Goal: Task Accomplishment & Management: Manage account settings

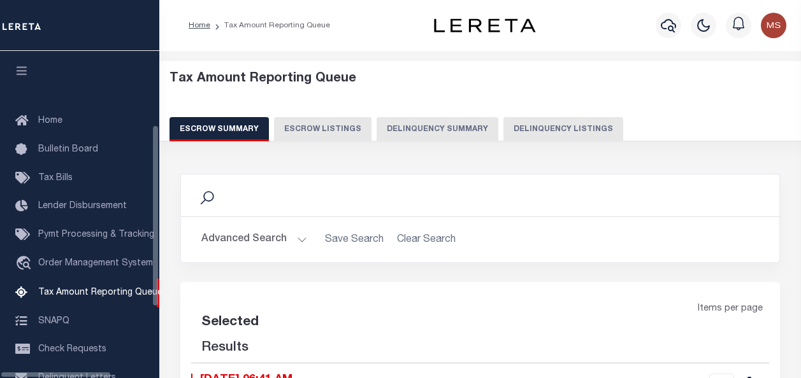
select select "100"
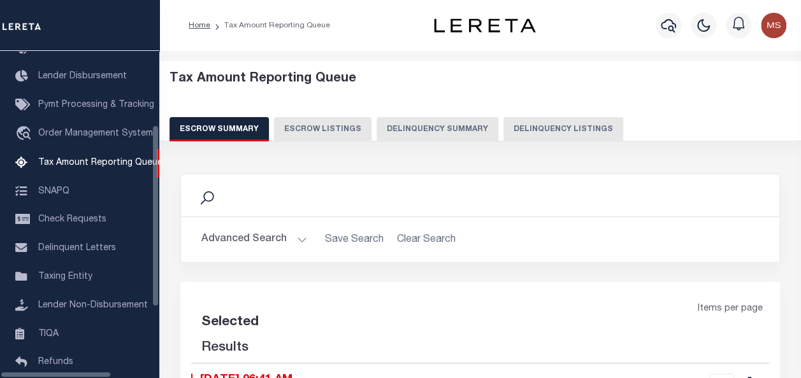
select select "100"
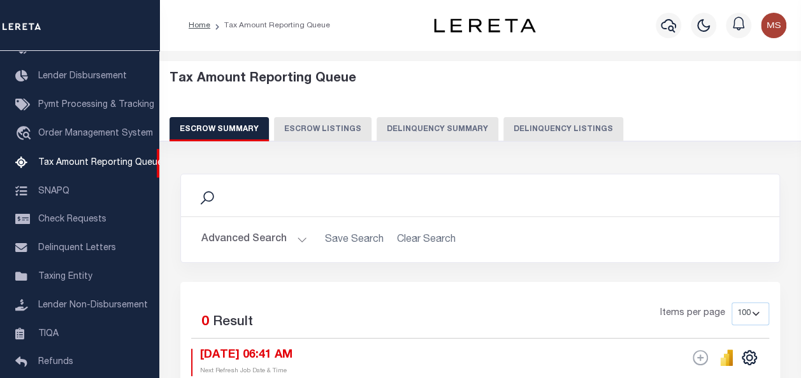
click at [532, 129] on button "Delinquency Listings" at bounding box center [563, 129] width 120 height 24
select select "100"
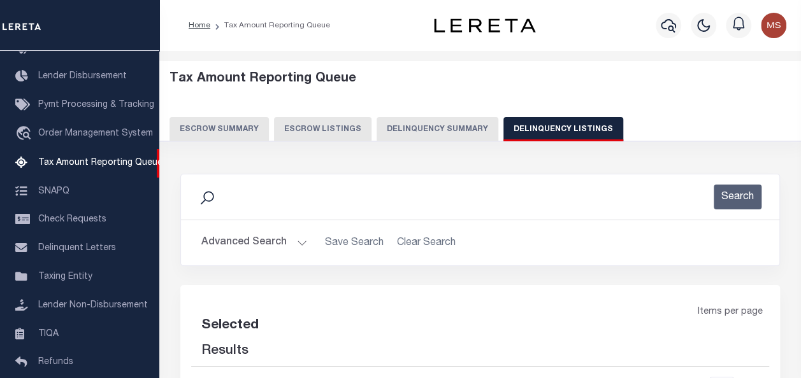
select select "100"
click at [289, 243] on button "Advanced Search" at bounding box center [254, 243] width 106 height 25
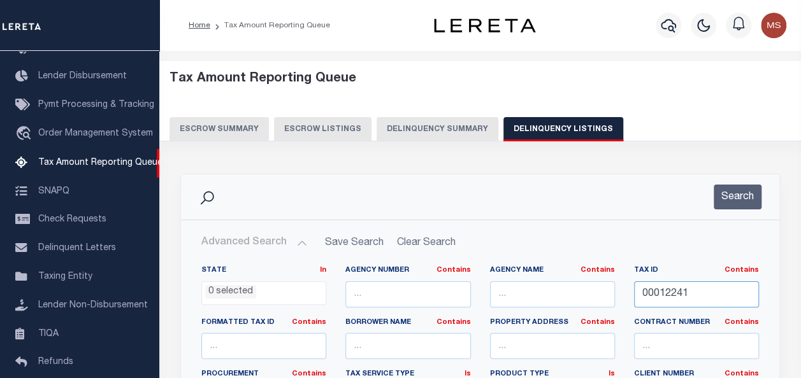
drag, startPoint x: 706, startPoint y: 294, endPoint x: 604, endPoint y: 293, distance: 102.0
paste input "16-01551-000"
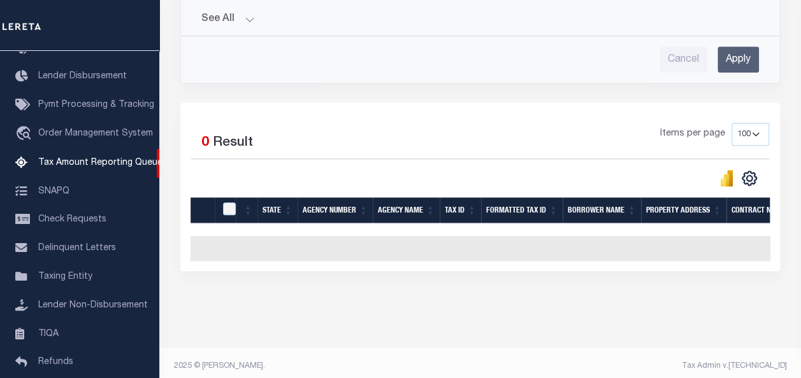
scroll to position [535, 0]
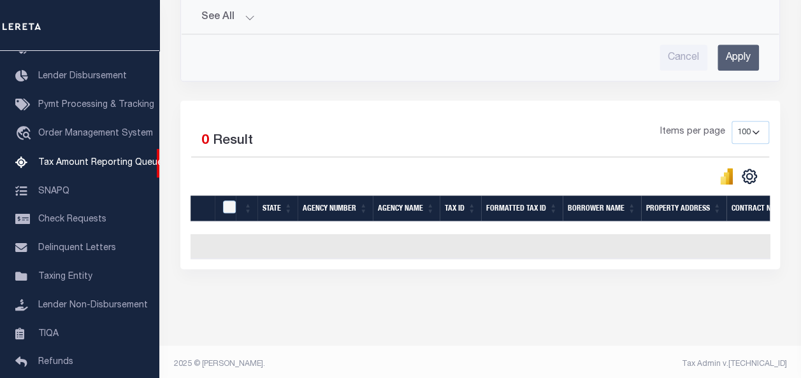
type input "16-01551-000"
click at [738, 46] on input "Apply" at bounding box center [737, 58] width 41 height 26
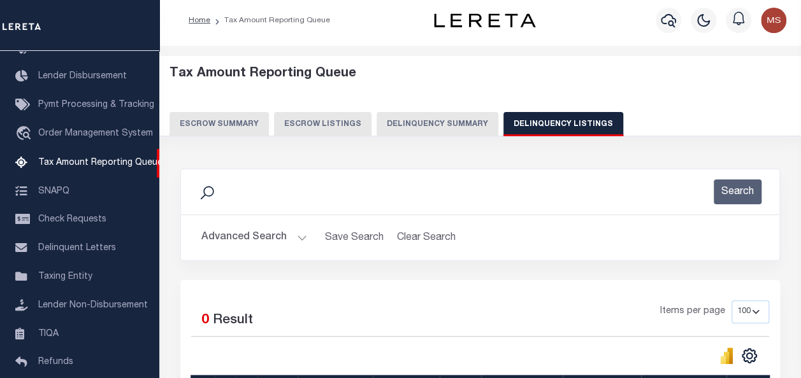
scroll to position [0, 0]
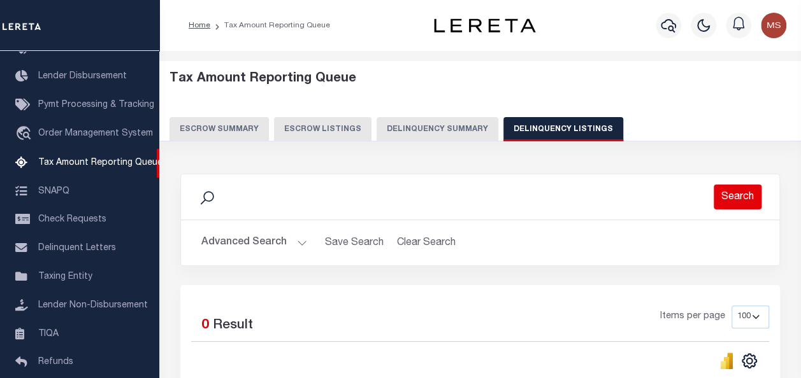
click at [731, 195] on button "Search" at bounding box center [738, 197] width 48 height 25
click at [289, 243] on button "Advanced Search" at bounding box center [254, 243] width 106 height 25
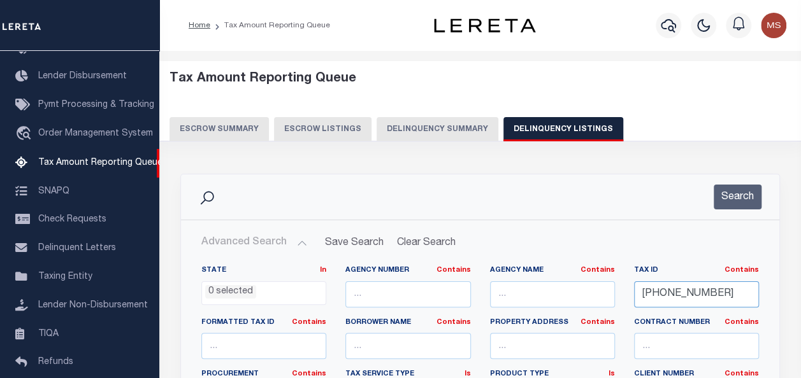
drag, startPoint x: 724, startPoint y: 293, endPoint x: 619, endPoint y: 285, distance: 104.8
paste input "16-01551-000"
type input "16-01551-000"
click at [735, 199] on button "Search" at bounding box center [738, 197] width 48 height 25
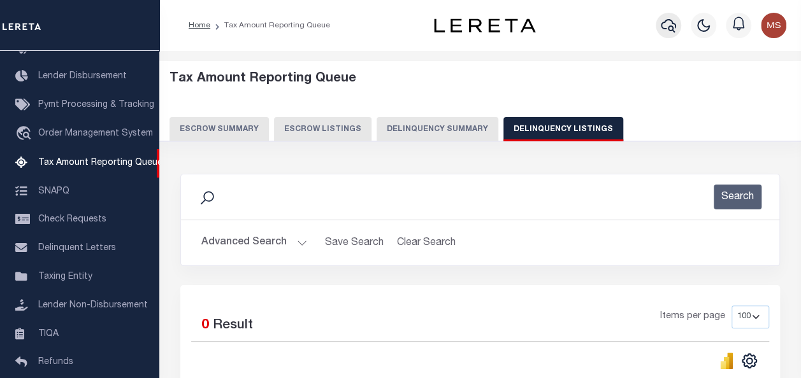
click at [670, 27] on icon "button" at bounding box center [668, 25] width 15 height 13
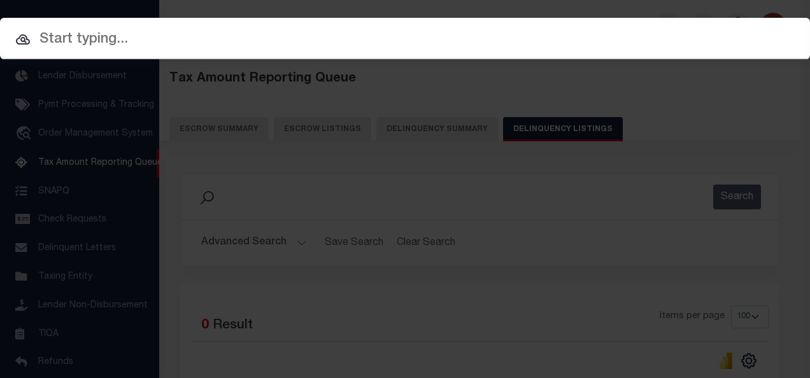
paste input "16-01551-000"
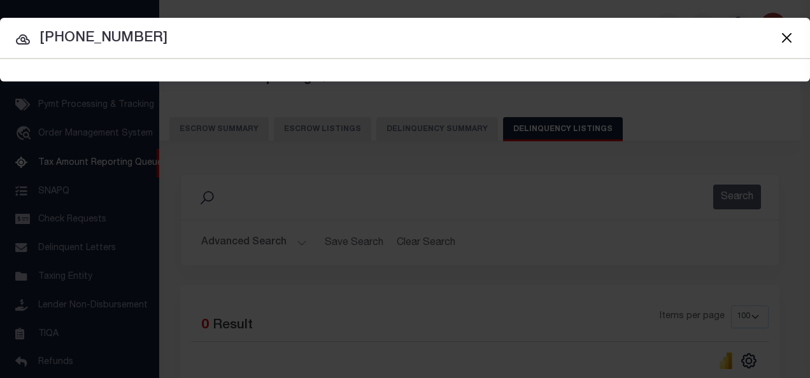
type input "16-01551-000"
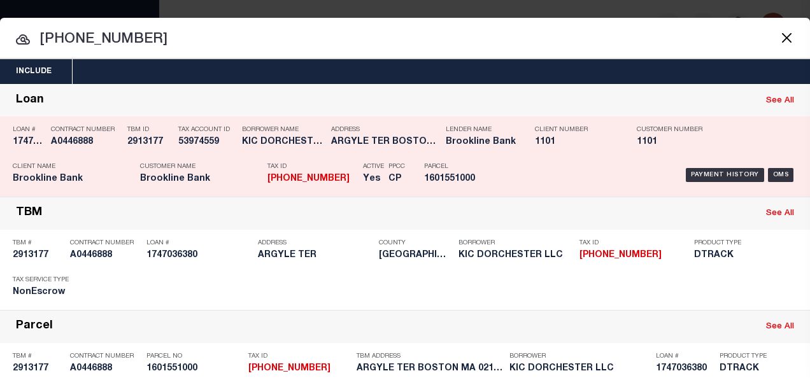
click at [29, 148] on div "Loan # 1747036380" at bounding box center [29, 138] width 32 height 37
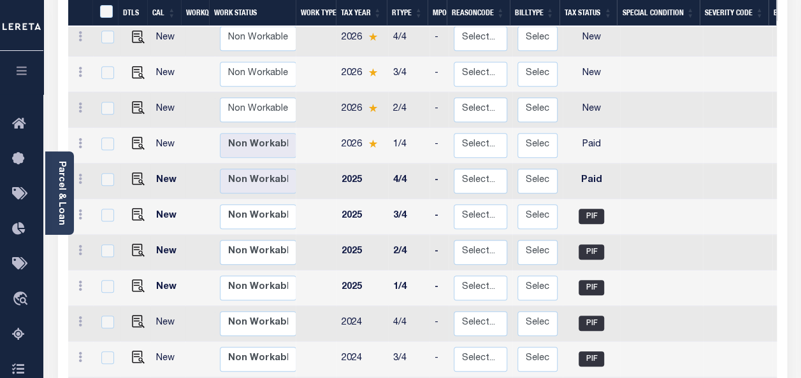
scroll to position [255, 0]
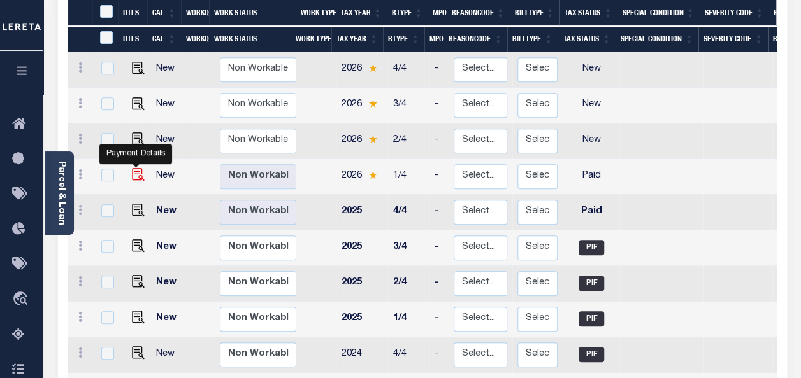
click at [134, 168] on img "" at bounding box center [138, 174] width 13 height 13
checkbox input "true"
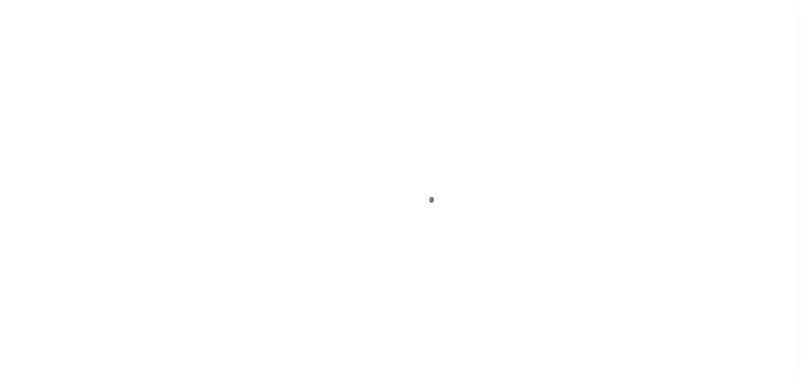
select select "PYD"
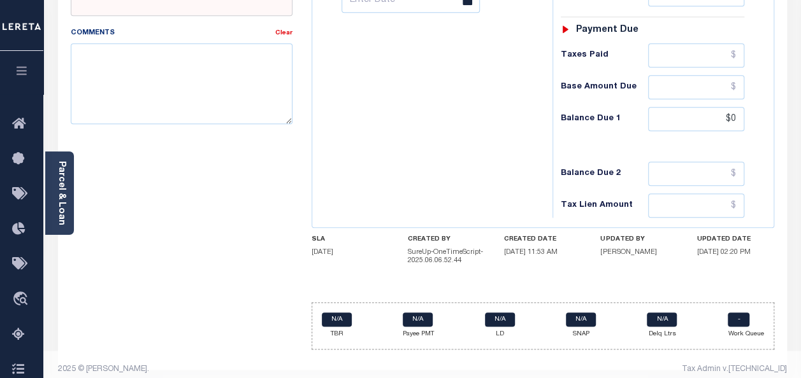
scroll to position [587, 0]
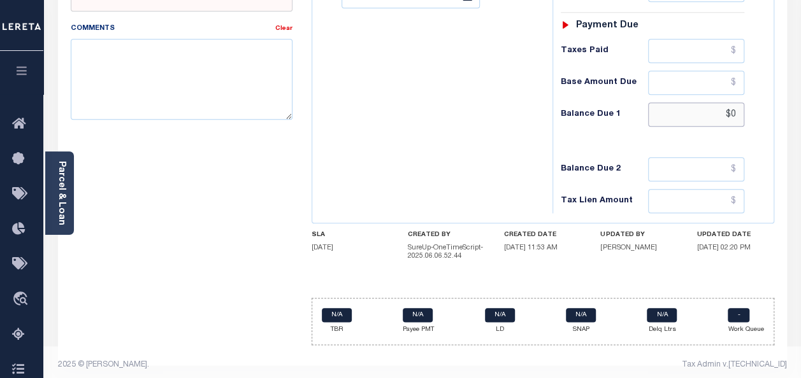
click at [716, 103] on input "$0" at bounding box center [696, 115] width 96 height 24
type input "$0.00"
type input "[DATE]"
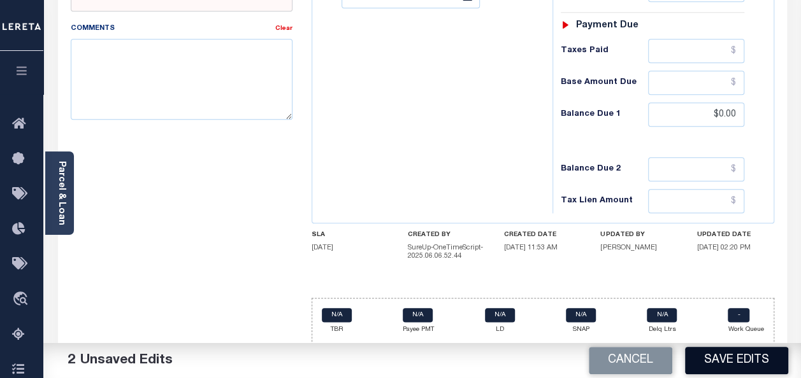
click at [742, 359] on button "Save Edits" at bounding box center [736, 360] width 103 height 27
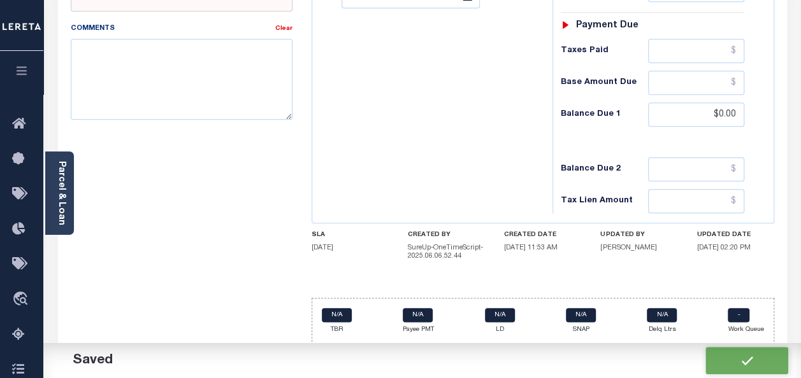
checkbox input "false"
type input "$0"
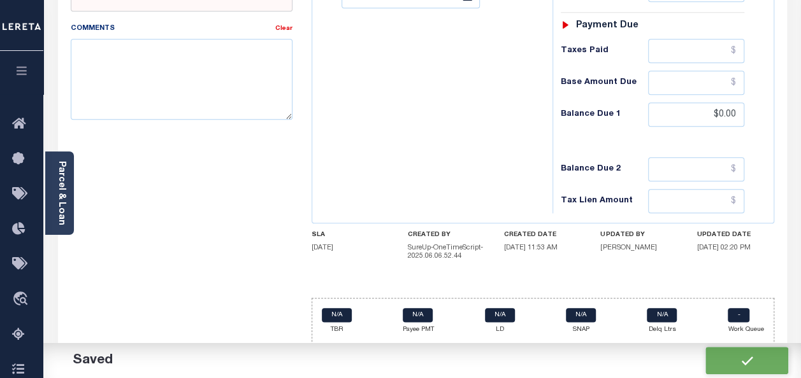
type input "$0"
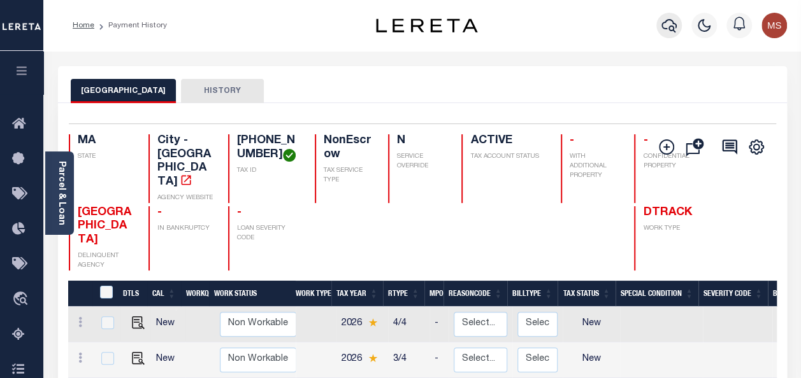
click at [669, 28] on icon "button" at bounding box center [668, 25] width 15 height 15
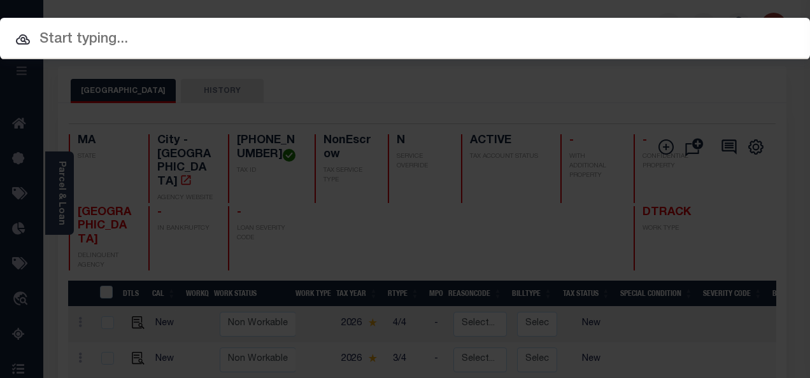
paste input "16-01650-000"
type input "16-01650-000"
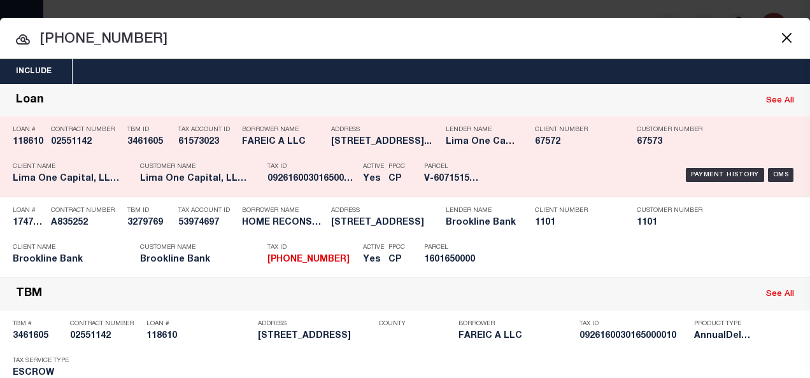
click at [33, 140] on h5 "118610" at bounding box center [29, 142] width 32 height 11
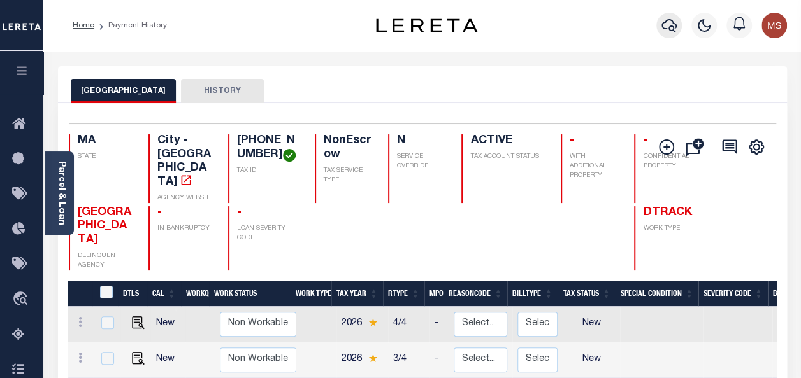
click at [665, 24] on icon "button" at bounding box center [668, 25] width 15 height 15
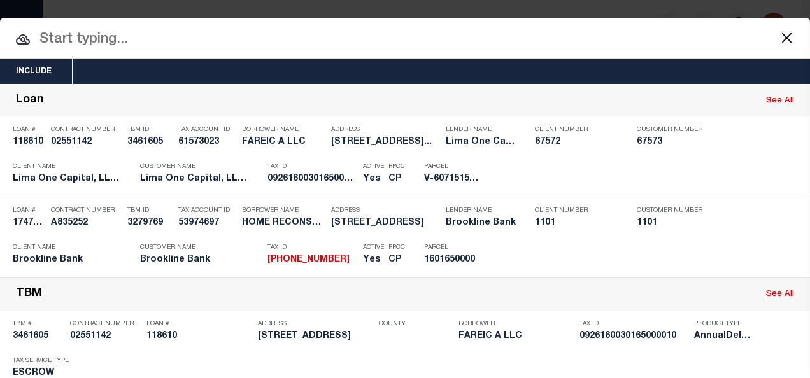
paste input "16-01650-000"
type input "16-01650-000"
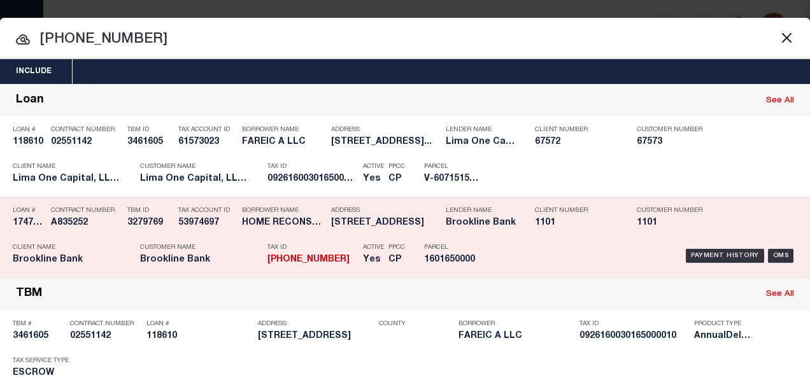
click at [283, 257] on strong "16-01650-000" at bounding box center [309, 259] width 82 height 9
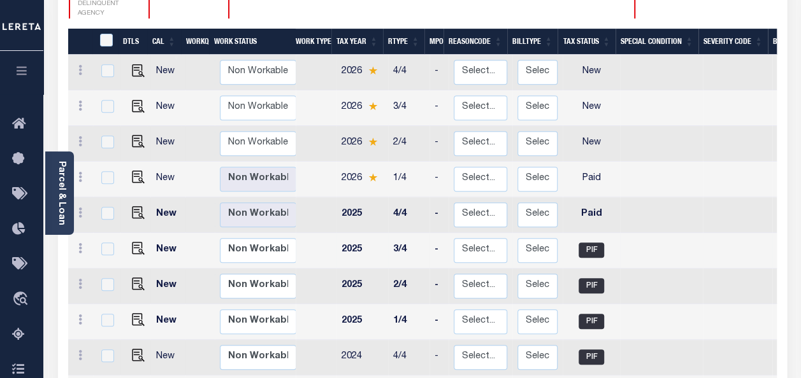
scroll to position [255, 0]
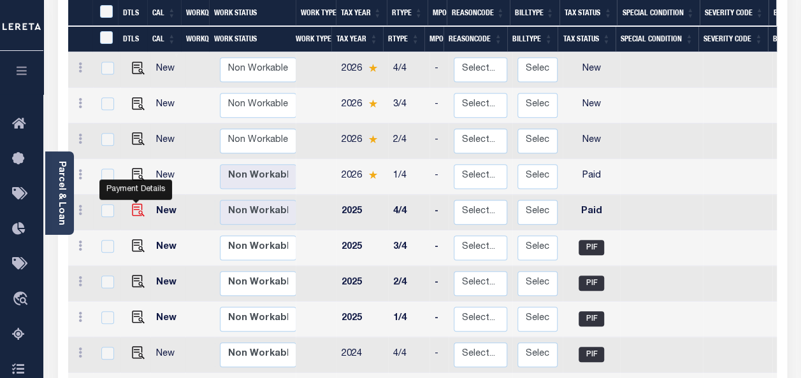
click at [133, 204] on img "" at bounding box center [138, 210] width 13 height 13
checkbox input "true"
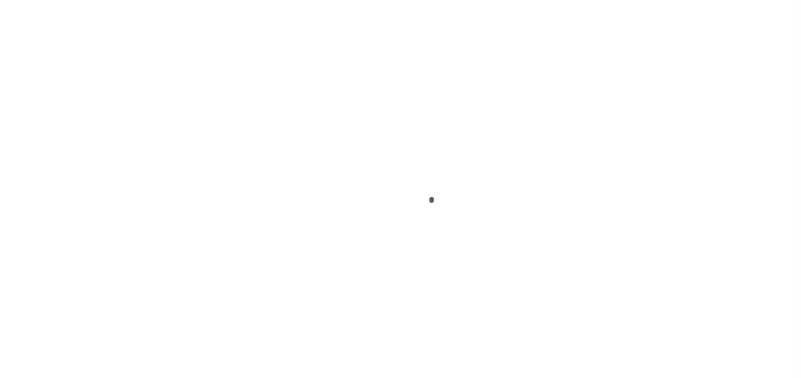
checkbox input "false"
type input "[DATE]"
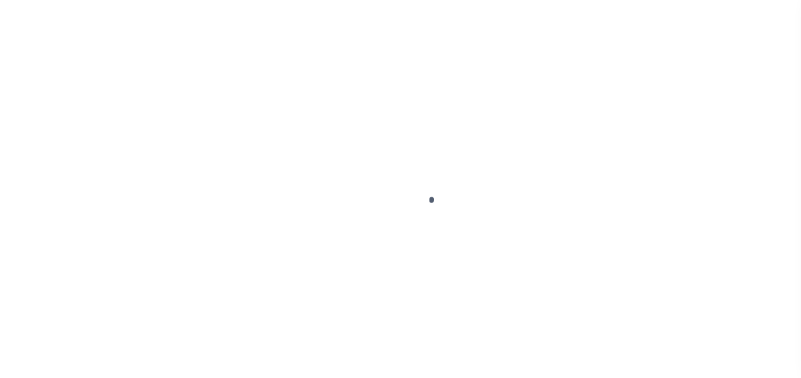
select select "PYD"
type input "$0"
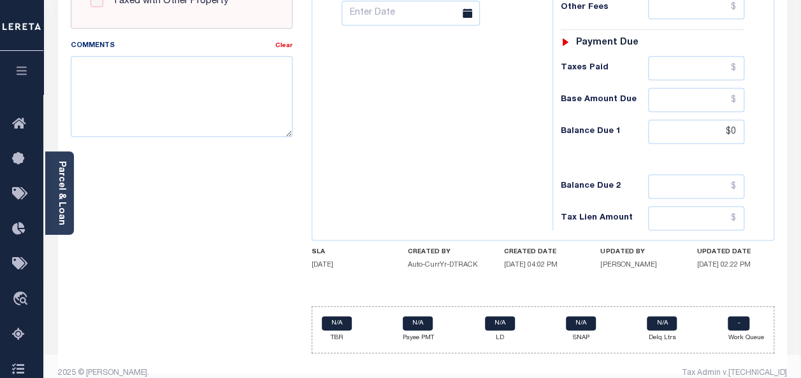
scroll to position [579, 0]
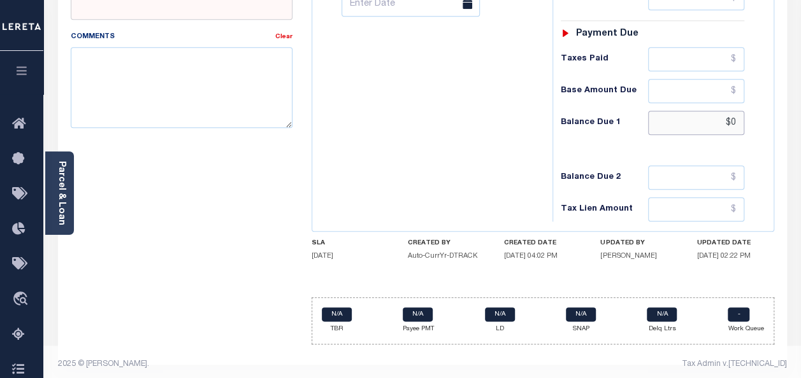
click at [734, 116] on input "$0" at bounding box center [696, 123] width 96 height 24
type input "$0.00"
type input "[DATE]"
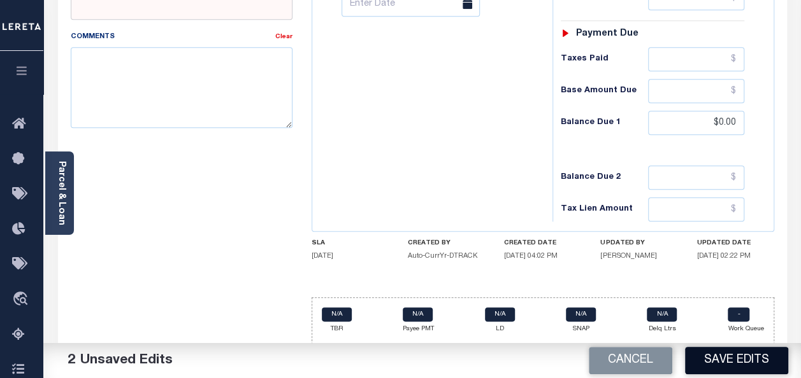
click at [732, 362] on button "Save Edits" at bounding box center [736, 360] width 103 height 27
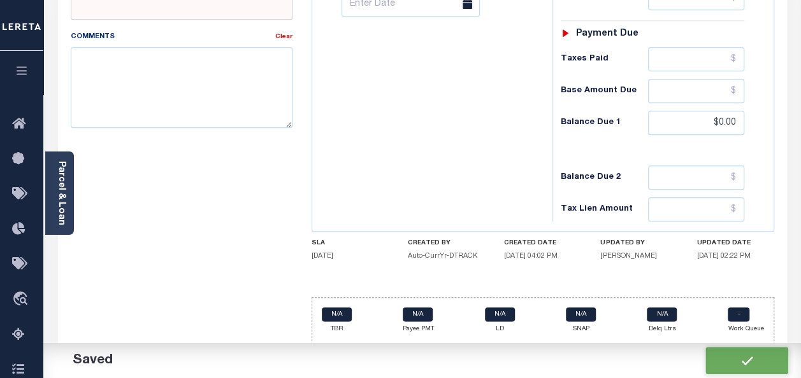
checkbox input "false"
type input "$0"
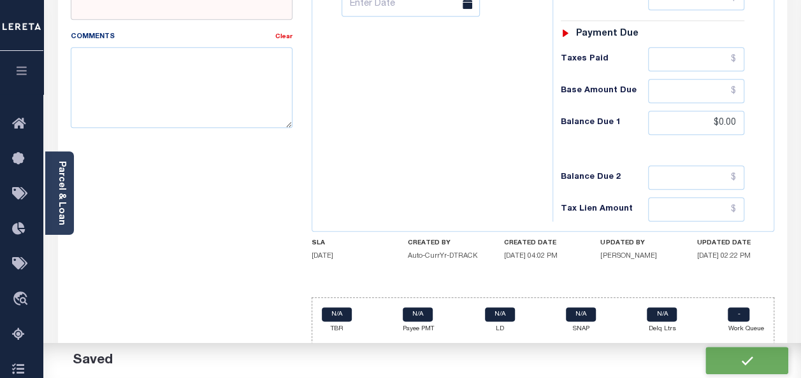
type input "$0"
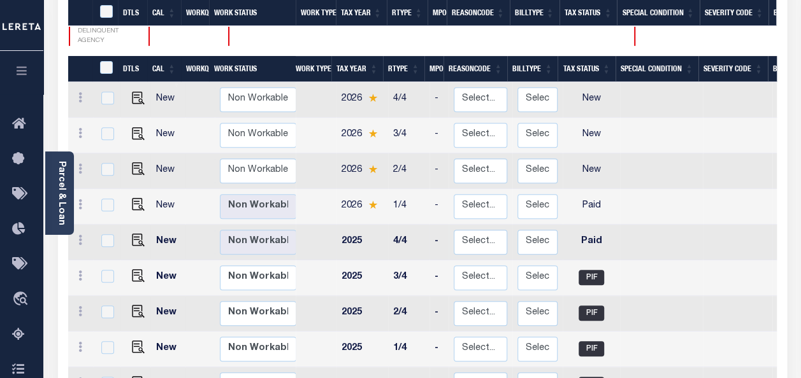
scroll to position [255, 0]
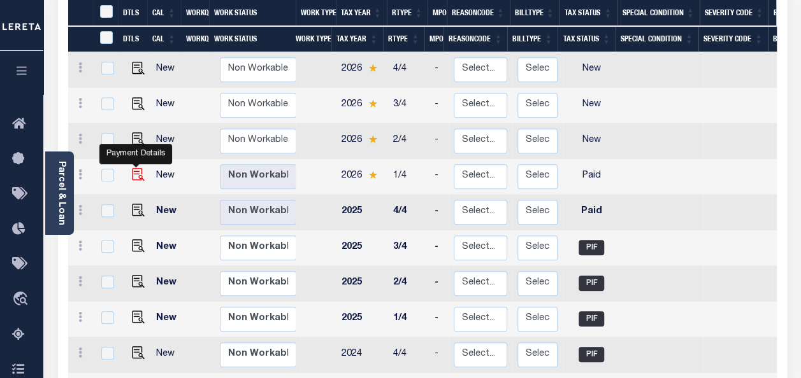
click at [136, 168] on img "" at bounding box center [138, 174] width 13 height 13
checkbox input "true"
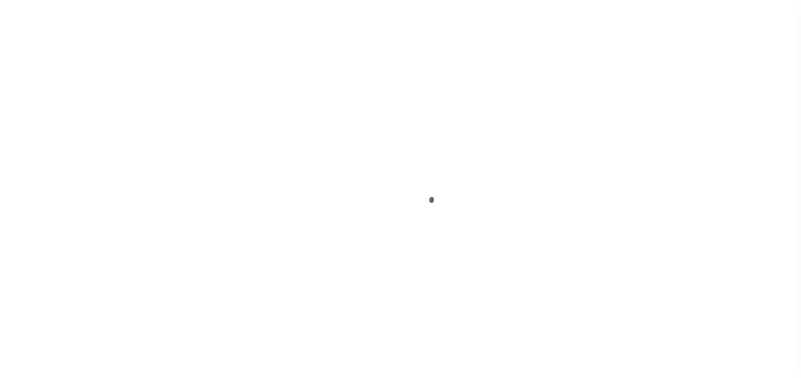
select select "PYD"
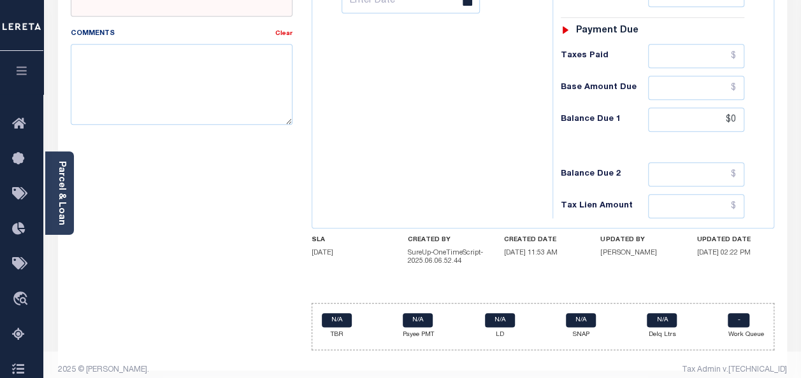
scroll to position [587, 0]
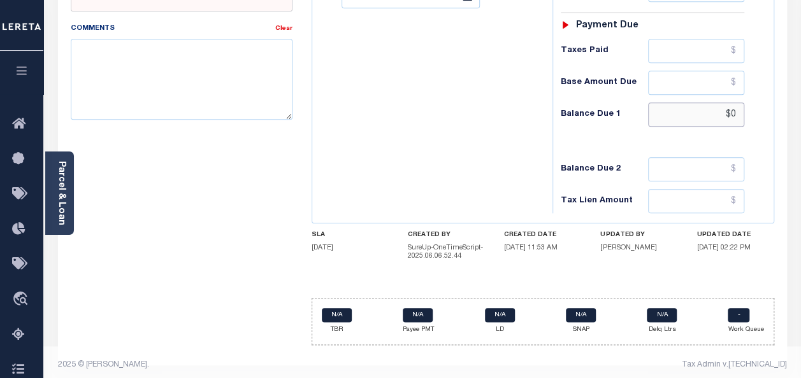
click at [737, 106] on input "$0" at bounding box center [696, 115] width 96 height 24
type input "$0.00"
type input "[DATE]"
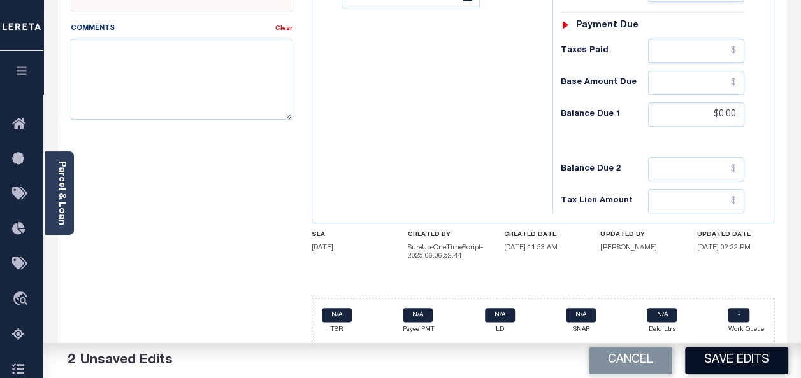
click at [739, 361] on button "Save Edits" at bounding box center [736, 360] width 103 height 27
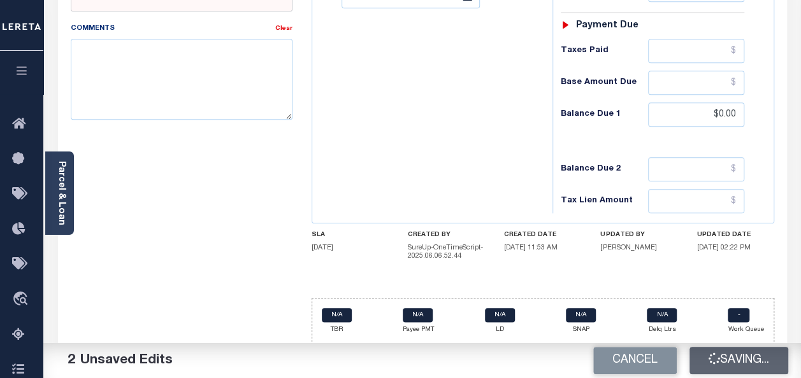
checkbox input "false"
type input "$0"
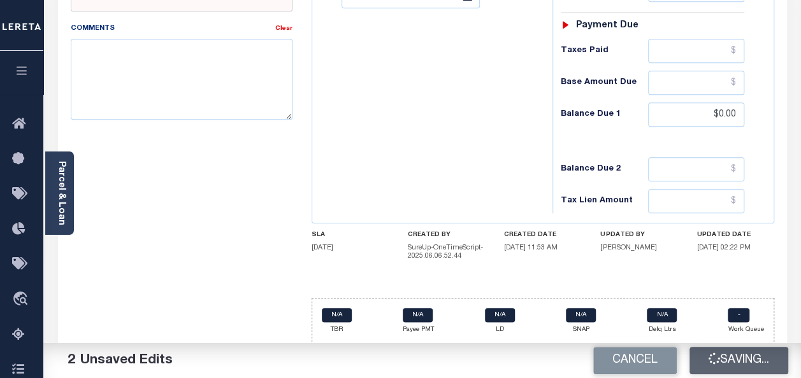
type input "$0"
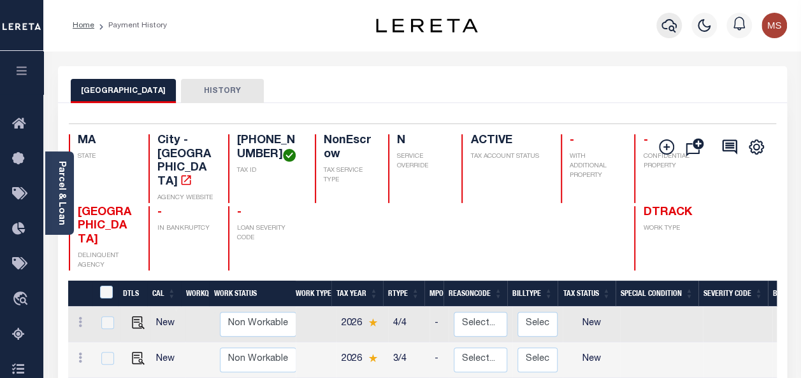
click at [665, 26] on icon "button" at bounding box center [668, 25] width 15 height 15
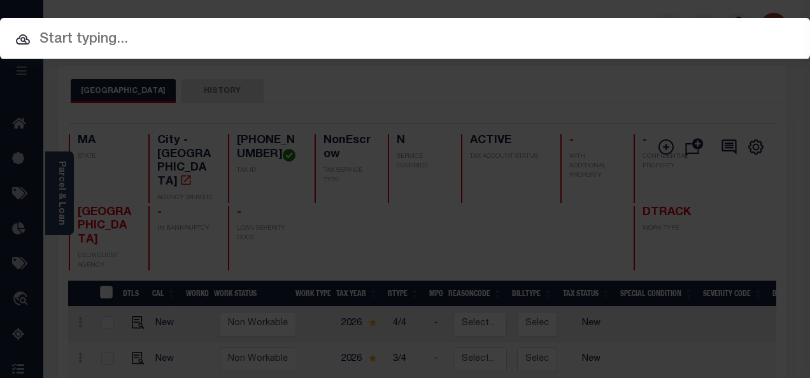
paste input "16-01751-000"
type input "16-01751-000"
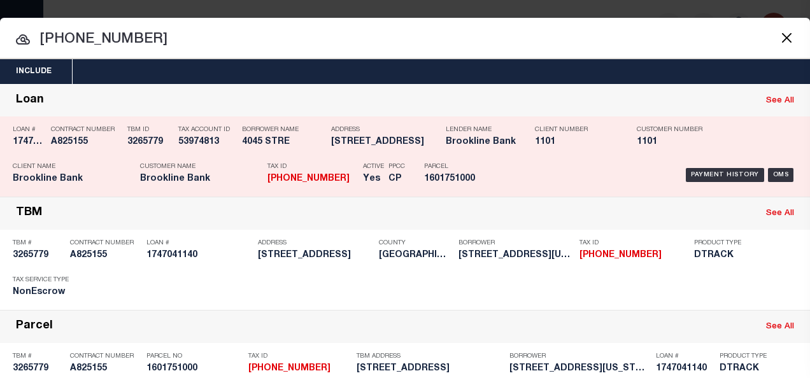
click at [43, 139] on div "Contract Number A825155" at bounding box center [79, 138] width 76 height 37
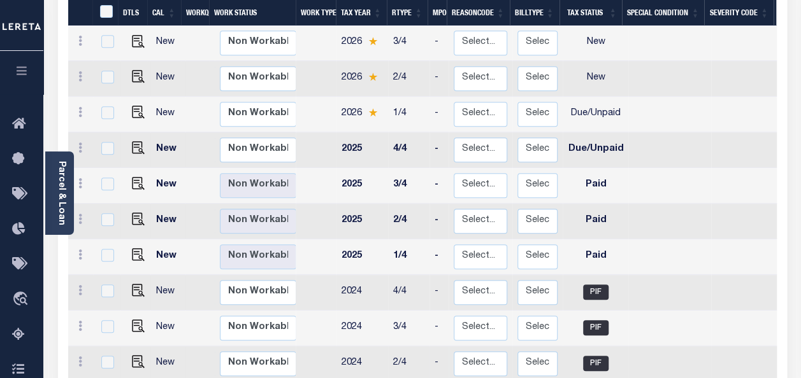
scroll to position [319, 0]
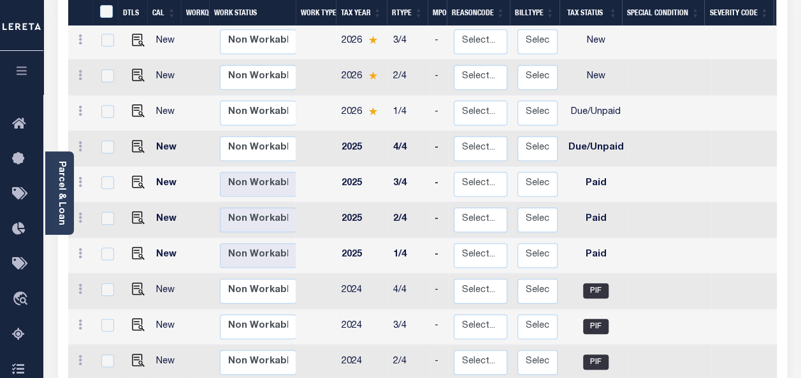
click at [162, 96] on td "New" at bounding box center [167, 114] width 35 height 36
checkbox input "true"
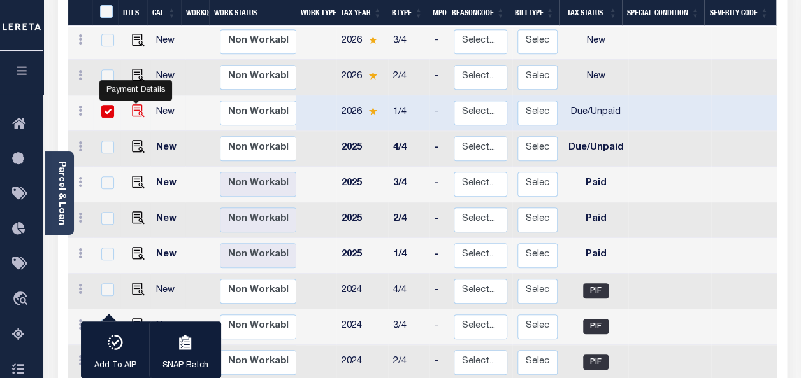
click at [138, 104] on img "" at bounding box center [138, 110] width 13 height 13
checkbox input "false"
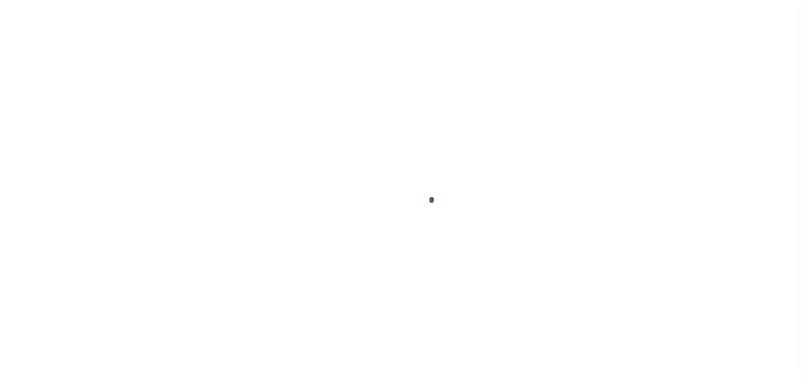
select select "DUE"
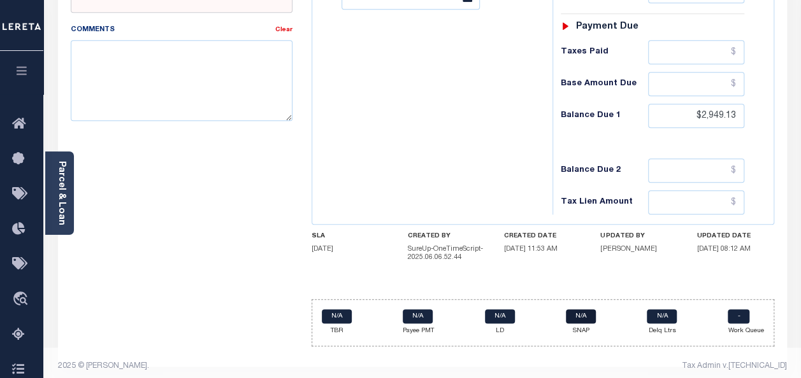
scroll to position [587, 0]
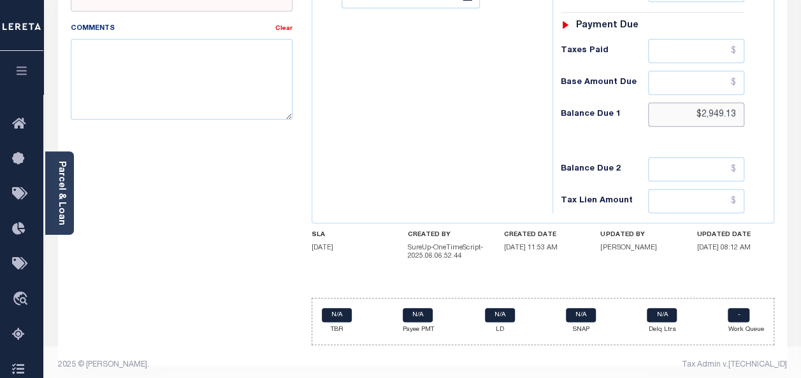
drag, startPoint x: 729, startPoint y: 112, endPoint x: 686, endPoint y: 112, distance: 42.7
click at [685, 112] on input "$2,949.13" at bounding box center [696, 115] width 96 height 24
drag, startPoint x: 742, startPoint y: 105, endPoint x: 689, endPoint y: 107, distance: 52.9
click at [689, 107] on input "$2,949.13" at bounding box center [696, 115] width 96 height 24
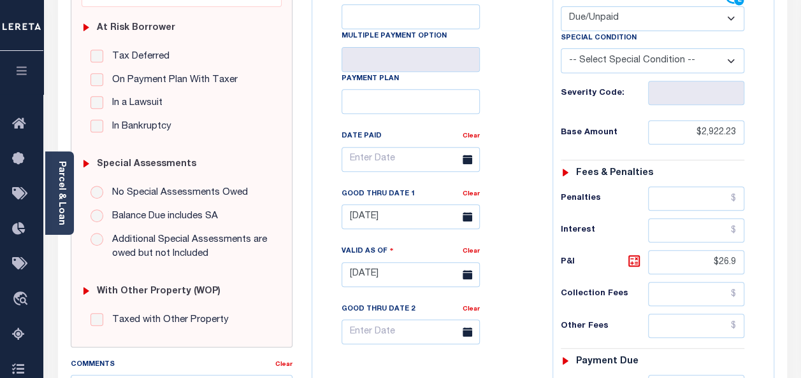
scroll to position [269, 0]
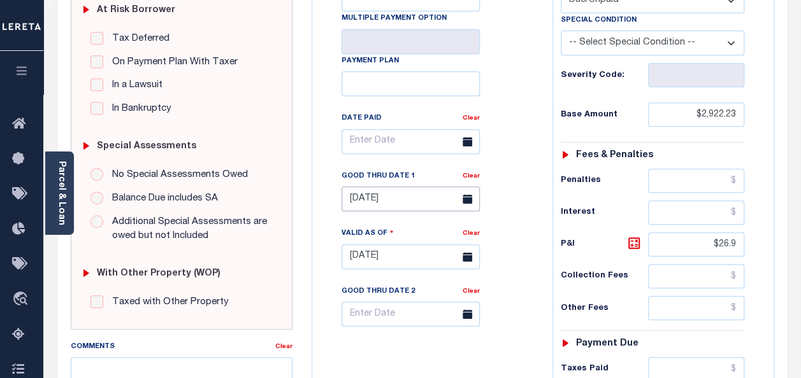
click at [413, 204] on input "08/25/2025" at bounding box center [411, 199] width 138 height 25
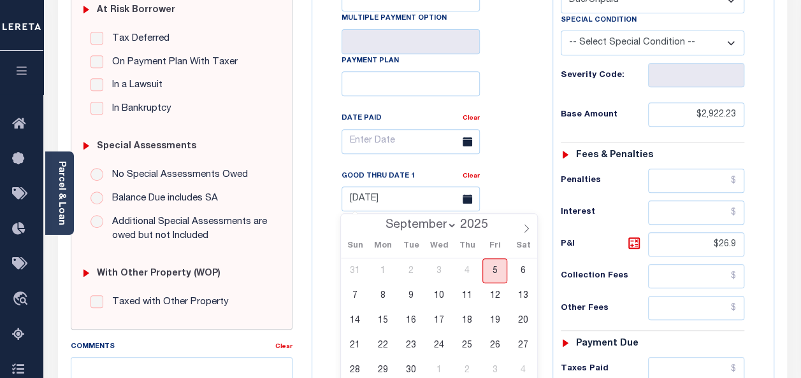
click at [493, 272] on span "5" at bounding box center [494, 271] width 25 height 25
type input "[DATE]"
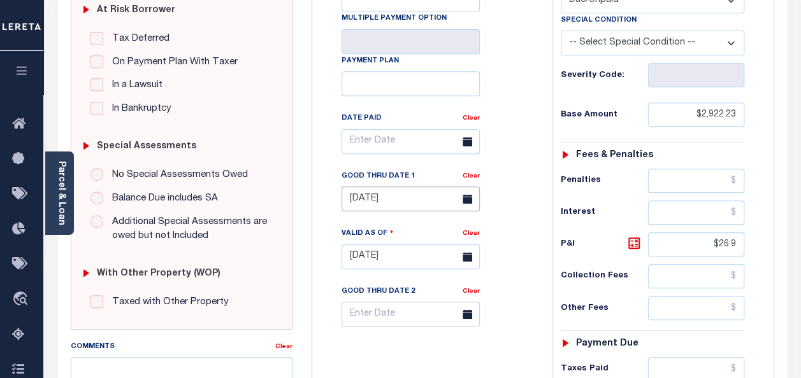
type input "[DATE]"
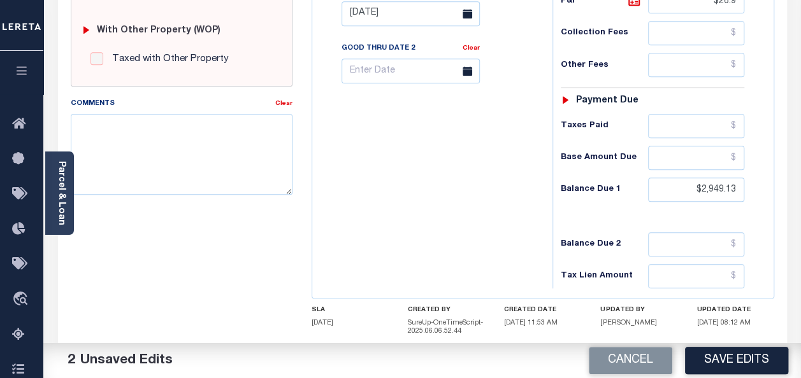
scroll to position [524, 0]
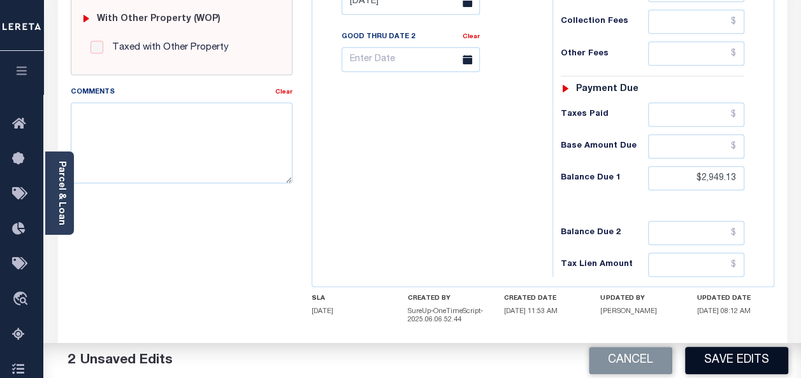
click at [740, 363] on button "Save Edits" at bounding box center [736, 360] width 103 height 27
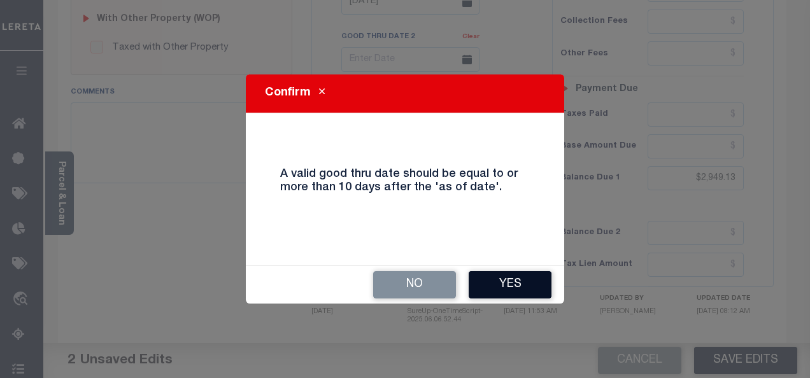
click at [521, 284] on button "Yes" at bounding box center [510, 284] width 83 height 27
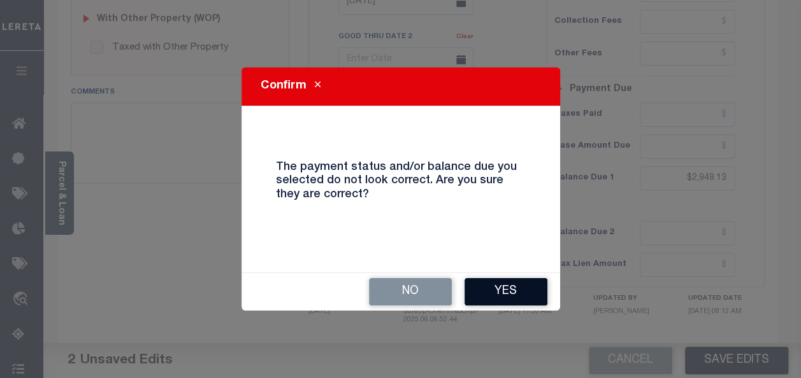
click at [521, 297] on button "Yes" at bounding box center [505, 291] width 83 height 27
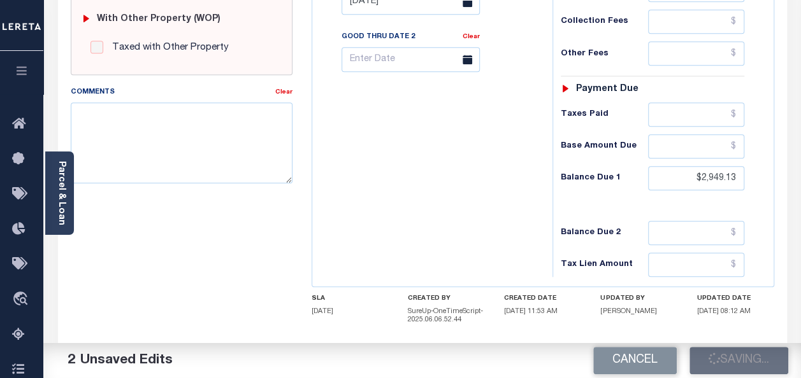
checkbox input "false"
type input "$2,922.23"
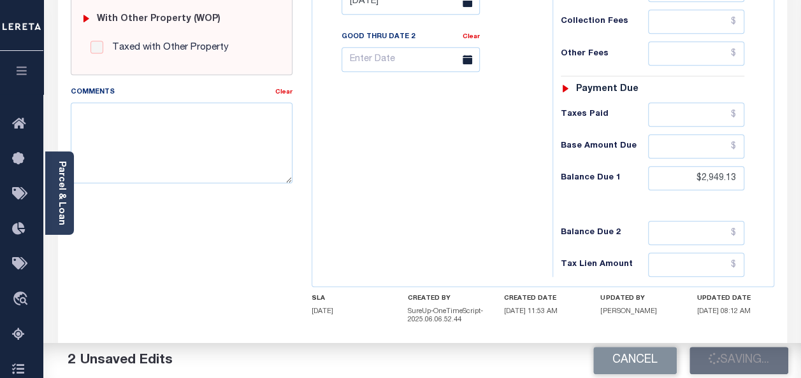
type input "$26.9"
type input "$2,949.13"
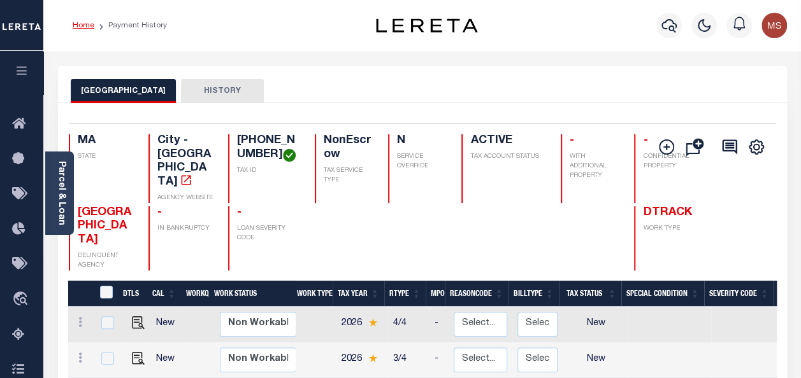
click at [83, 28] on link "Home" at bounding box center [84, 26] width 22 height 8
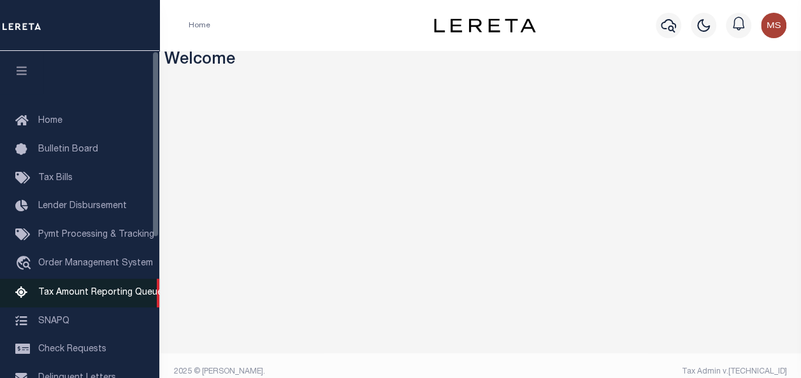
click at [119, 296] on span "Tax Amount Reporting Queue" at bounding box center [100, 293] width 124 height 9
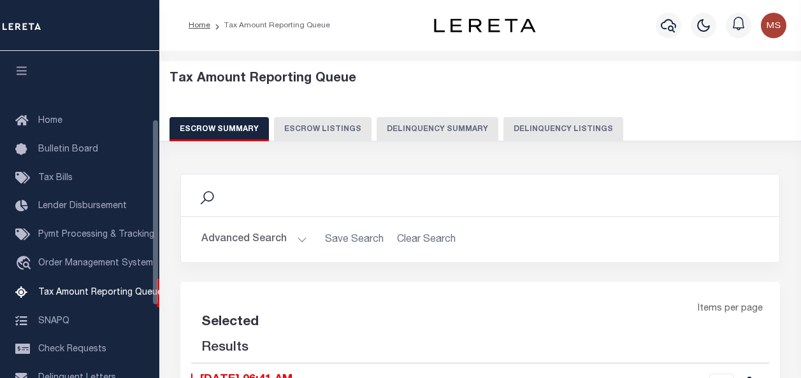
select select "100"
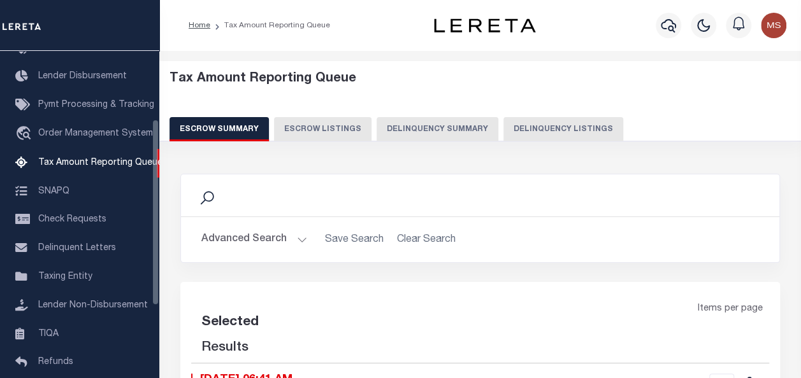
select select "100"
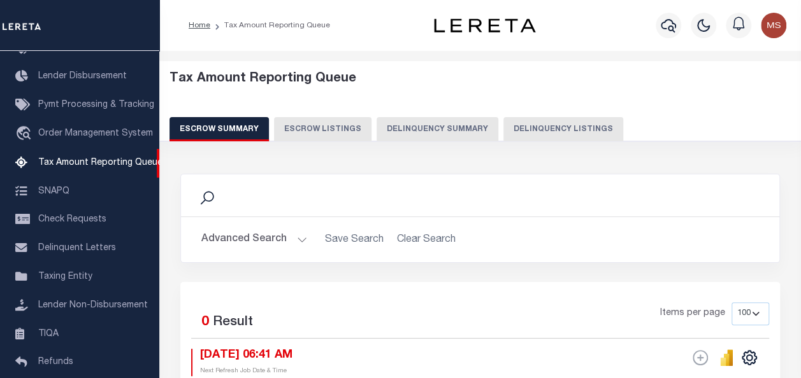
click at [538, 129] on button "Delinquency Listings" at bounding box center [563, 129] width 120 height 24
select select "100"
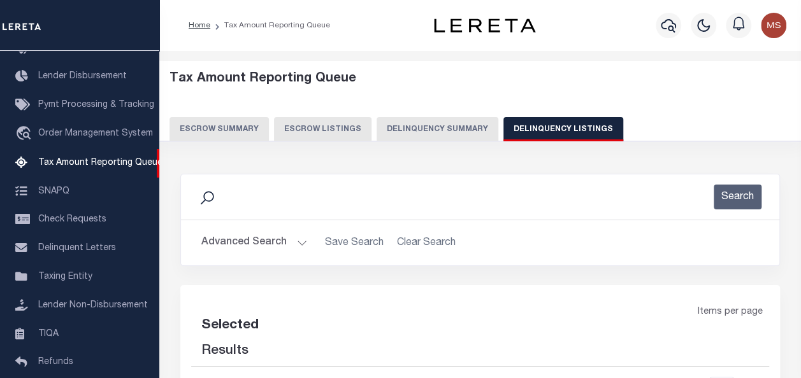
select select "100"
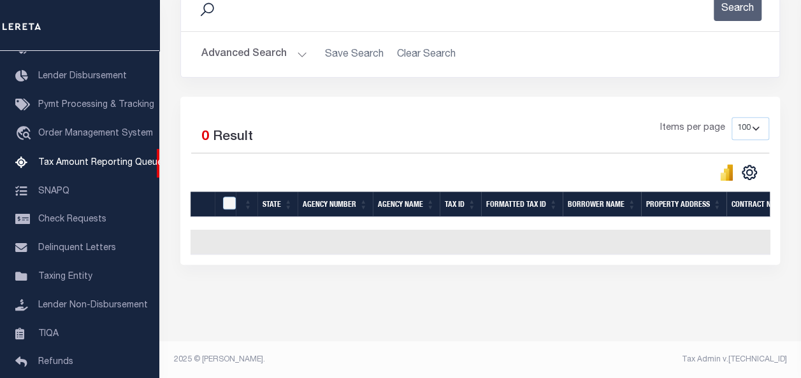
scroll to position [191, 0]
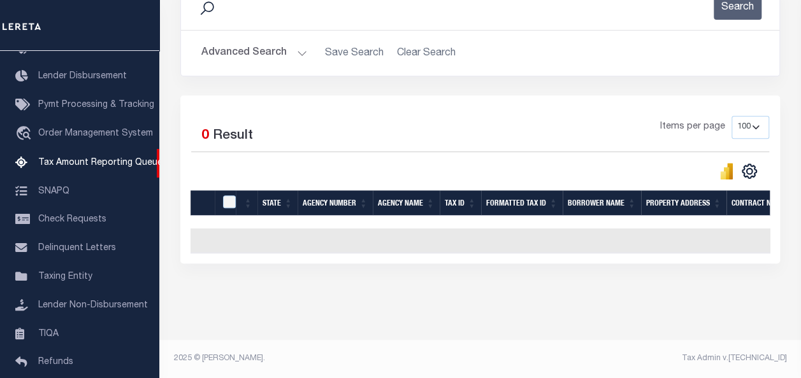
click at [298, 52] on button "Advanced Search" at bounding box center [254, 53] width 106 height 25
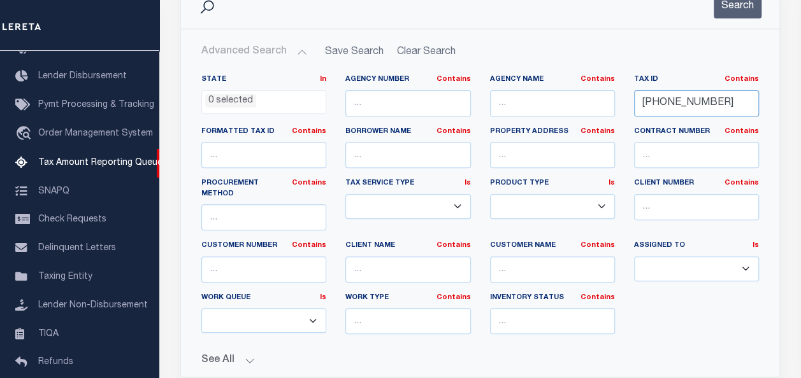
drag, startPoint x: 714, startPoint y: 99, endPoint x: 600, endPoint y: 98, distance: 114.1
click at [600, 98] on div "State In In AK AL AR AZ CA CO CT DC DE FL GA GU HI IA ID IL IN KS KY LA MA MD M…" at bounding box center [480, 210] width 577 height 270
paste input "00012243"
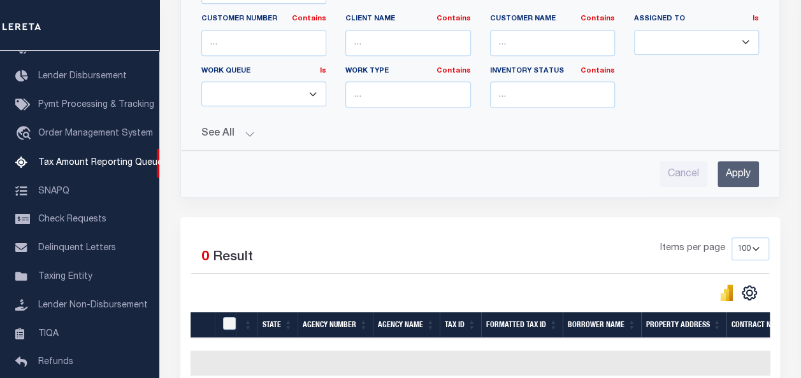
scroll to position [535, 0]
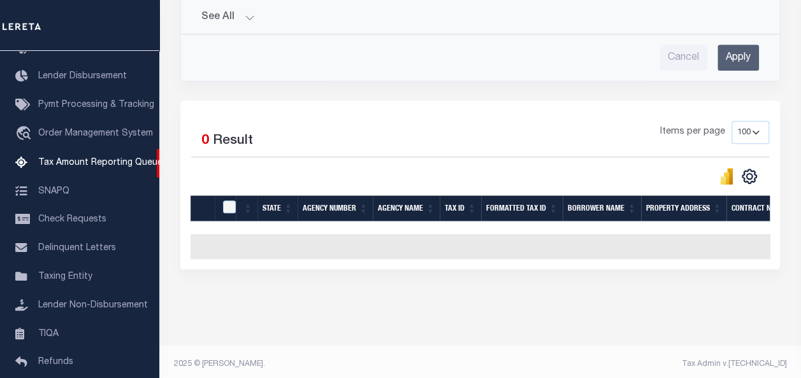
type input "00012243"
click at [734, 45] on input "Apply" at bounding box center [737, 58] width 41 height 26
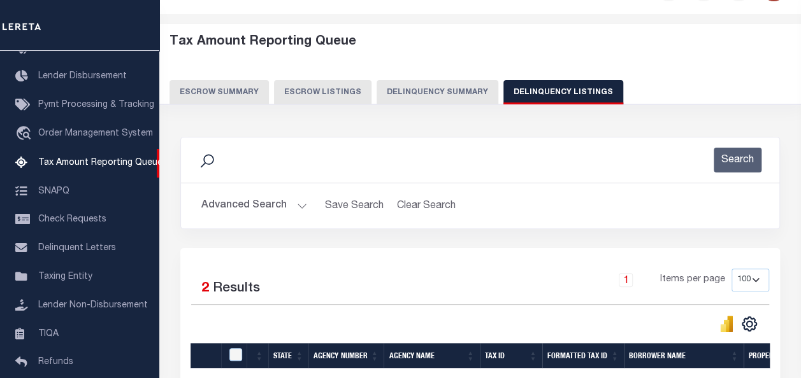
scroll to position [34, 0]
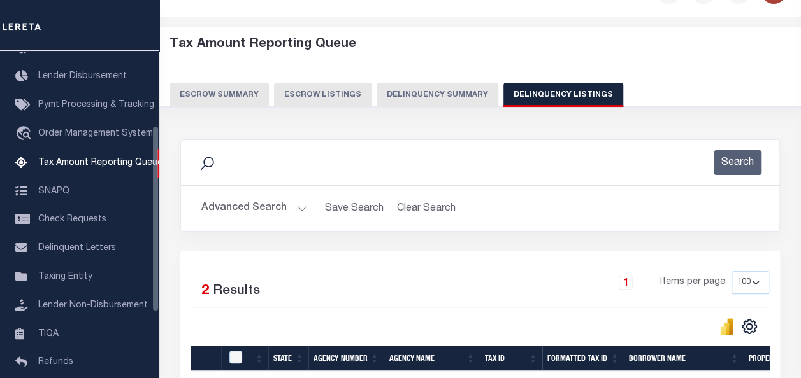
click at [281, 208] on button "Advanced Search" at bounding box center [254, 208] width 106 height 25
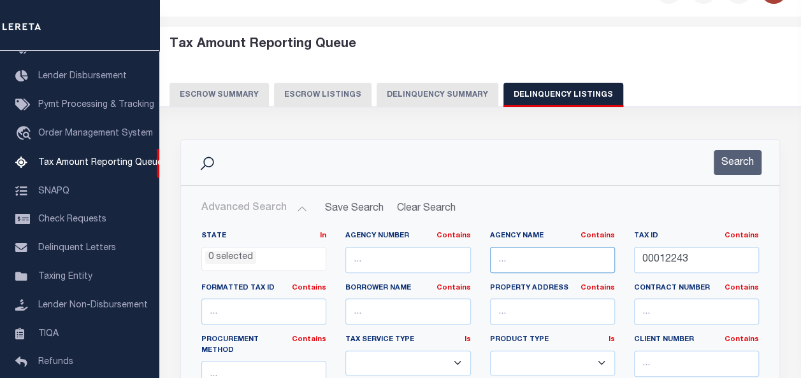
click at [526, 258] on input "text" at bounding box center [552, 260] width 125 height 26
paste input "[GEOGRAPHIC_DATA]"
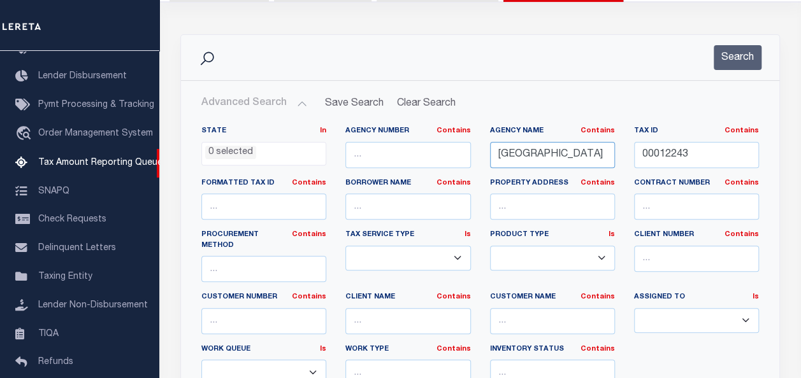
scroll to position [98, 0]
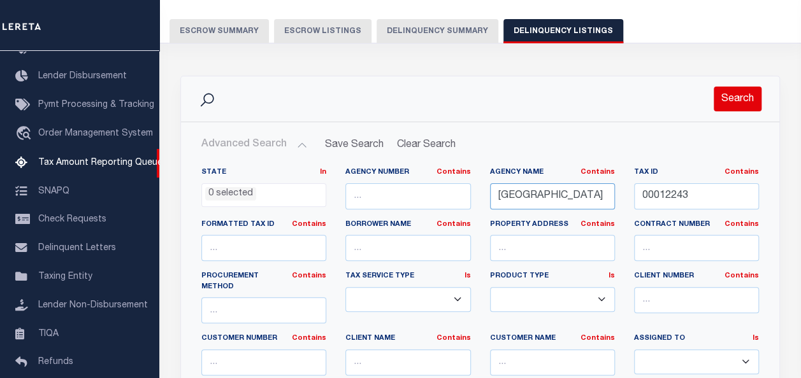
type input "[GEOGRAPHIC_DATA]"
click at [740, 101] on button "Search" at bounding box center [738, 99] width 48 height 25
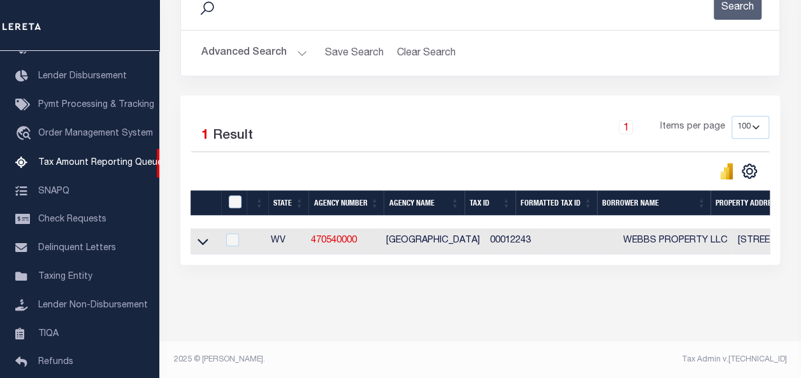
scroll to position [199, 0]
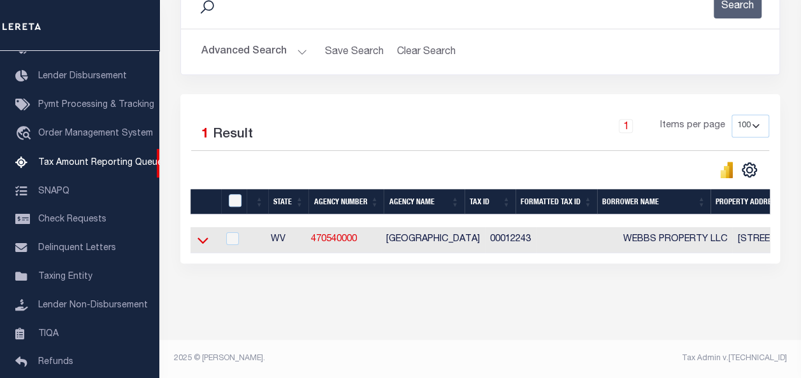
click at [202, 234] on icon at bounding box center [203, 240] width 11 height 13
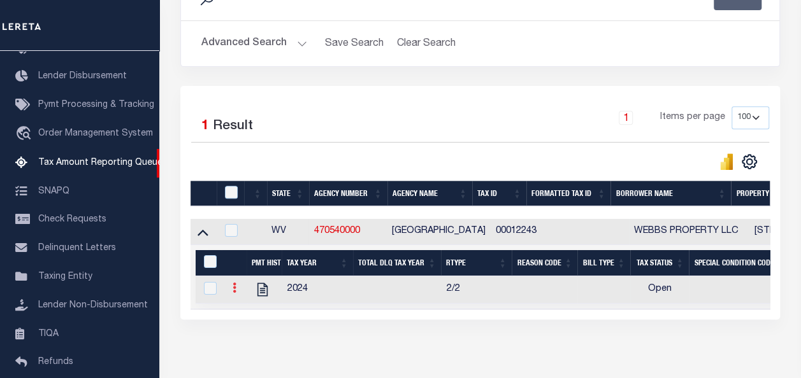
click at [236, 289] on icon at bounding box center [235, 288] width 4 height 10
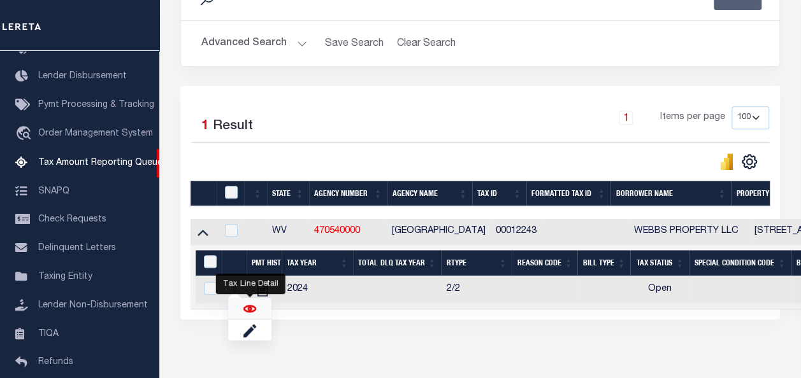
click at [248, 310] on img "" at bounding box center [249, 309] width 13 height 13
checkbox input "true"
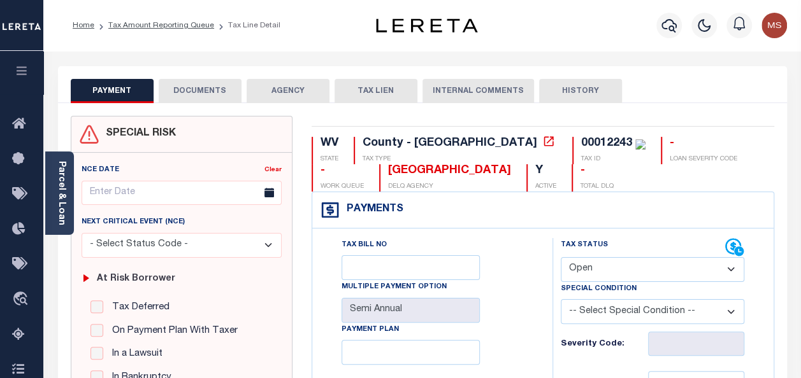
click at [619, 273] on select "- Select Status Code - Open Due/Unpaid Paid Incomplete No Tax Due Internal Refu…" at bounding box center [652, 269] width 183 height 25
select select "PYD"
click at [561, 257] on select "- Select Status Code - Open Due/Unpaid Paid Incomplete No Tax Due Internal Refu…" at bounding box center [652, 269] width 183 height 25
type input "[DATE]"
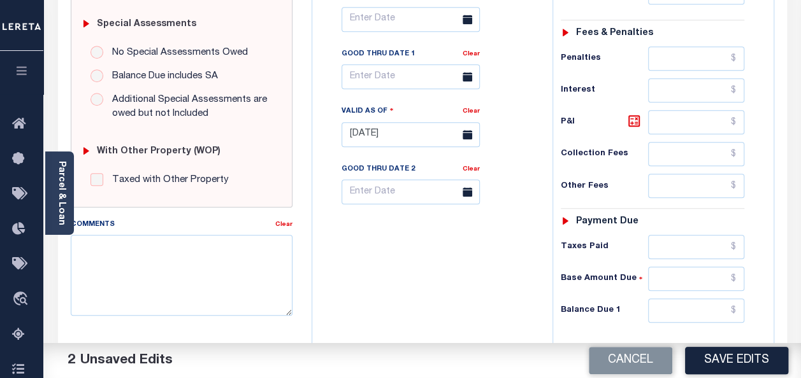
scroll to position [388, 0]
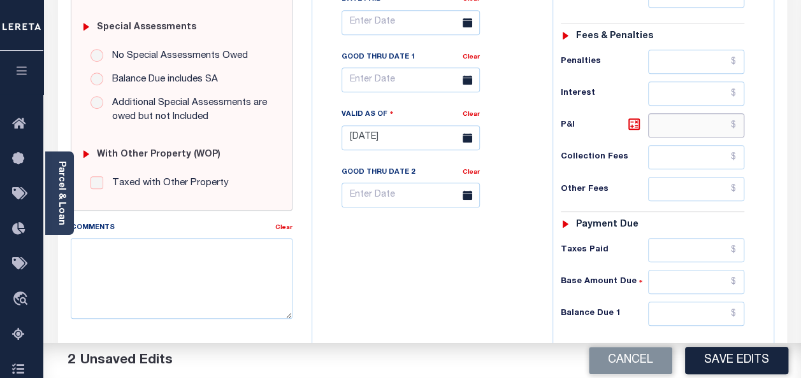
click at [703, 119] on input "text" at bounding box center [696, 125] width 96 height 24
click at [682, 313] on input "text" at bounding box center [696, 314] width 96 height 24
type input "$0.00"
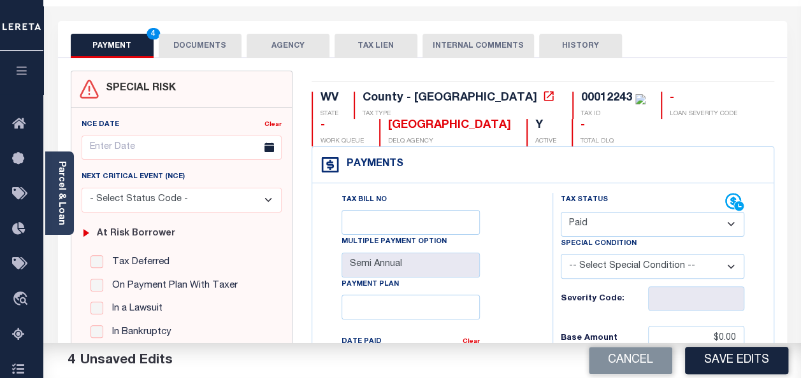
scroll to position [0, 0]
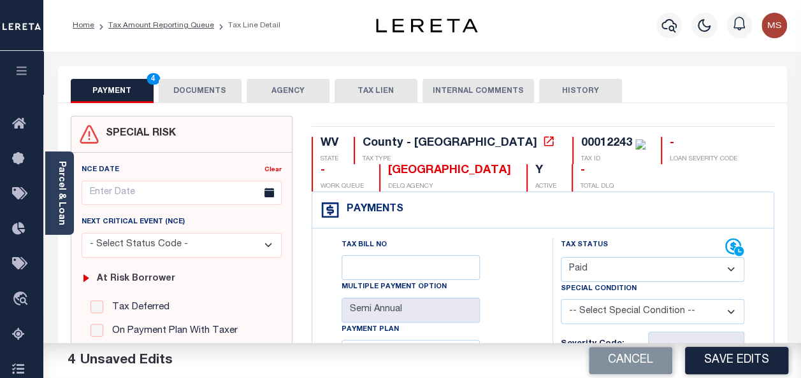
click at [187, 91] on button "DOCUMENTS" at bounding box center [200, 91] width 83 height 24
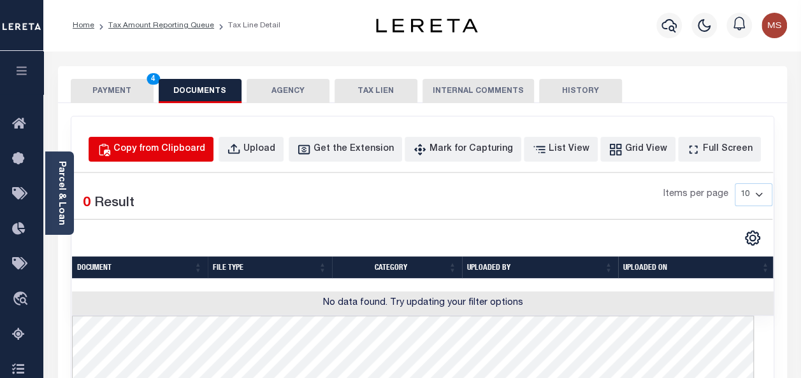
click at [164, 148] on div "Copy from Clipboard" at bounding box center [159, 150] width 92 height 14
select select "POP"
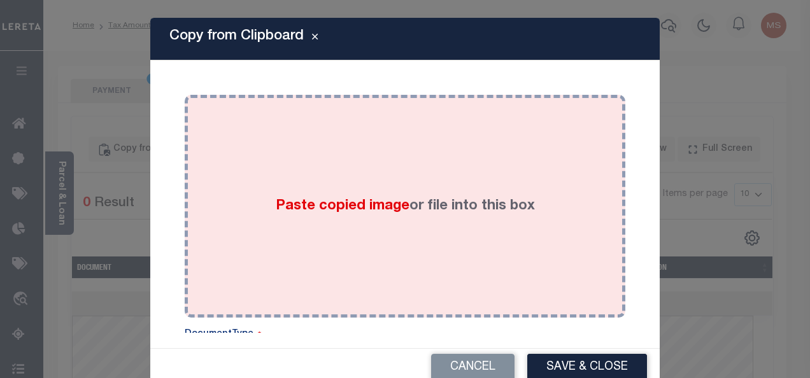
click at [336, 212] on span "Paste copied image" at bounding box center [343, 206] width 134 height 14
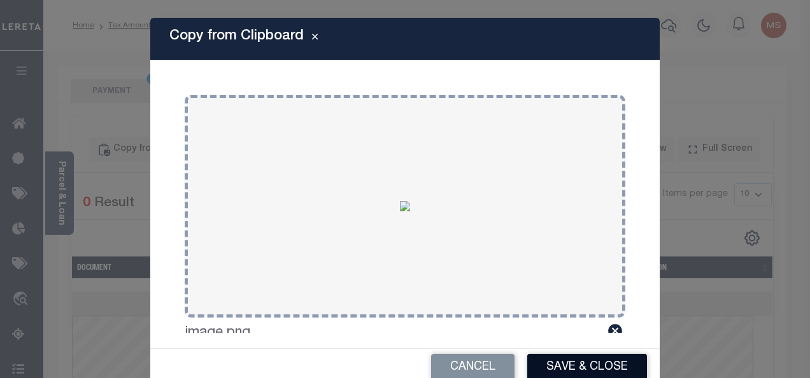
click at [572, 363] on button "Save & Close" at bounding box center [588, 367] width 120 height 27
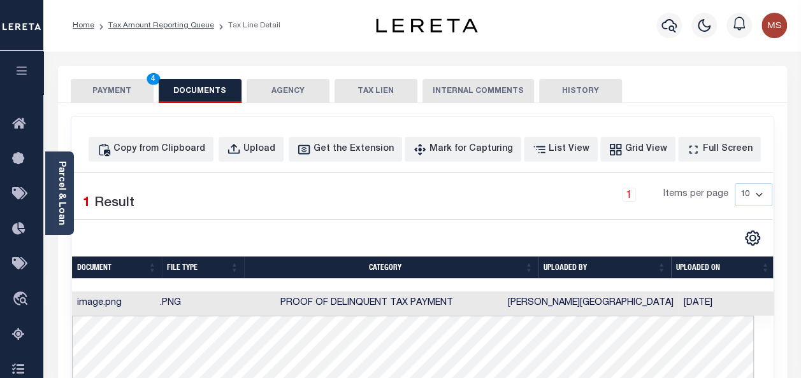
click at [108, 89] on button "PAYMENT 4" at bounding box center [112, 91] width 83 height 24
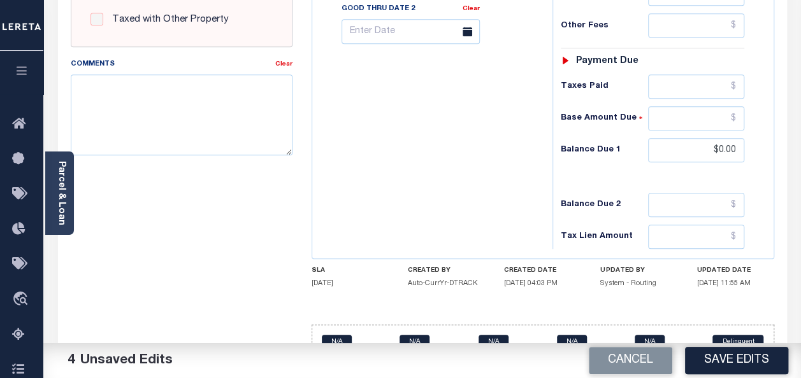
scroll to position [575, 0]
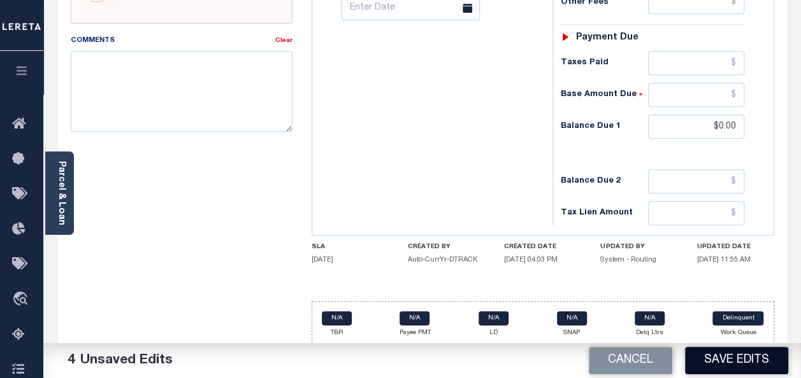
click at [730, 358] on button "Save Edits" at bounding box center [736, 360] width 103 height 27
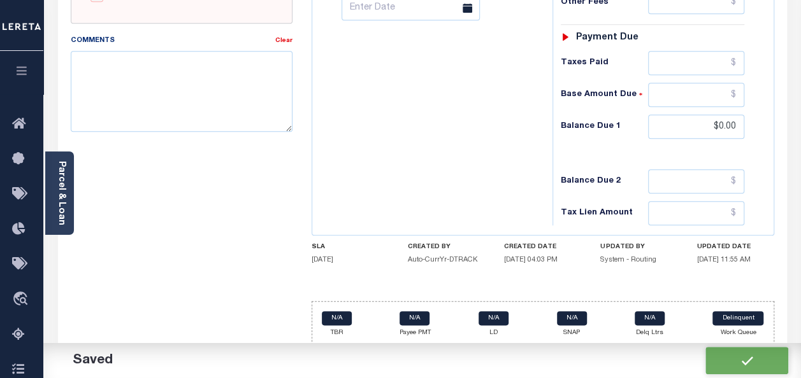
checkbox input "false"
type input "$0"
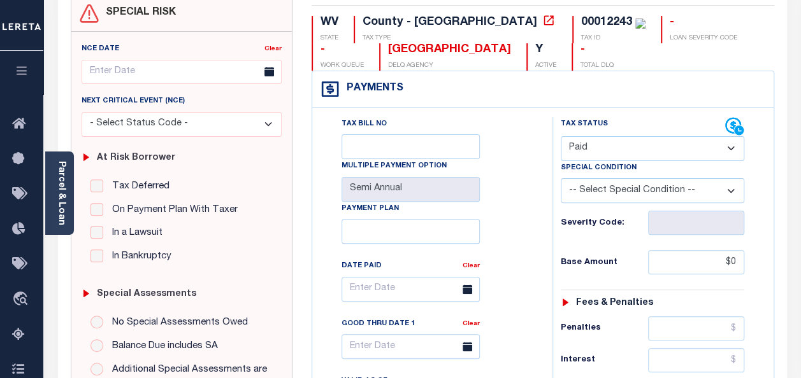
scroll to position [0, 0]
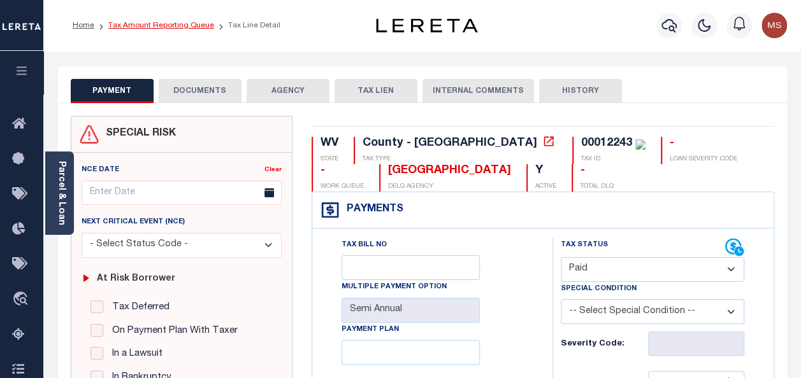
click at [153, 25] on link "Tax Amount Reporting Queue" at bounding box center [161, 26] width 106 height 8
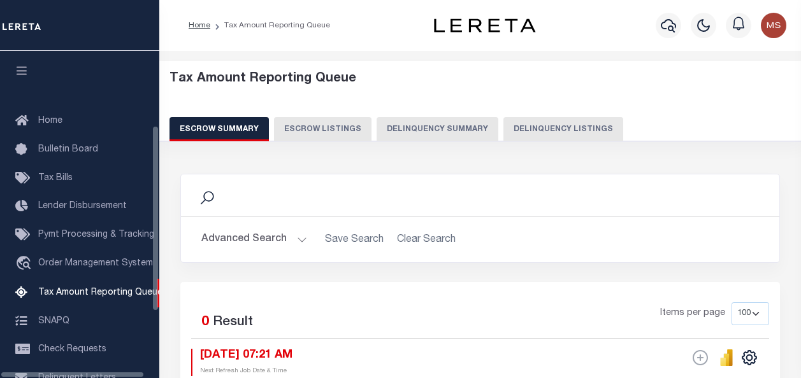
select select "100"
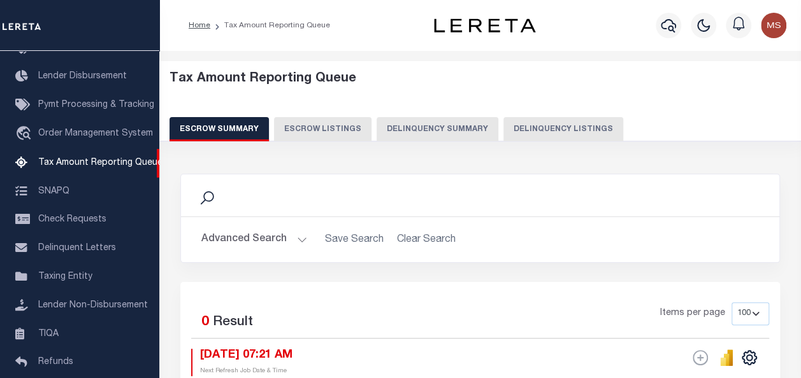
click at [549, 127] on button "Delinquency Listings" at bounding box center [563, 129] width 120 height 24
select select "100"
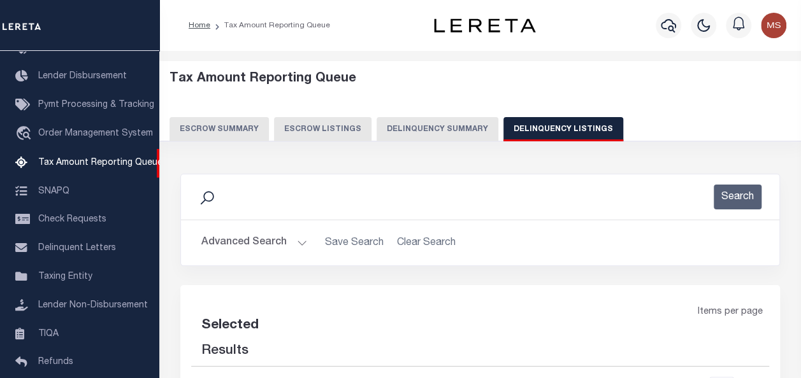
select select "100"
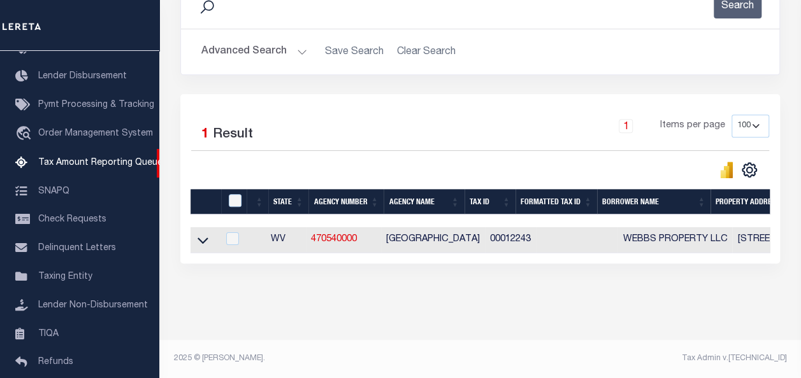
scroll to position [199, 0]
click at [200, 238] on icon at bounding box center [203, 241] width 11 height 6
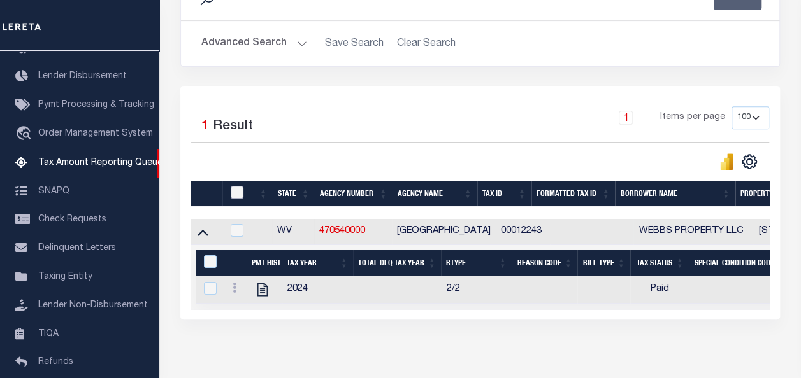
click at [241, 195] on input "checkbox" at bounding box center [237, 192] width 13 height 13
checkbox input "true"
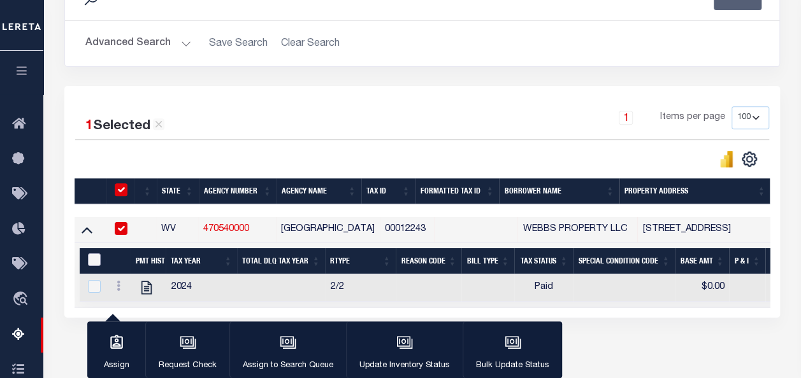
click at [97, 260] on input "&nbsp;" at bounding box center [94, 260] width 13 height 13
checkbox input "true"
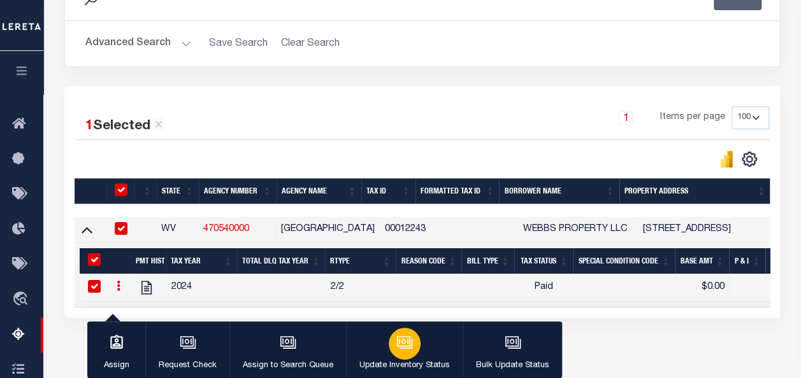
click at [400, 344] on icon "button" at bounding box center [404, 343] width 17 height 17
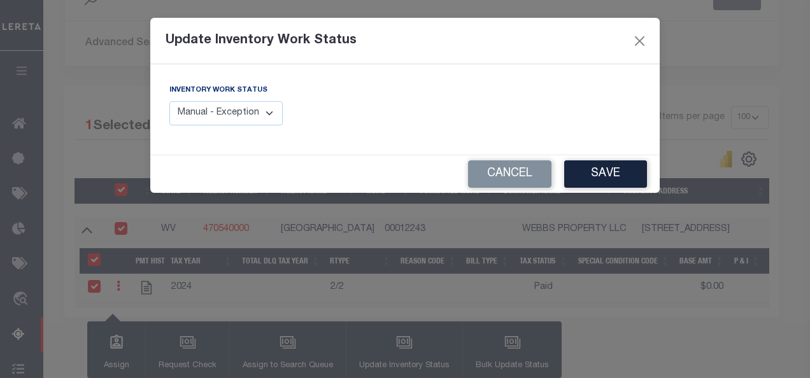
click at [257, 116] on select "Manual - Exception Pended - Awaiting Search Late Add Exception Completed" at bounding box center [225, 113] width 113 height 25
select select "4"
click at [169, 101] on select "Manual - Exception Pended - Awaiting Search Late Add Exception Completed" at bounding box center [225, 113] width 113 height 25
click at [608, 173] on button "Save" at bounding box center [606, 174] width 83 height 27
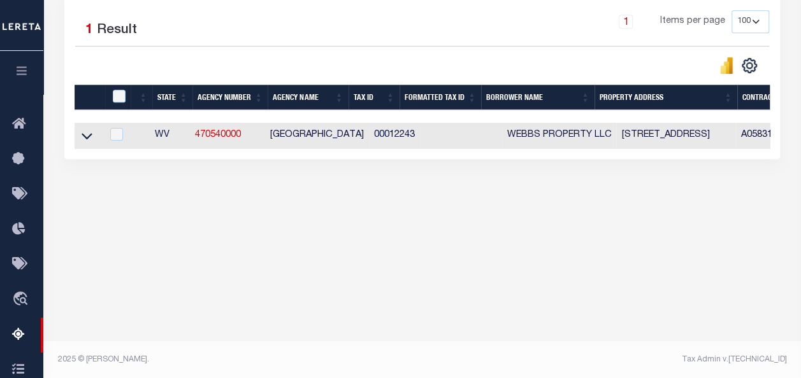
scroll to position [297, 0]
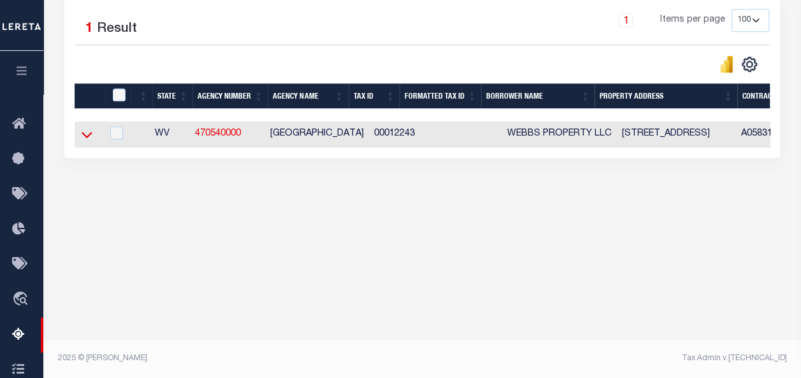
click at [86, 136] on icon at bounding box center [87, 134] width 11 height 13
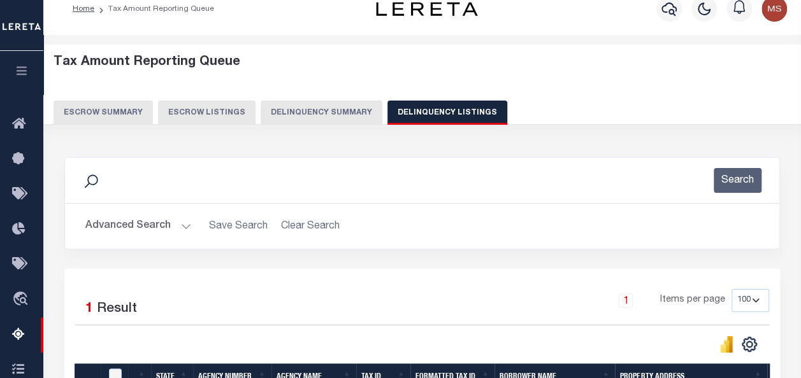
scroll to position [0, 0]
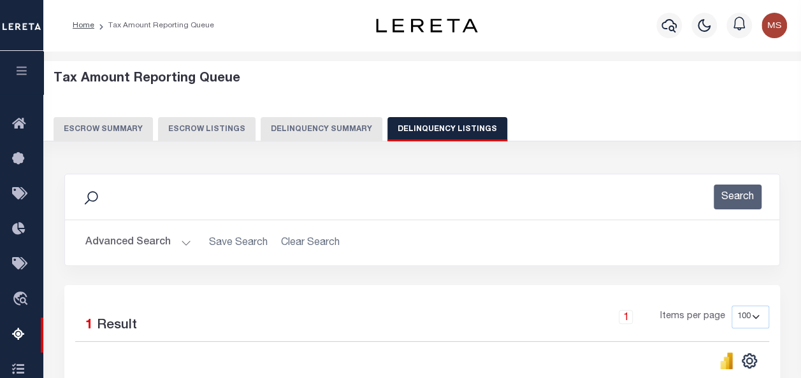
click at [178, 242] on button "Advanced Search" at bounding box center [138, 243] width 106 height 25
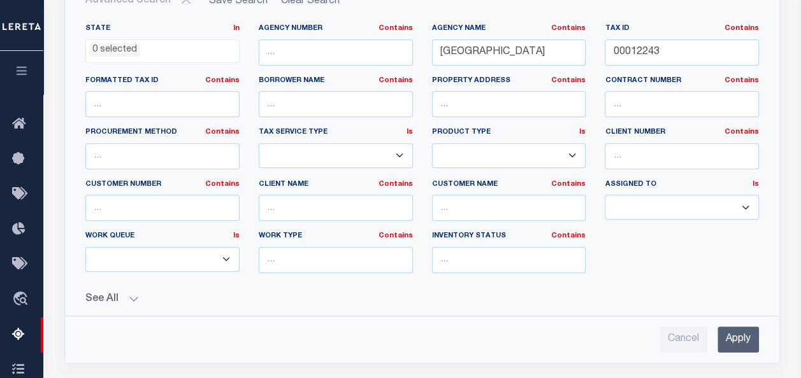
scroll to position [255, 0]
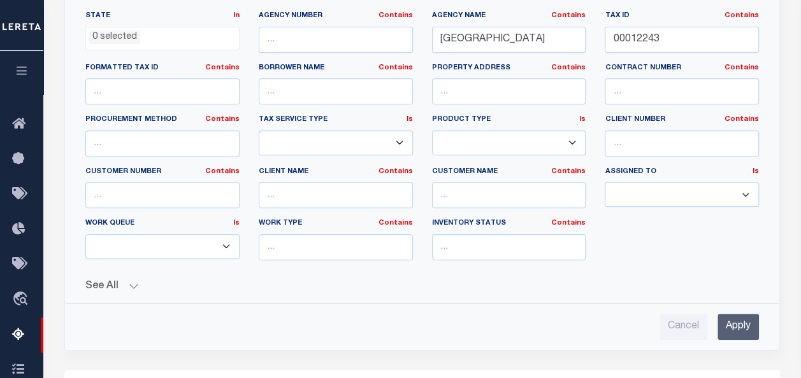
drag, startPoint x: 672, startPoint y: 289, endPoint x: 679, endPoint y: 264, distance: 26.0
click at [625, 285] on button "See All" at bounding box center [421, 287] width 673 height 12
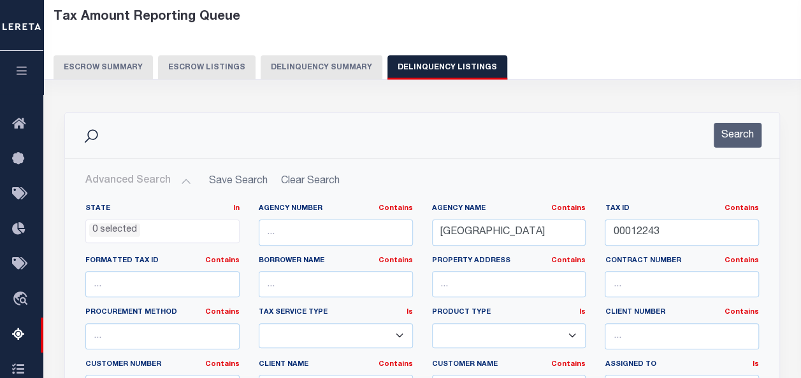
scroll to position [64, 0]
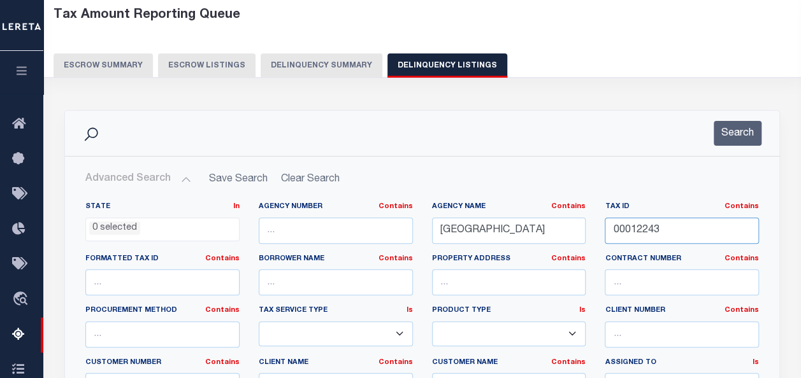
drag, startPoint x: 673, startPoint y: 240, endPoint x: 601, endPoint y: 222, distance: 73.4
click at [601, 222] on div "Tax ID Contains Contains Is 00012243" at bounding box center [681, 228] width 173 height 52
paste input "00012245"
type input "00012245"
click at [675, 112] on div "Search" at bounding box center [422, 133] width 714 height 45
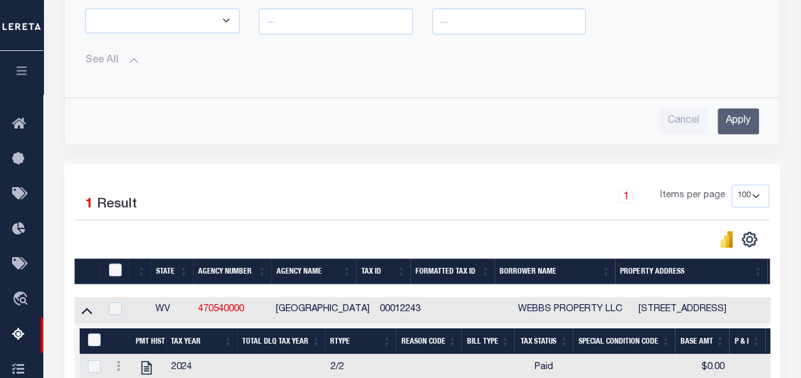
scroll to position [366, 0]
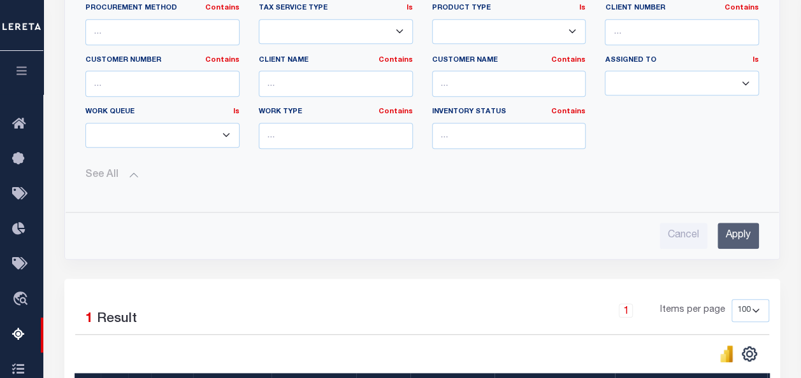
click at [744, 232] on input "Apply" at bounding box center [737, 236] width 41 height 26
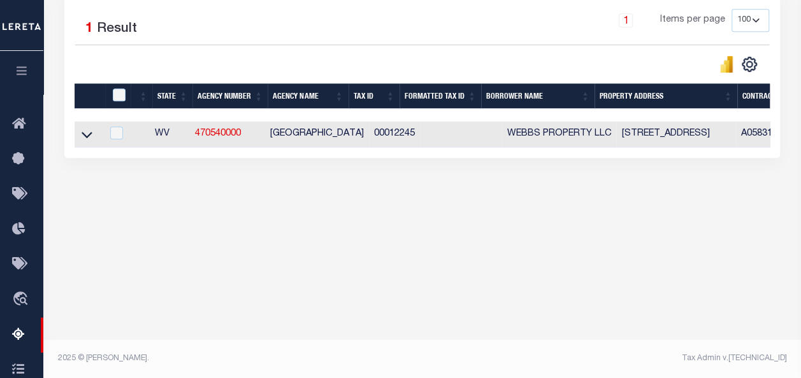
scroll to position [297, 0]
click at [84, 138] on icon at bounding box center [87, 134] width 11 height 13
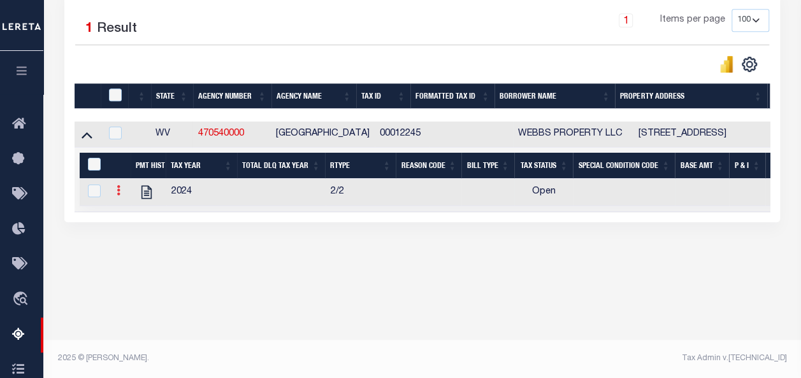
click at [120, 196] on link at bounding box center [119, 192] width 14 height 10
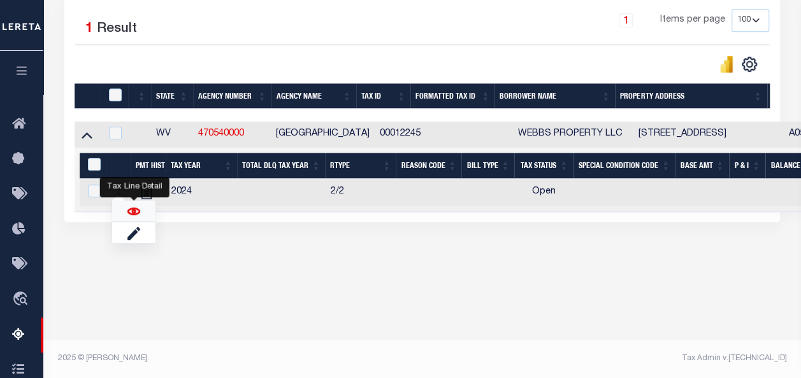
click at [134, 213] on img "" at bounding box center [133, 211] width 13 height 13
checkbox input "true"
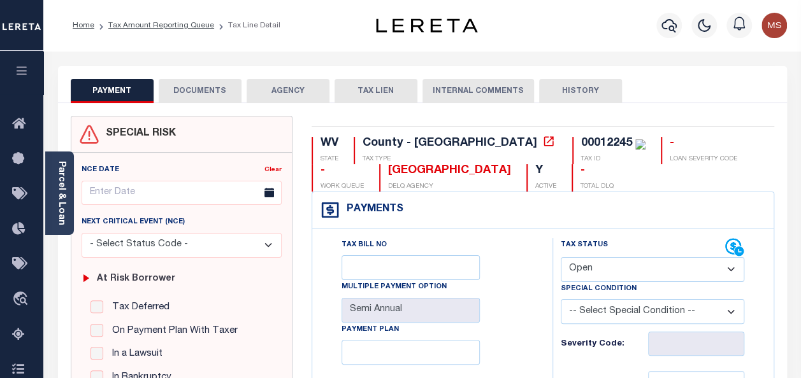
click at [649, 272] on select "- Select Status Code - Open Due/Unpaid Paid Incomplete No Tax Due Internal Refu…" at bounding box center [652, 269] width 183 height 25
select select "PYD"
click at [561, 257] on select "- Select Status Code - Open Due/Unpaid Paid Incomplete No Tax Due Internal Refu…" at bounding box center [652, 269] width 183 height 25
type input "[DATE]"
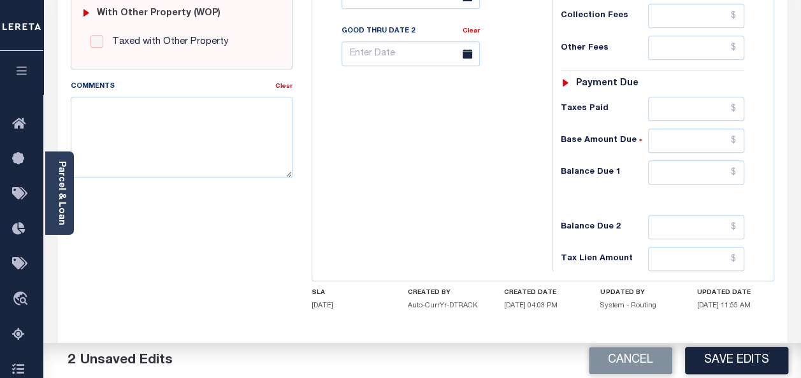
scroll to position [579, 0]
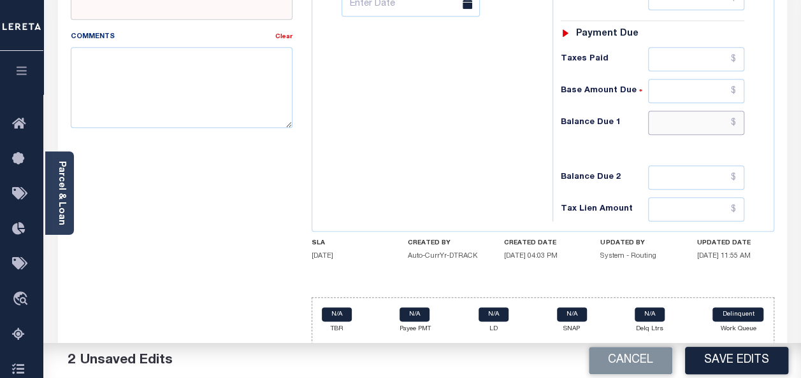
click at [672, 125] on input "text" at bounding box center [696, 123] width 96 height 24
click at [700, 122] on input "text" at bounding box center [696, 123] width 96 height 24
type input "$0.00"
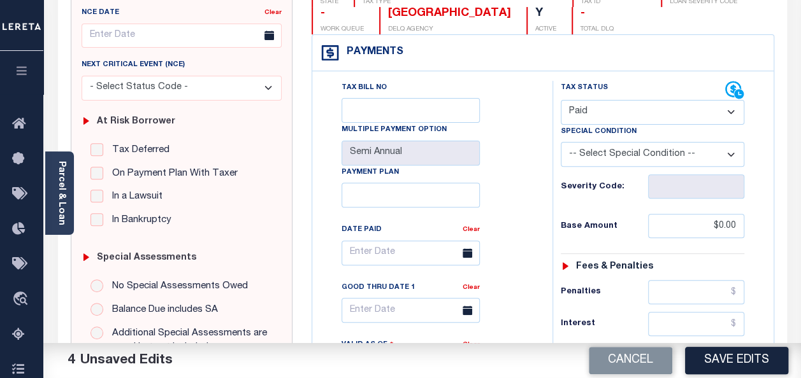
scroll to position [0, 0]
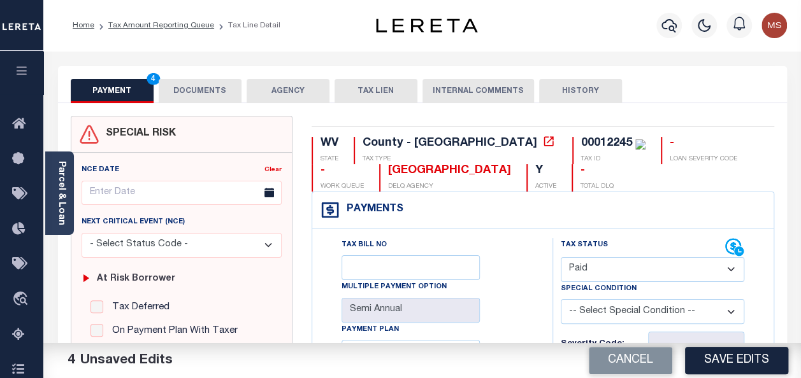
click at [192, 92] on button "DOCUMENTS" at bounding box center [200, 91] width 83 height 24
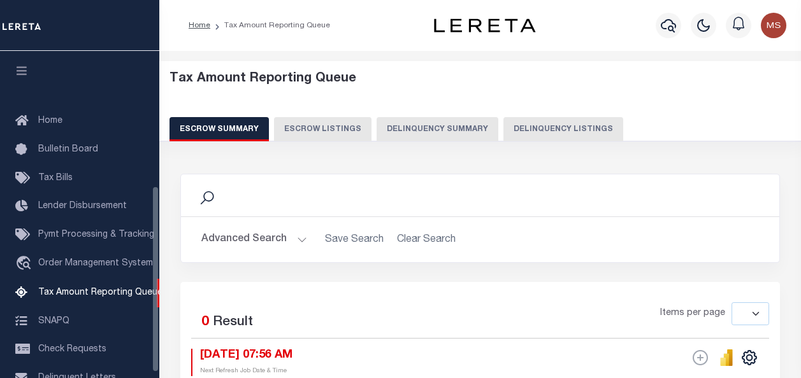
select select
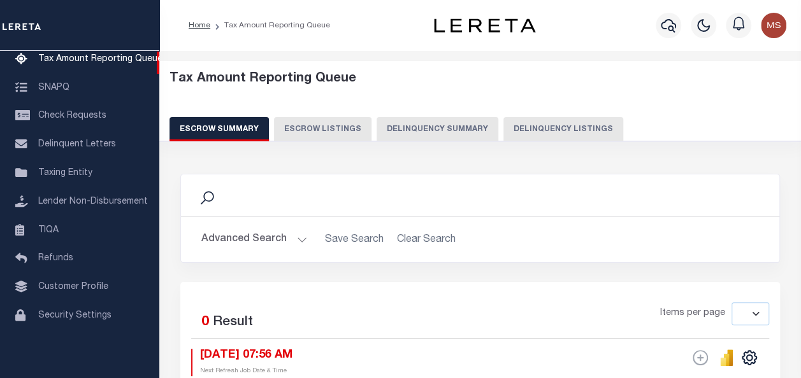
click at [545, 38] on div "Profile Sign out" at bounding box center [663, 25] width 255 height 45
click at [542, 128] on button "Delinquency Listings" at bounding box center [563, 129] width 120 height 24
select select "100"
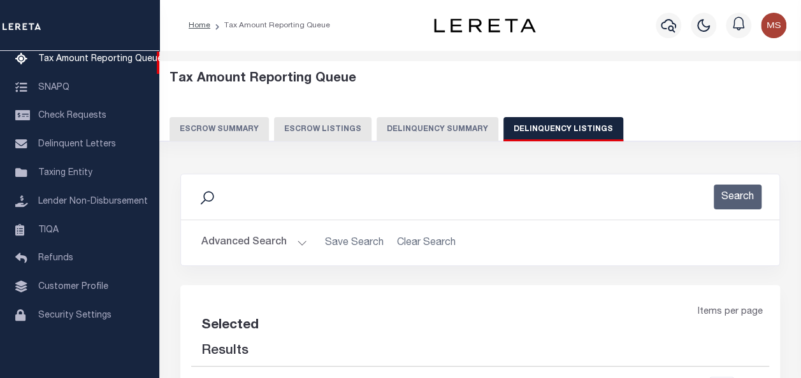
select select "100"
click at [283, 241] on button "Advanced Search" at bounding box center [254, 243] width 106 height 25
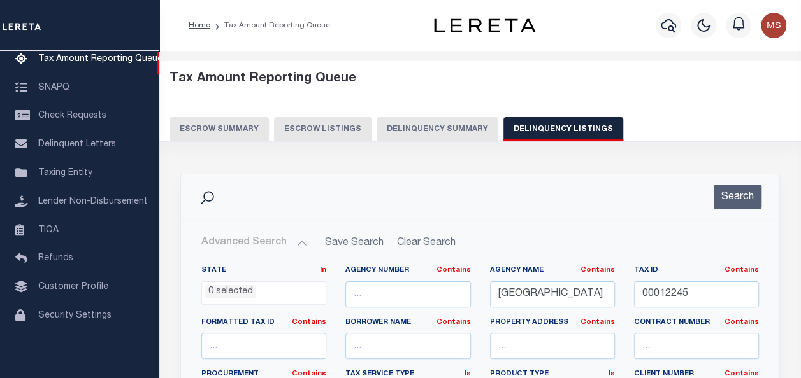
click at [300, 241] on button "Advanced Search" at bounding box center [254, 243] width 106 height 25
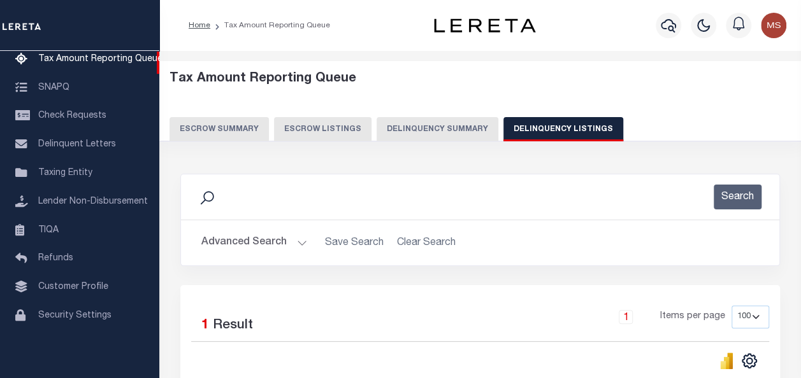
click at [298, 240] on button "Advanced Search" at bounding box center [254, 243] width 106 height 25
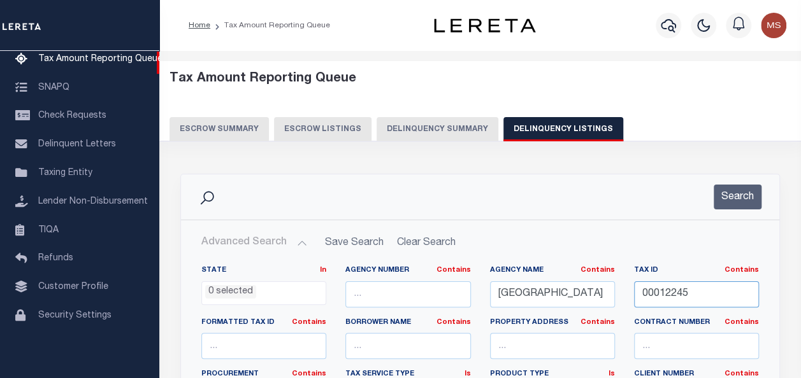
drag, startPoint x: 711, startPoint y: 301, endPoint x: 617, endPoint y: 291, distance: 94.2
paste input "00012245"
type input "00012245"
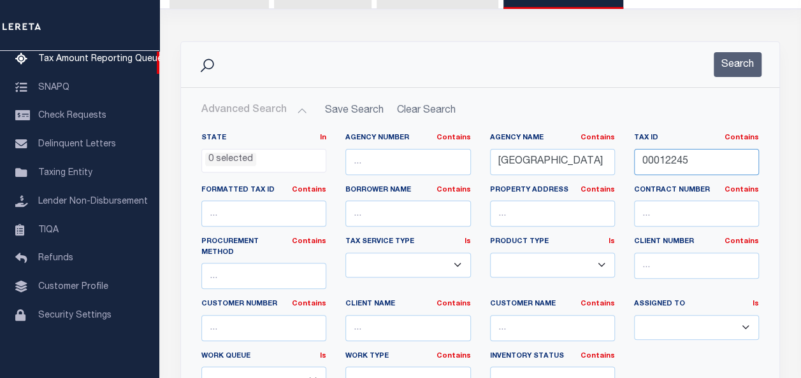
scroll to position [255, 0]
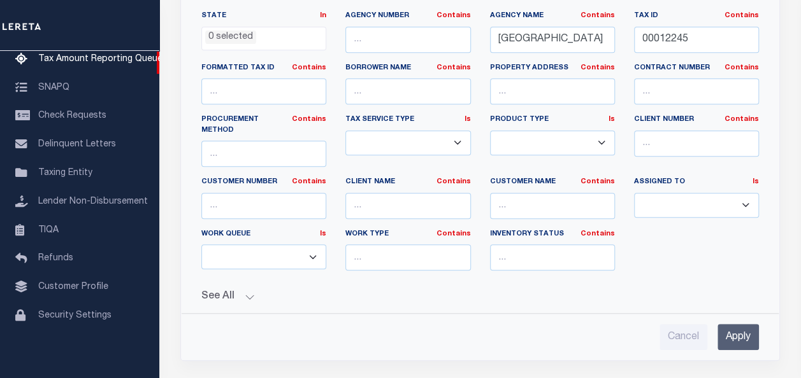
click at [743, 326] on input "Apply" at bounding box center [737, 337] width 41 height 26
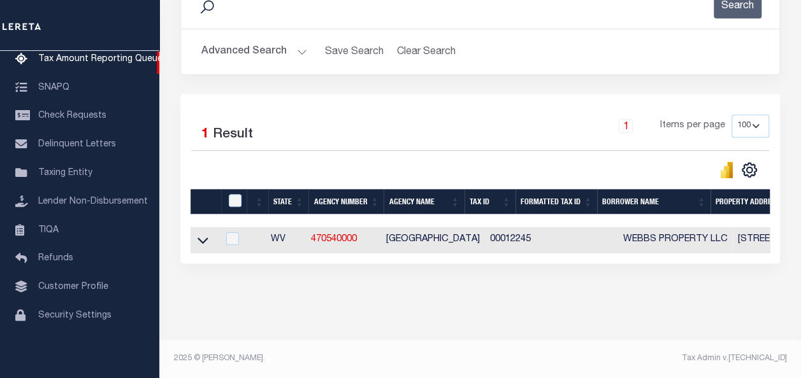
scroll to position [199, 0]
click at [203, 234] on icon at bounding box center [203, 240] width 11 height 13
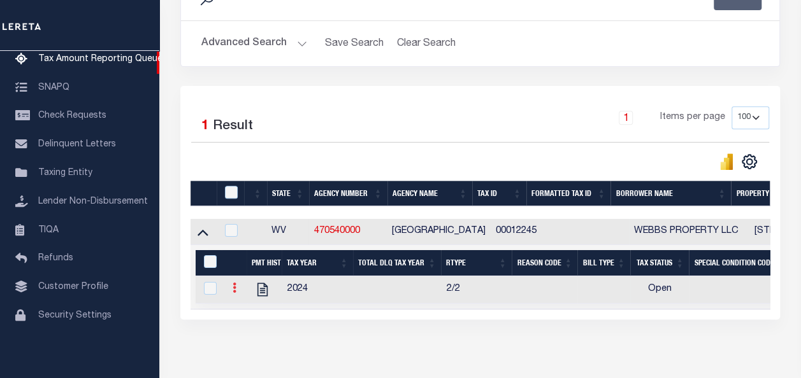
click at [236, 288] on icon at bounding box center [235, 288] width 4 height 10
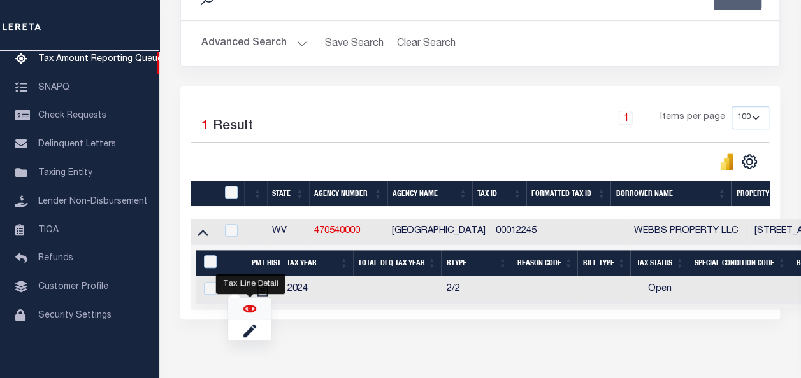
click at [246, 308] on img "" at bounding box center [249, 309] width 13 height 13
checkbox input "true"
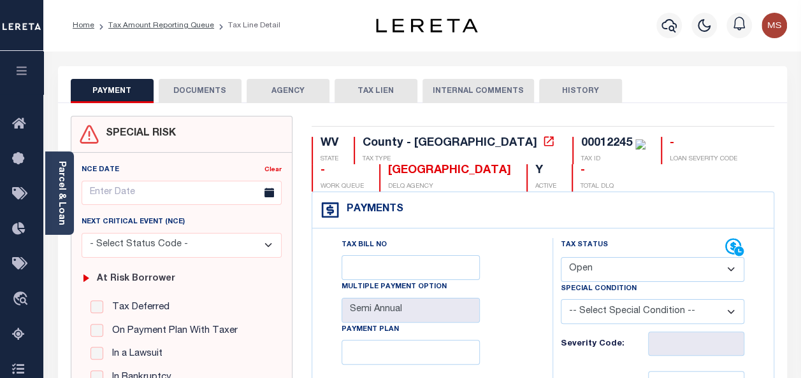
click at [615, 270] on select "- Select Status Code - Open Due/Unpaid Paid Incomplete No Tax Due Internal Refu…" at bounding box center [652, 269] width 183 height 25
select select "PYD"
click at [561, 257] on select "- Select Status Code - Open Due/Unpaid Paid Incomplete No Tax Due Internal Refu…" at bounding box center [652, 269] width 183 height 25
type input "[DATE]"
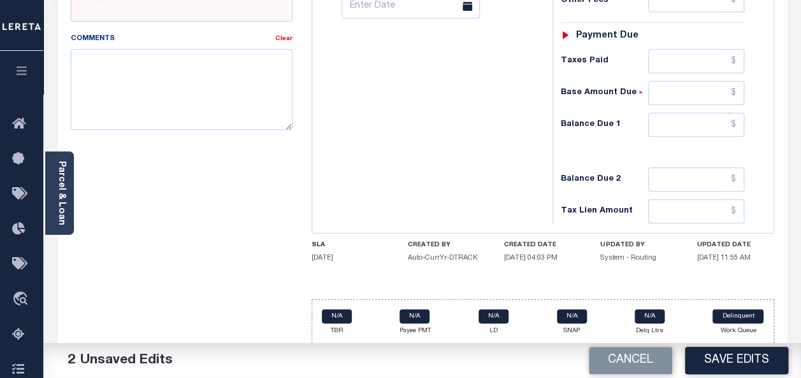
scroll to position [579, 0]
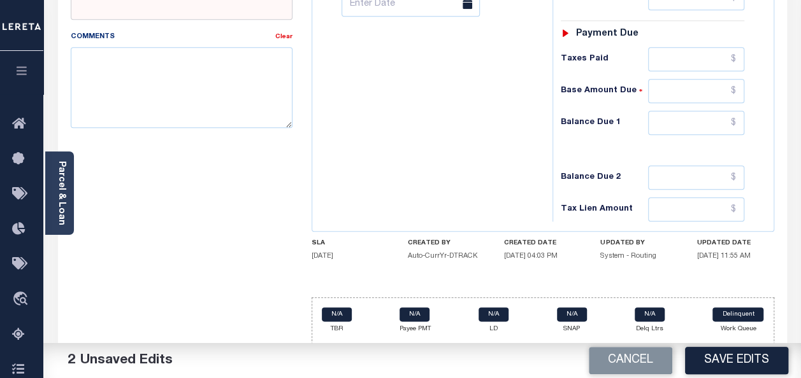
click at [711, 298] on div "N/A TBR N/A Payee PMT N/A LD N/A SNAP N/A Delq Ltrs Delinquent Work Queue" at bounding box center [543, 321] width 463 height 47
click at [710, 122] on input "text" at bounding box center [696, 123] width 96 height 24
type input "$0.00"
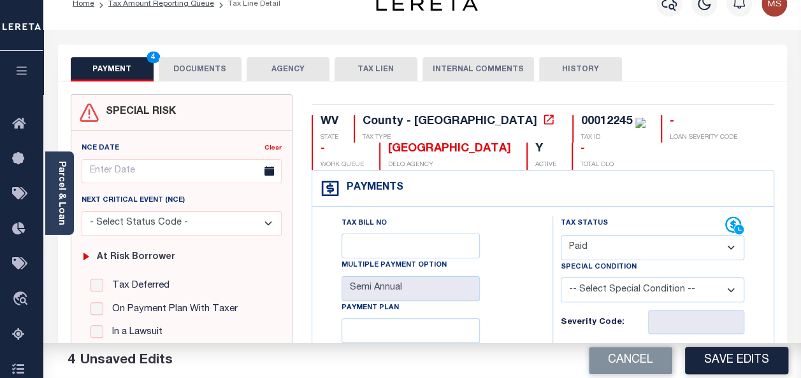
scroll to position [0, 0]
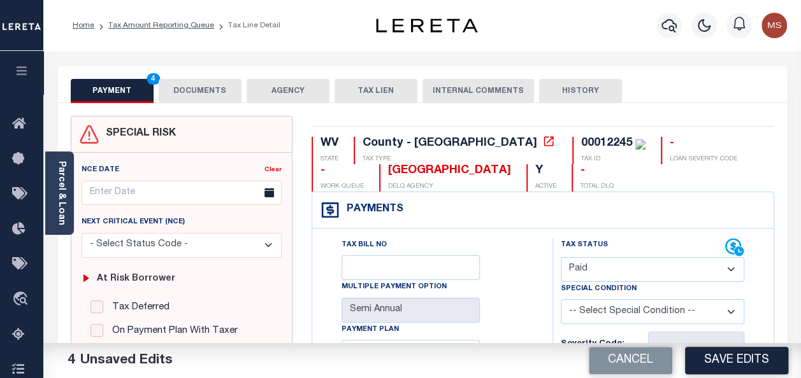
click at [190, 94] on button "DOCUMENTS" at bounding box center [200, 91] width 83 height 24
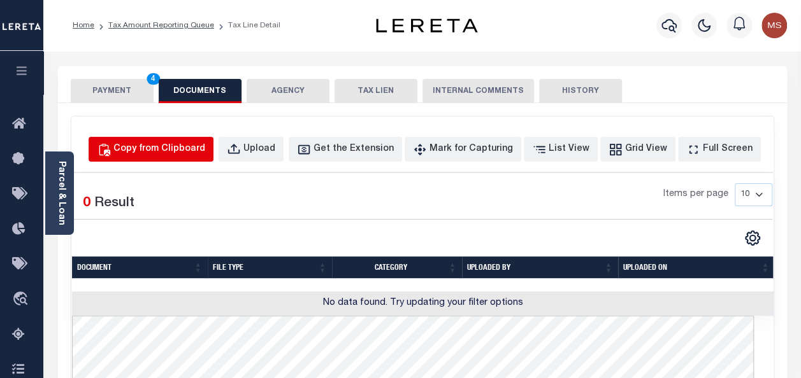
click at [200, 155] on div "Copy from Clipboard" at bounding box center [159, 150] width 92 height 14
select select "POP"
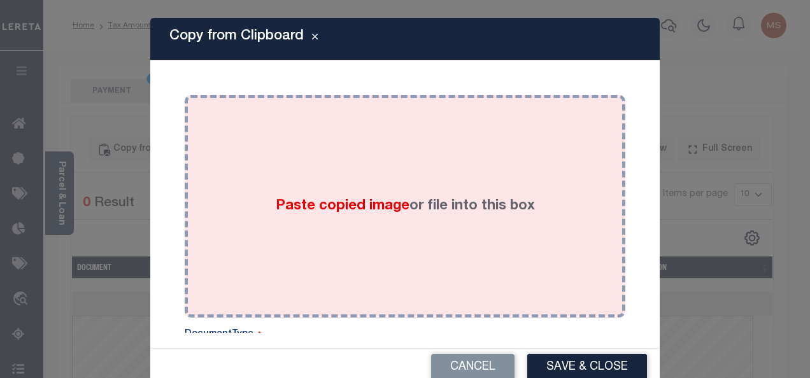
click at [370, 233] on div "Paste copied image or file into this box" at bounding box center [405, 206] width 422 height 204
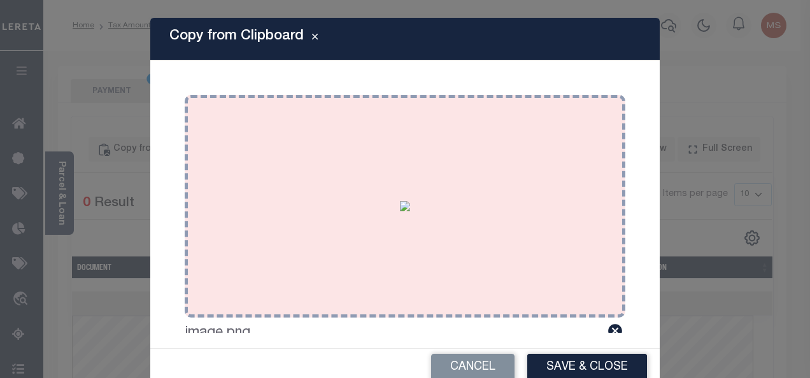
click at [400, 210] on img at bounding box center [405, 206] width 10 height 10
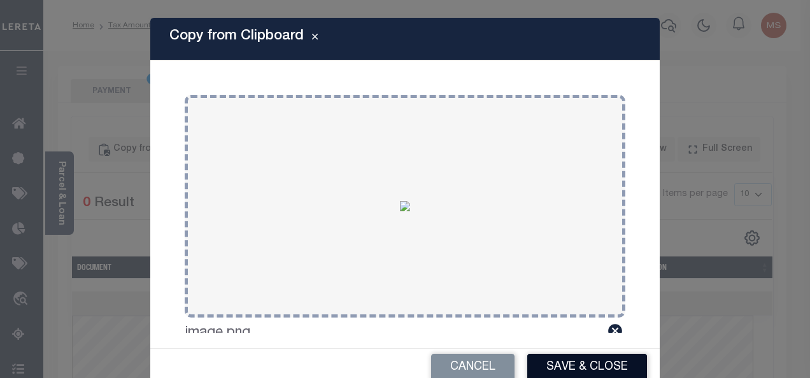
click at [577, 364] on button "Save & Close" at bounding box center [588, 367] width 120 height 27
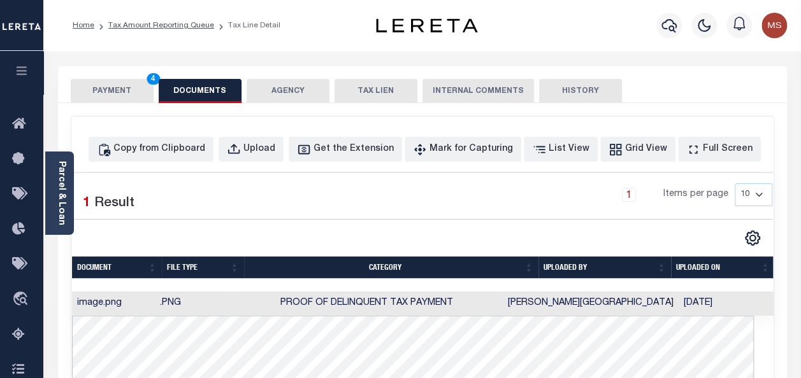
click at [117, 83] on button "PAYMENT 4" at bounding box center [112, 91] width 83 height 24
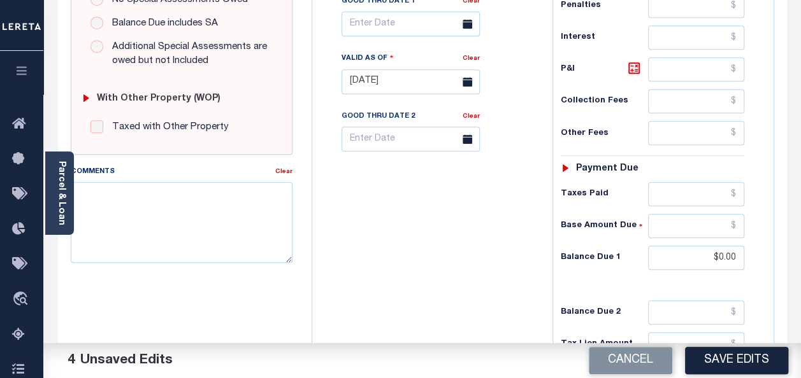
scroll to position [575, 0]
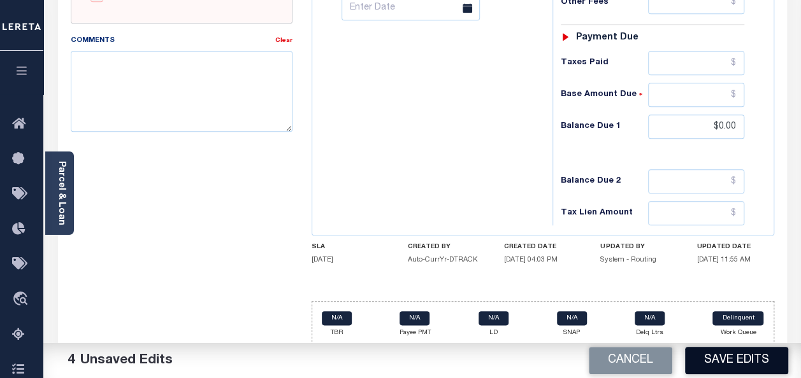
click at [743, 363] on button "Save Edits" at bounding box center [736, 360] width 103 height 27
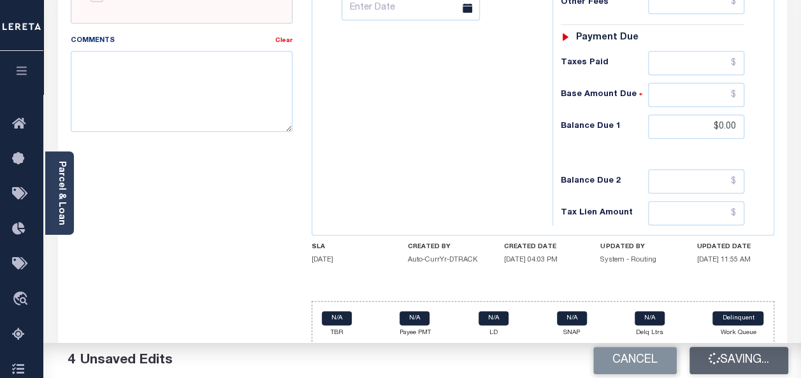
checkbox input "false"
type input "$0"
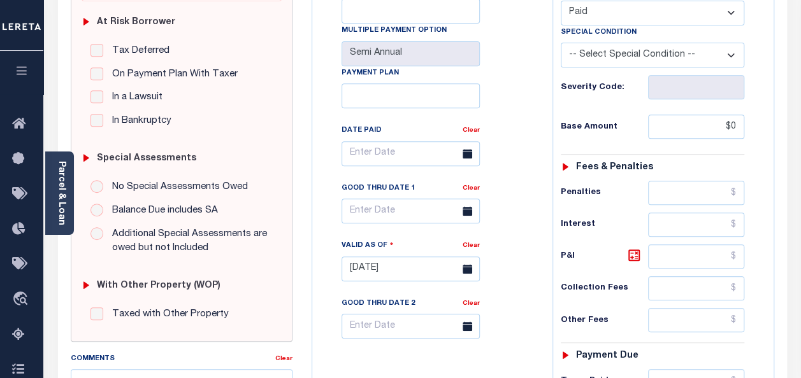
scroll to position [0, 0]
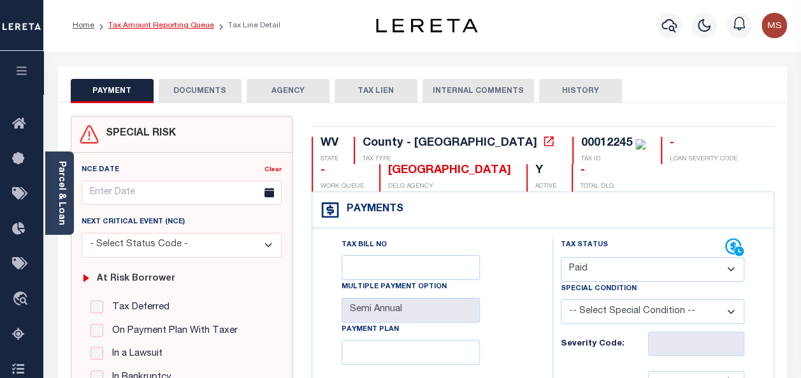
click at [136, 25] on link "Tax Amount Reporting Queue" at bounding box center [161, 26] width 106 height 8
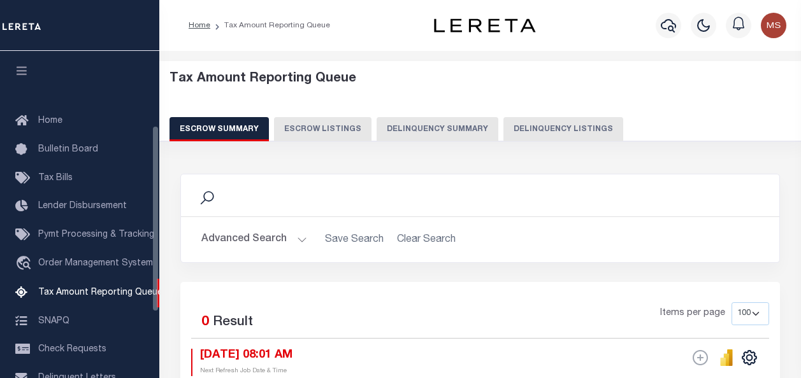
select select "100"
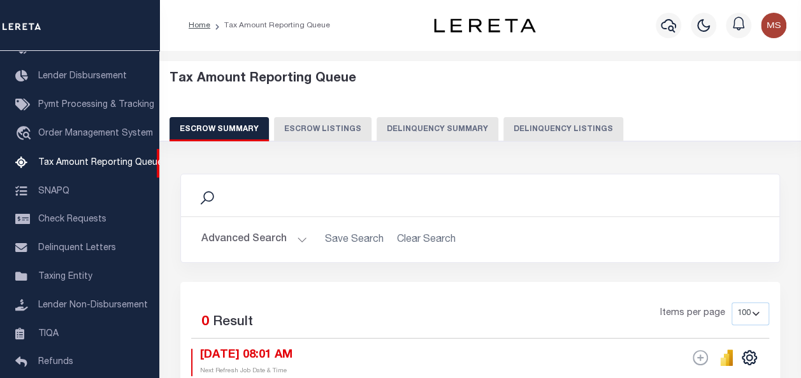
click at [482, 130] on button "Delinquency Summary" at bounding box center [438, 129] width 122 height 24
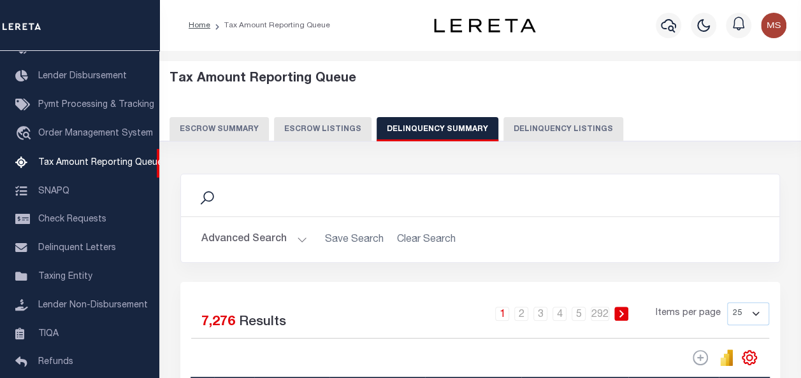
click at [561, 132] on button "Delinquency Listings" at bounding box center [563, 129] width 120 height 24
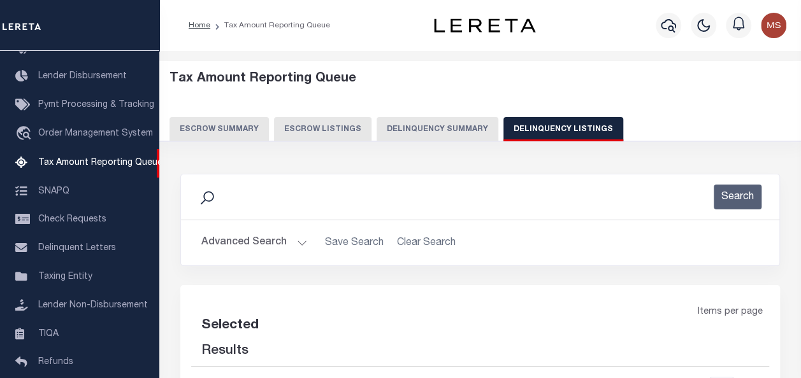
select select "100"
click at [540, 129] on button "Delinquency Listings" at bounding box center [563, 129] width 120 height 24
select select
select select "100"
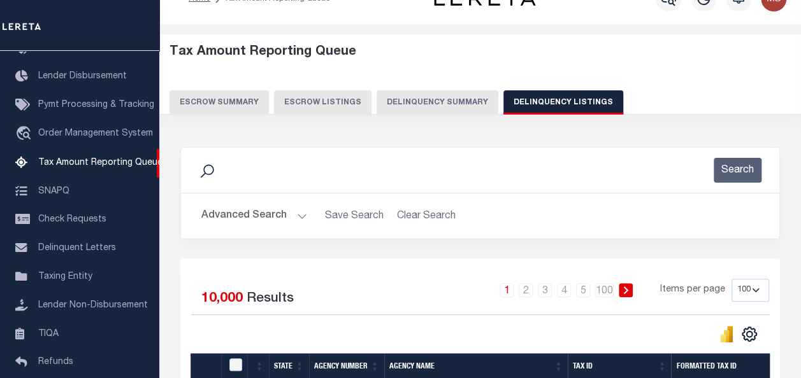
scroll to position [0, 0]
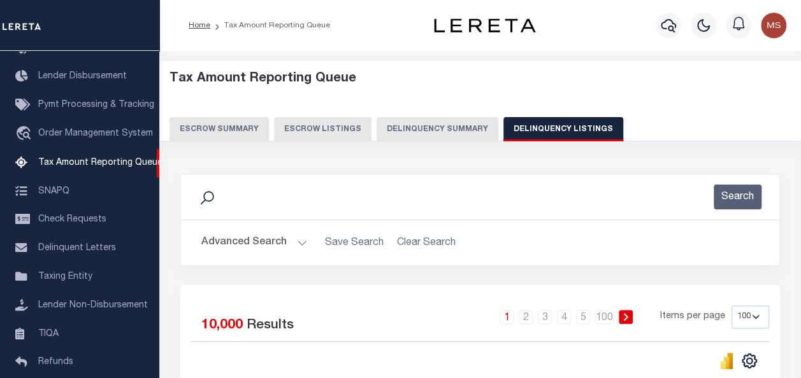
click at [294, 245] on button "Advanced Search" at bounding box center [254, 243] width 106 height 25
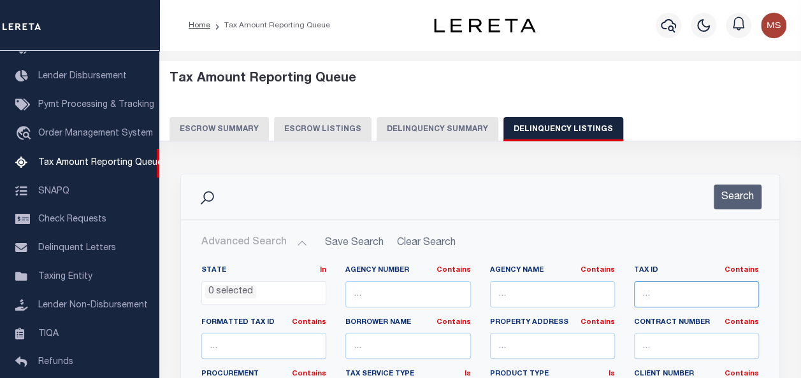
click at [656, 284] on input "text" at bounding box center [696, 295] width 125 height 26
paste input "00012245"
type input "00012245"
click at [543, 296] on input "text" at bounding box center [552, 295] width 125 height 26
paste input "[GEOGRAPHIC_DATA]"
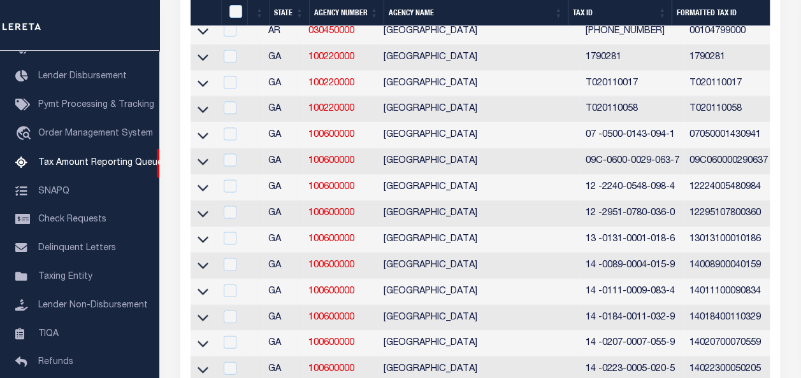
scroll to position [1465, 0]
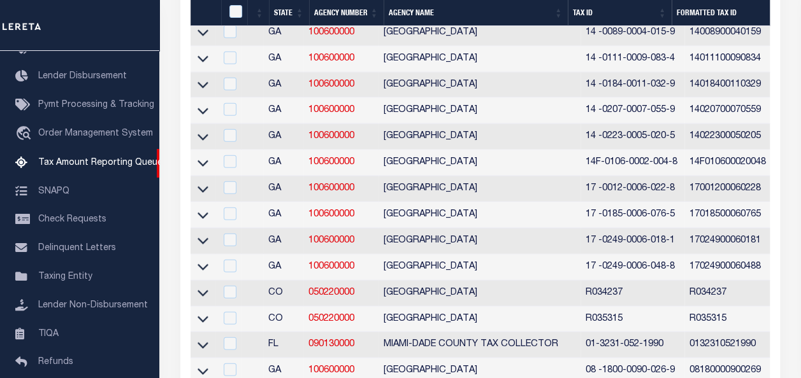
type input "[GEOGRAPHIC_DATA]"
click at [747, 248] on td "17024900060181" at bounding box center [747, 242] width 127 height 26
checkbox input "true"
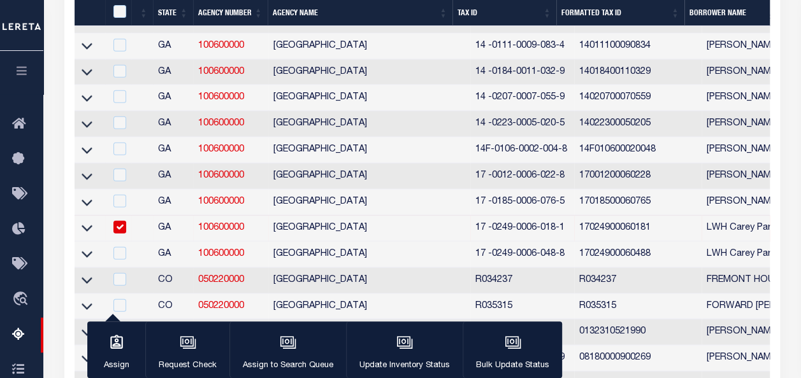
checkbox input "true"
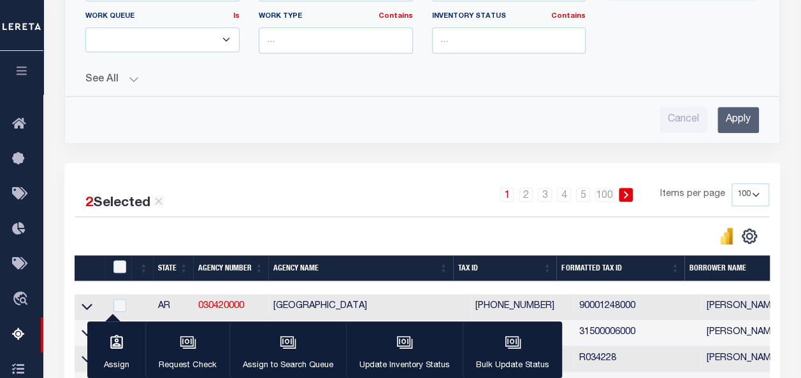
scroll to position [573, 0]
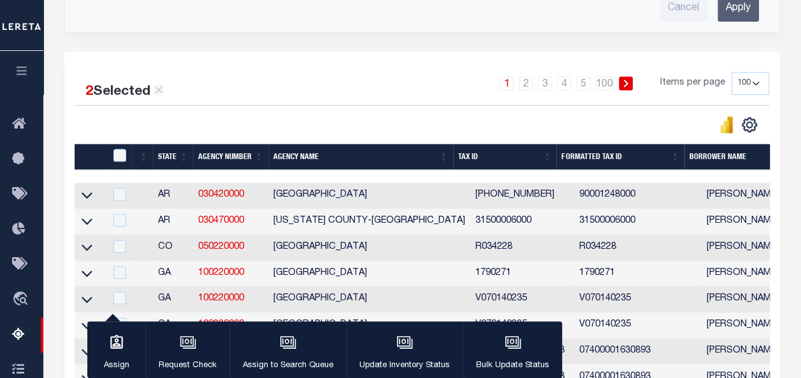
checkbox input "true"
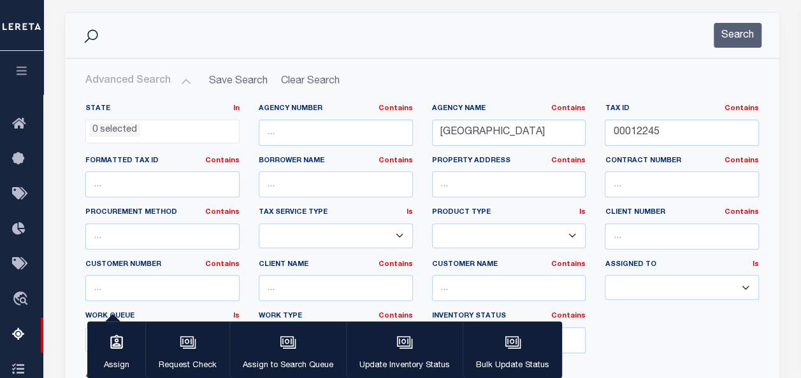
scroll to position [0, 0]
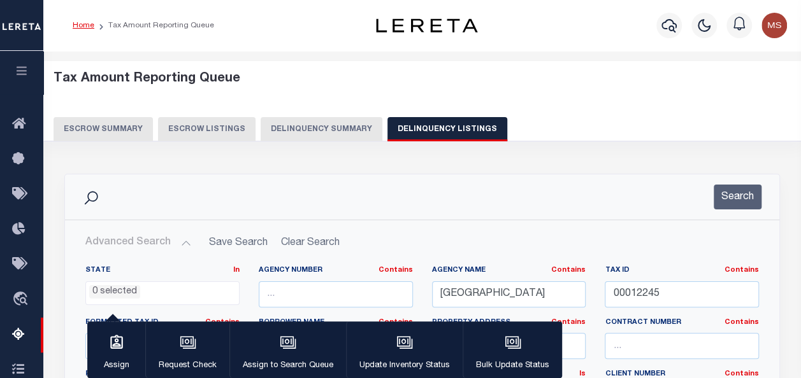
click at [80, 25] on link "Home" at bounding box center [84, 26] width 22 height 8
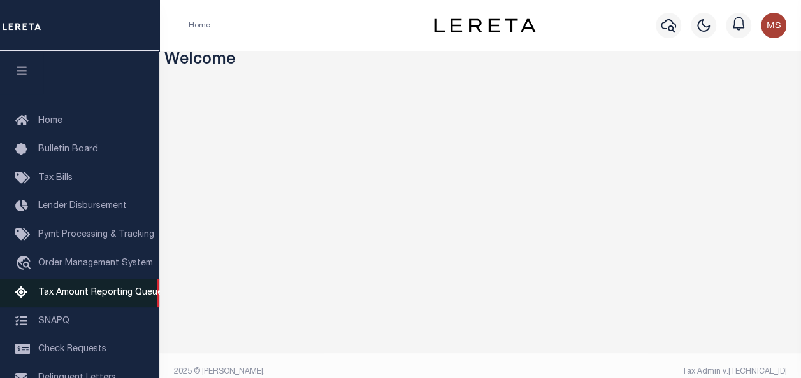
click at [99, 298] on span "Tax Amount Reporting Queue" at bounding box center [100, 293] width 124 height 9
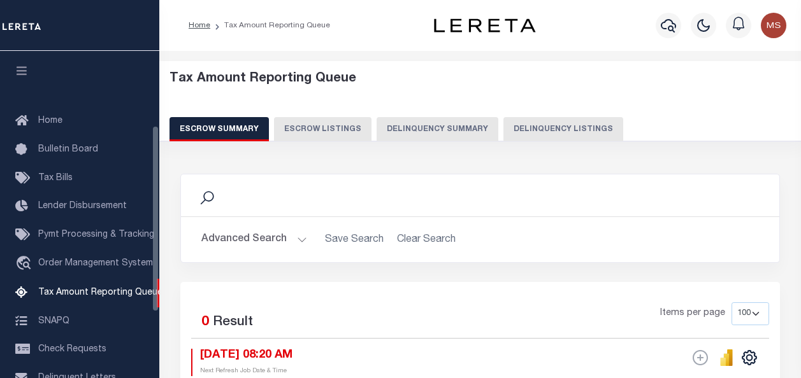
select select "100"
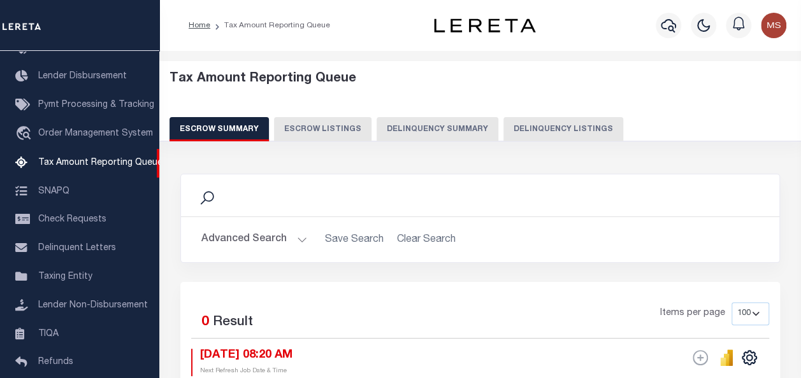
click at [532, 127] on button "Delinquency Listings" at bounding box center [563, 129] width 120 height 24
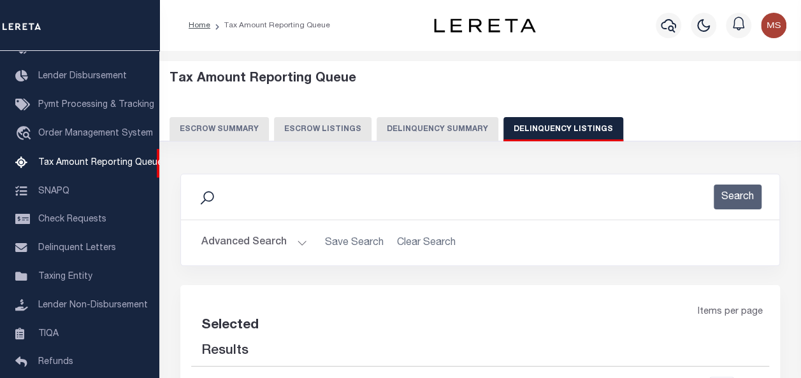
select select "100"
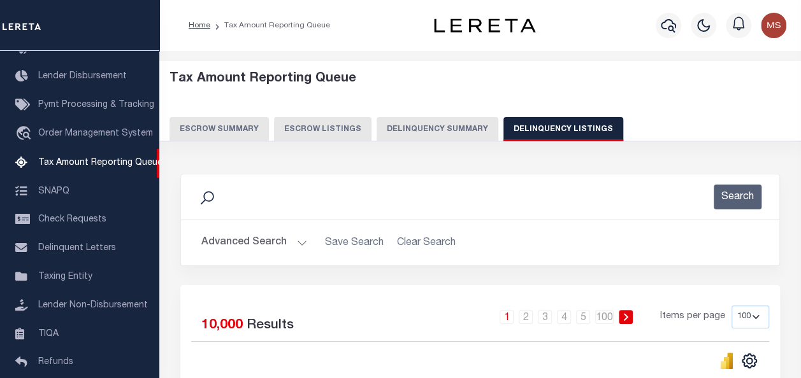
click at [297, 242] on button "Advanced Search" at bounding box center [254, 243] width 106 height 25
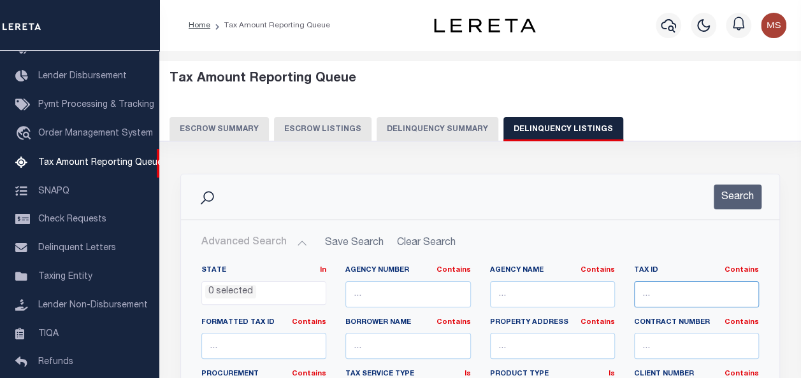
click at [661, 296] on input "text" at bounding box center [696, 295] width 125 height 26
paste input "00012245"
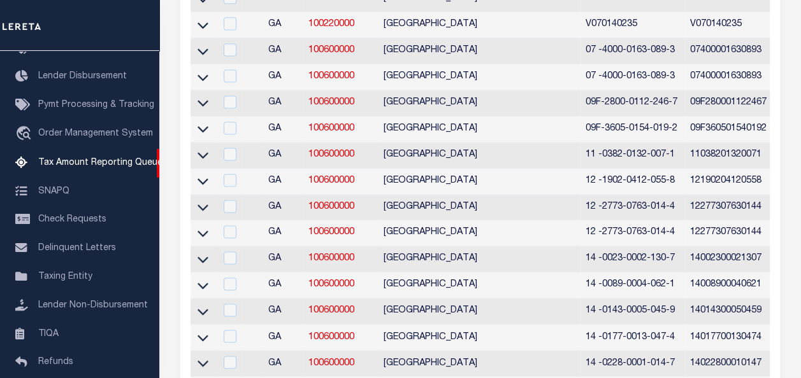
scroll to position [637, 0]
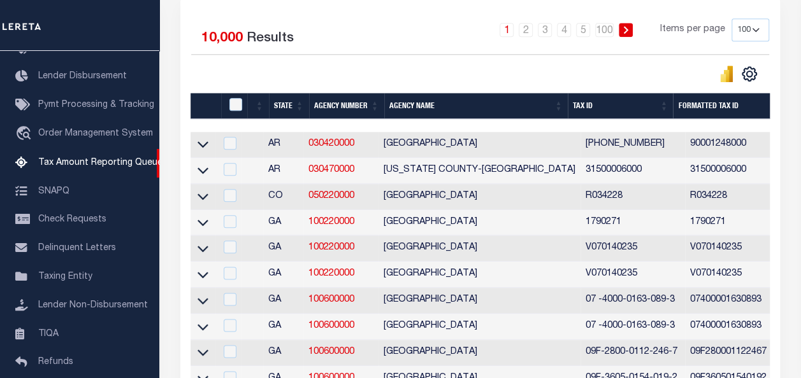
type input "00012245"
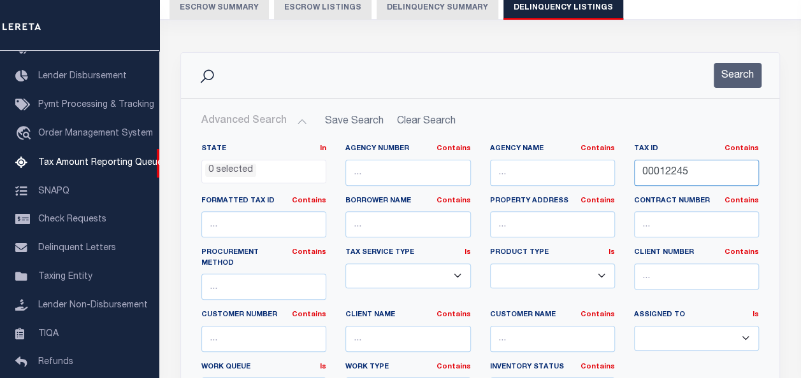
scroll to position [64, 0]
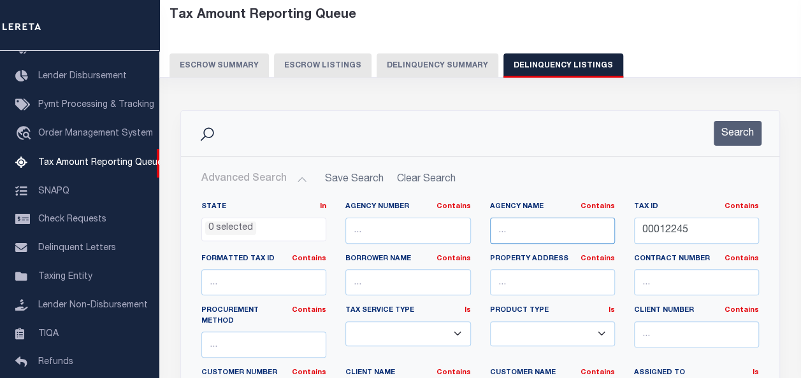
click at [526, 226] on input "text" at bounding box center [552, 231] width 125 height 26
paste input "[GEOGRAPHIC_DATA]"
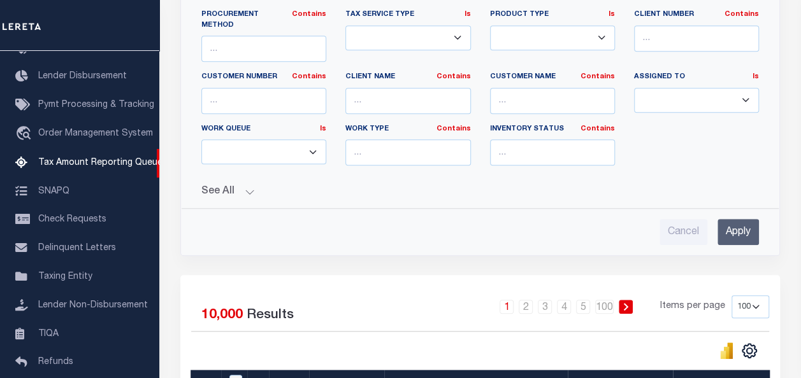
scroll to position [382, 0]
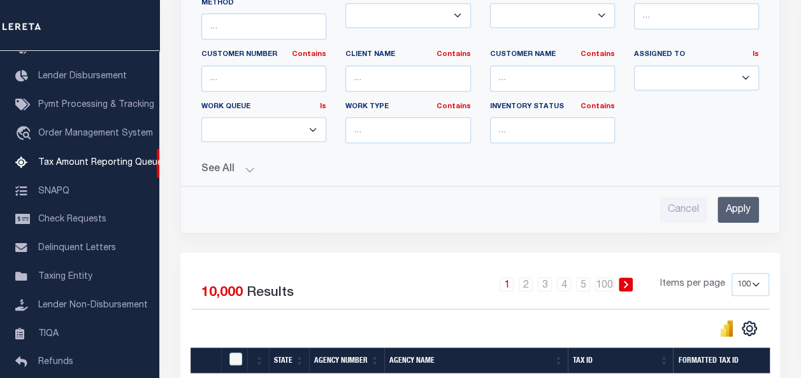
type input "[GEOGRAPHIC_DATA]"
click at [739, 197] on input "Apply" at bounding box center [737, 210] width 41 height 26
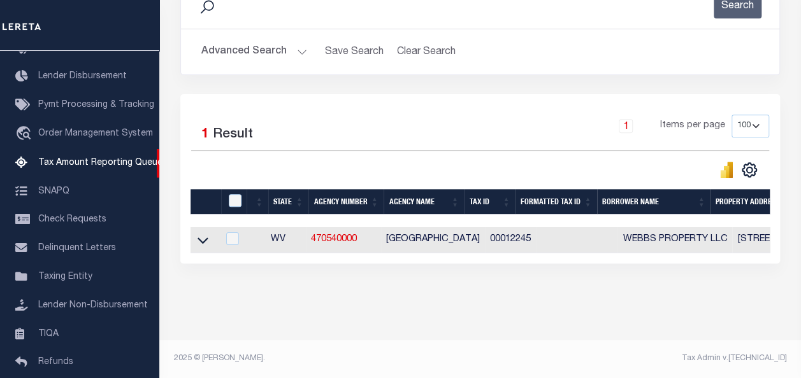
scroll to position [199, 0]
click at [200, 238] on icon at bounding box center [203, 241] width 11 height 6
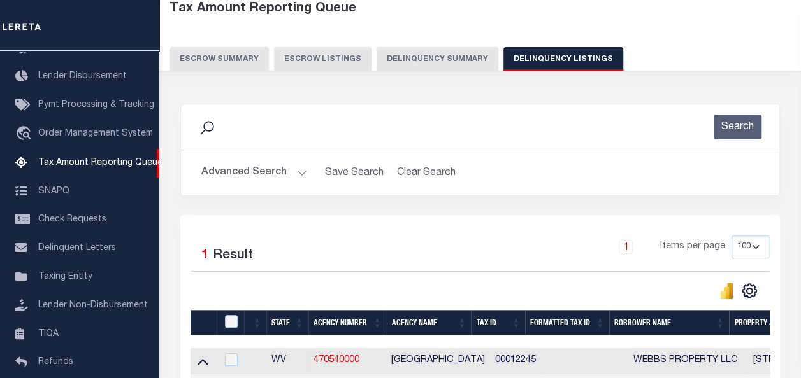
scroll to position [127, 0]
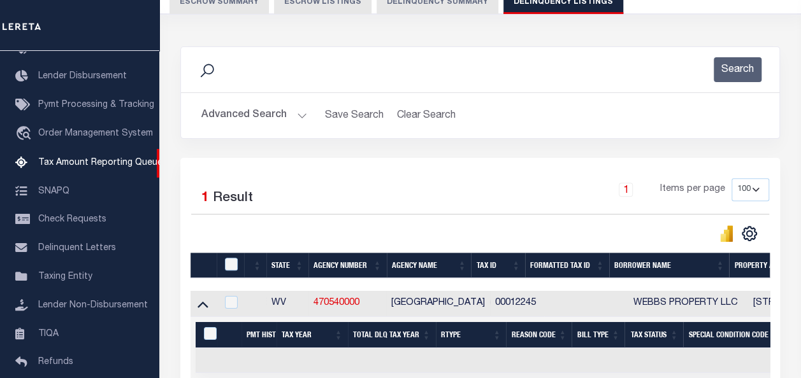
click at [298, 111] on button "Advanced Search" at bounding box center [254, 115] width 106 height 25
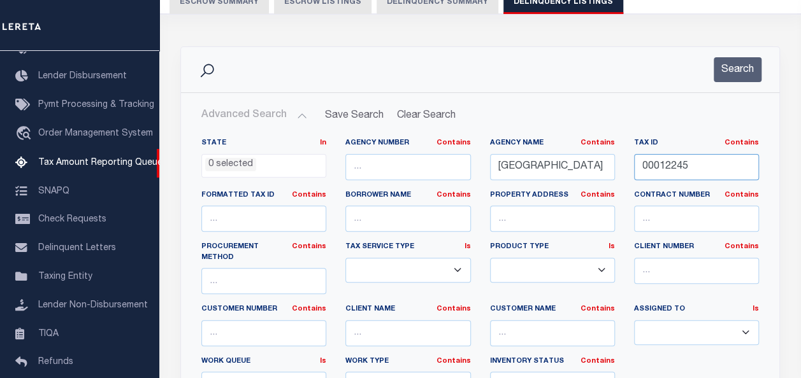
drag, startPoint x: 661, startPoint y: 161, endPoint x: 621, endPoint y: 149, distance: 42.5
click at [621, 149] on div "State In In AK AL AR AZ CA CO CT DC DE FL GA GU HI IA ID IL IN KS KY LA MA MD M…" at bounding box center [480, 273] width 577 height 270
paste input "00025132"
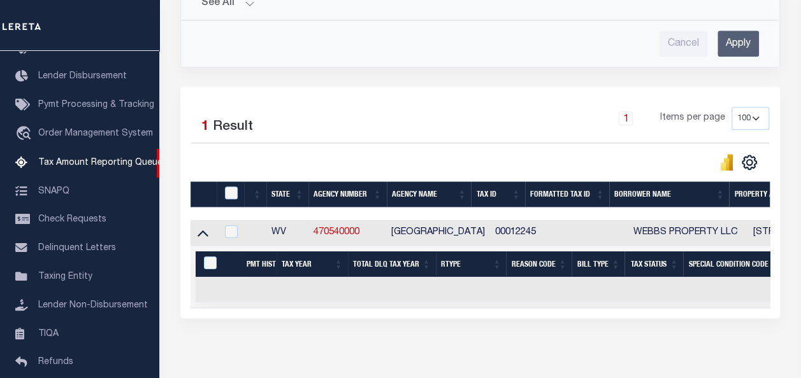
scroll to position [573, 0]
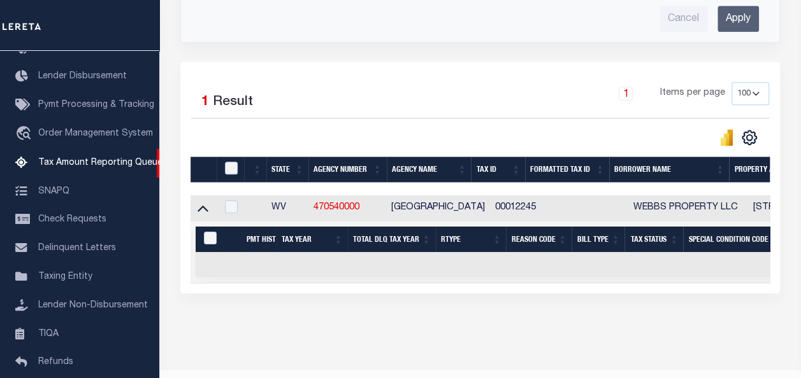
type input "00025132"
checkbox input "true"
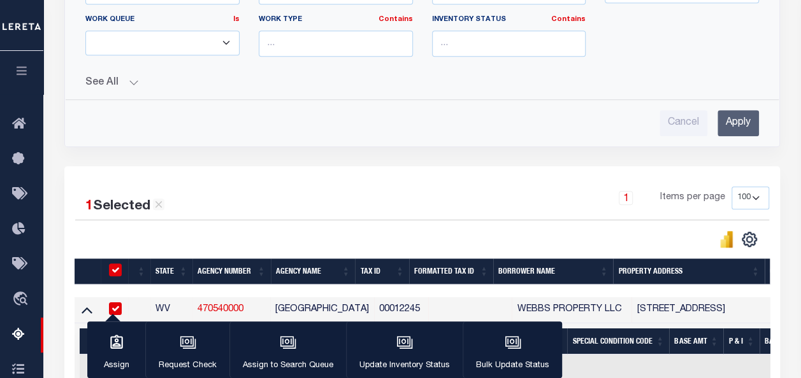
scroll to position [255, 0]
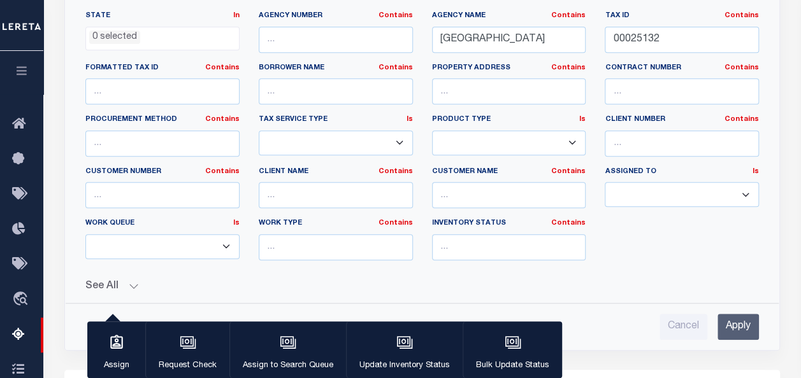
click at [747, 326] on input "Apply" at bounding box center [737, 327] width 41 height 26
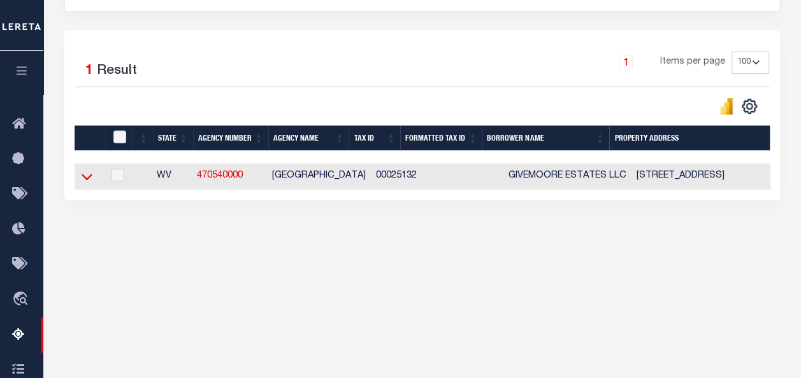
click at [88, 177] on icon at bounding box center [87, 176] width 11 height 13
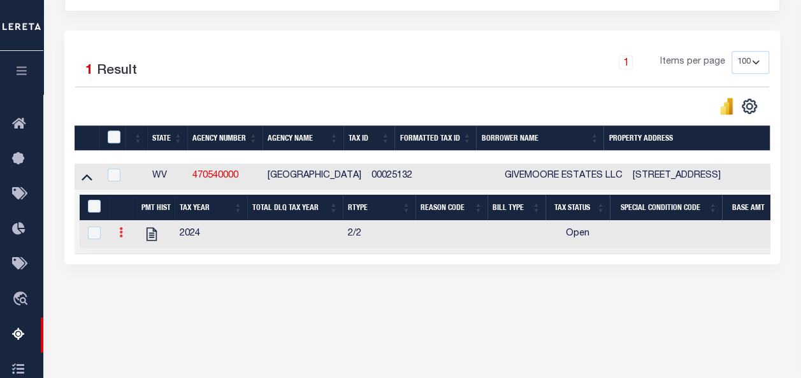
click at [120, 234] on icon at bounding box center [121, 232] width 4 height 10
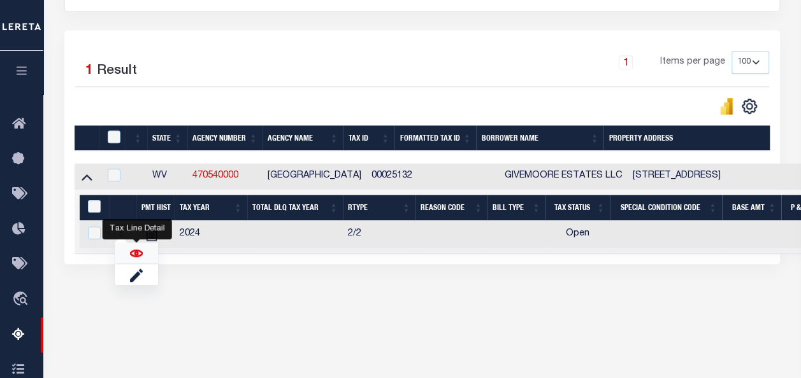
click at [140, 254] on img "" at bounding box center [136, 253] width 13 height 13
checkbox input "true"
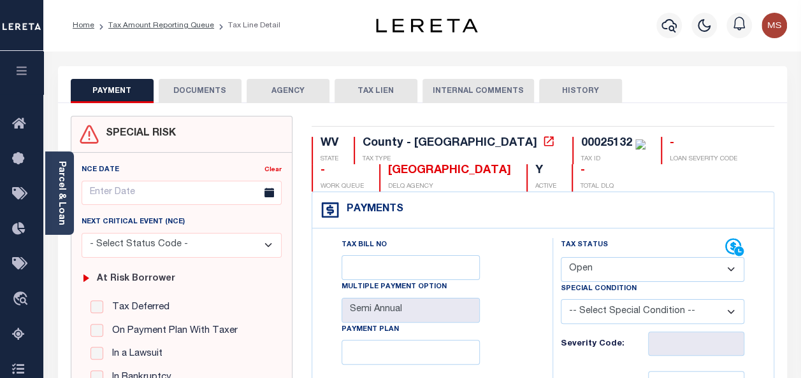
click at [646, 269] on select "- Select Status Code - Open Due/Unpaid Paid Incomplete No Tax Due Internal Refu…" at bounding box center [652, 269] width 183 height 25
select select "PYD"
click at [561, 257] on select "- Select Status Code - Open Due/Unpaid Paid Incomplete No Tax Due Internal Refu…" at bounding box center [652, 269] width 183 height 25
type input "[DATE]"
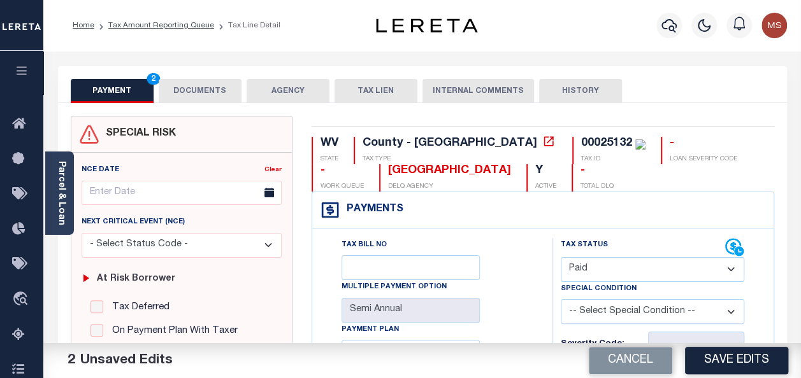
click at [698, 271] on select "- Select Status Code - Open Due/Unpaid Paid Incomplete No Tax Due Internal Refu…" at bounding box center [652, 269] width 183 height 25
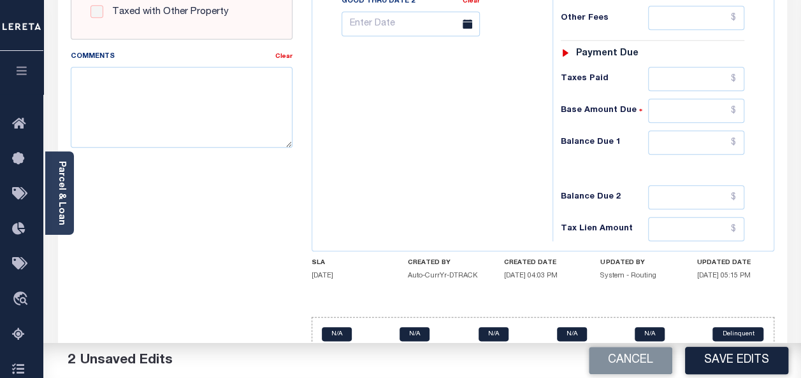
scroll to position [579, 0]
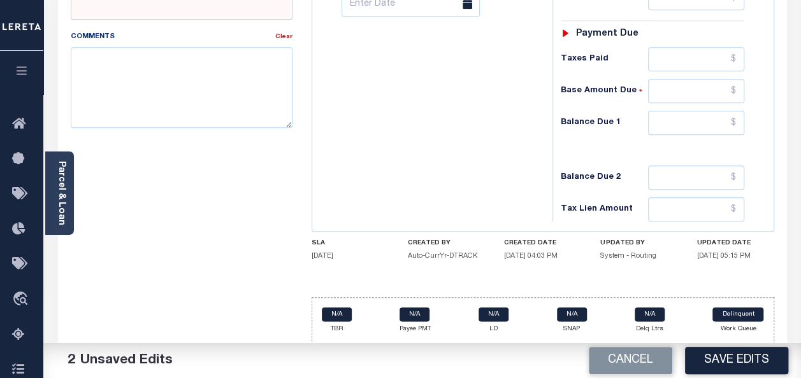
click at [713, 328] on div "N/A TBR N/A Payee PMT N/A LD N/A SNAP N/A Delq Ltrs Delinquent Work Queue" at bounding box center [543, 321] width 463 height 47
click at [731, 252] on h5 "[DATE] 05:15 PM" at bounding box center [735, 256] width 77 height 8
click at [726, 79] on input "text" at bounding box center [696, 91] width 96 height 24
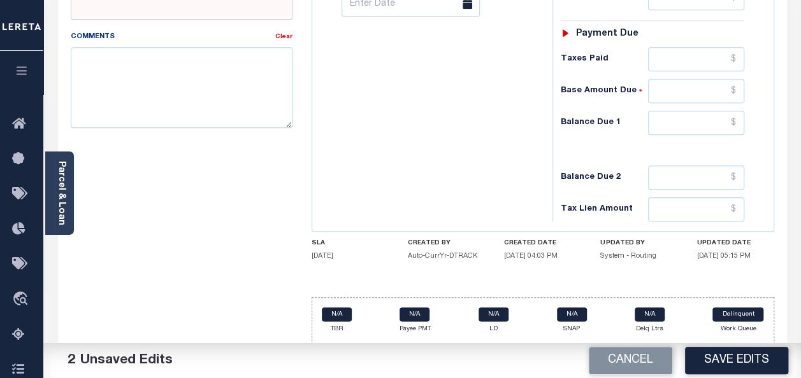
click at [735, 81] on input "text" at bounding box center [696, 91] width 96 height 24
click at [729, 82] on input "text" at bounding box center [696, 91] width 96 height 24
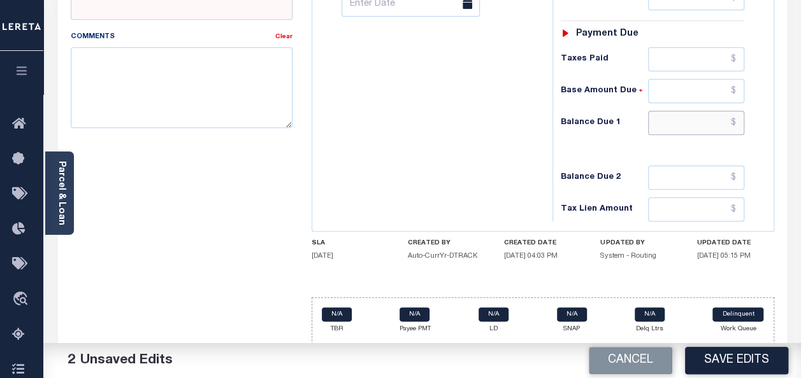
click at [719, 116] on input "text" at bounding box center [696, 123] width 96 height 24
click at [731, 120] on input "text" at bounding box center [696, 123] width 96 height 24
type input "$0.00"
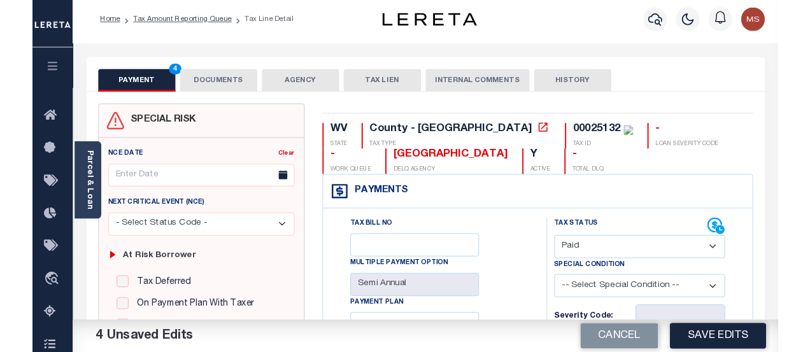
scroll to position [0, 0]
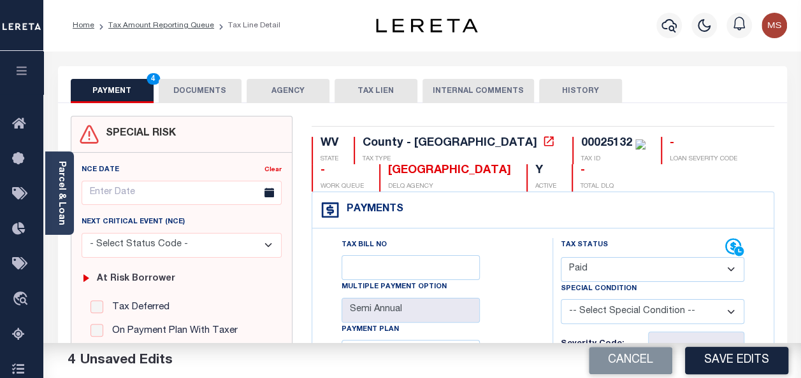
click at [228, 93] on button "DOCUMENTS" at bounding box center [200, 91] width 83 height 24
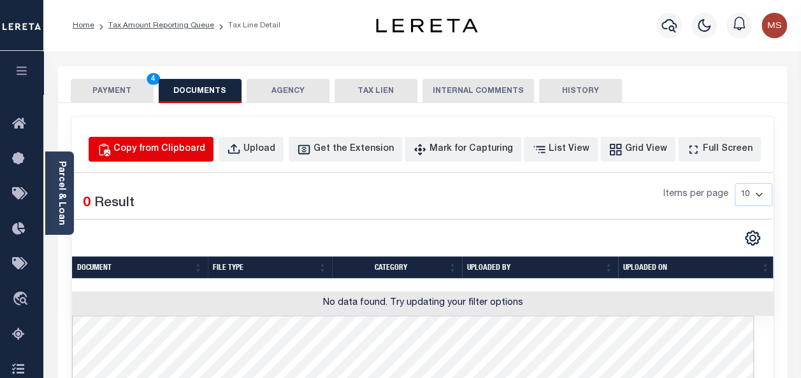
click at [180, 155] on div "Copy from Clipboard" at bounding box center [159, 150] width 92 height 14
select select "POP"
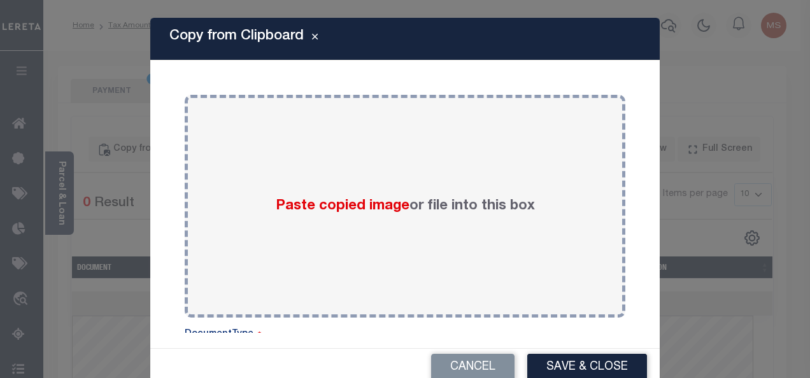
click at [113, 210] on div "Copy from Clipboard Paste copied image or file into this box Select file or dra…" at bounding box center [405, 189] width 810 height 378
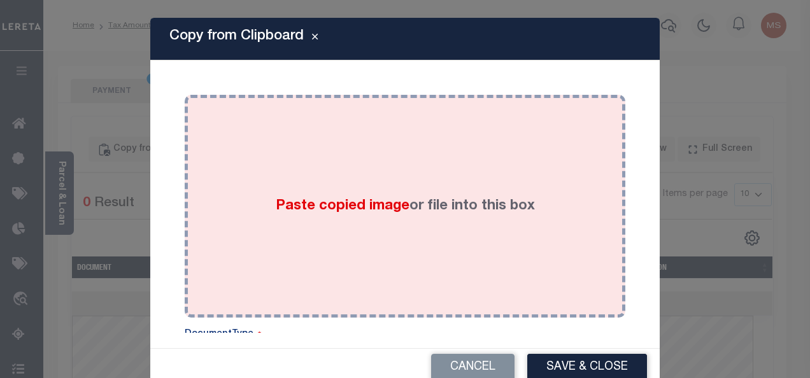
click at [339, 210] on span "Paste copied image" at bounding box center [343, 206] width 134 height 14
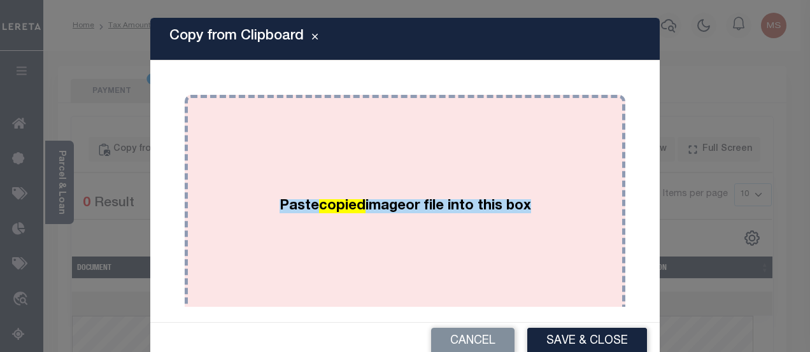
click at [406, 200] on msreadoutspan "or file into this box" at bounding box center [469, 206] width 126 height 14
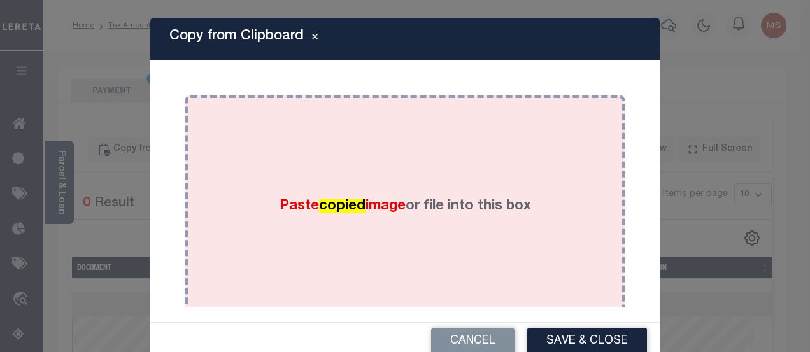
click at [406, 200] on msreadoutspan "or file into this box" at bounding box center [469, 206] width 126 height 14
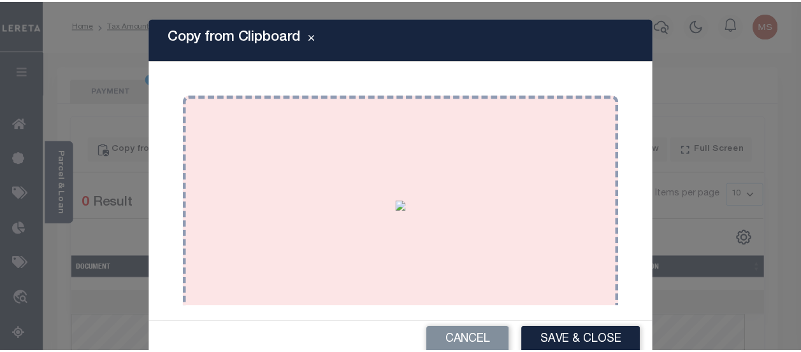
scroll to position [110, 0]
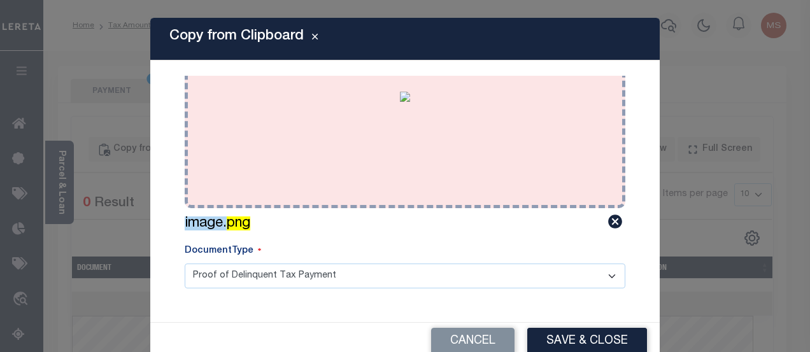
click at [410, 102] on img at bounding box center [405, 97] width 10 height 10
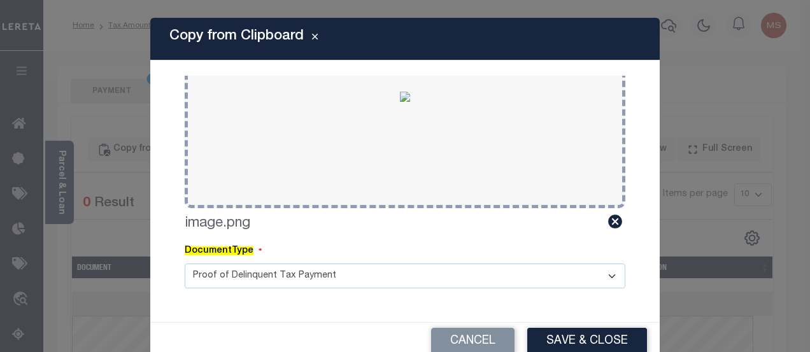
click at [338, 250] on div "DocumentType" at bounding box center [405, 254] width 441 height 19
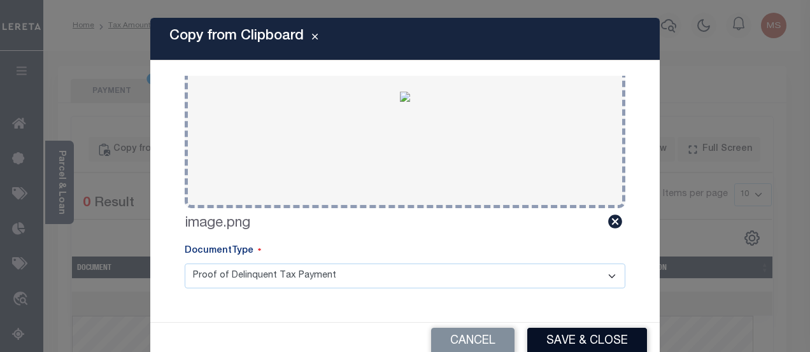
click at [584, 340] on button "Save & Close" at bounding box center [588, 341] width 120 height 27
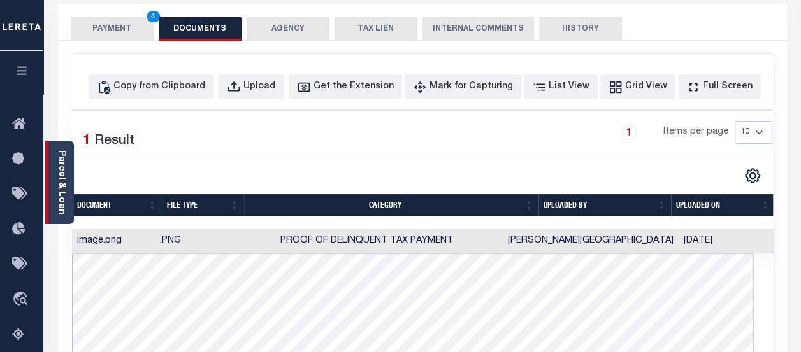
scroll to position [0, 0]
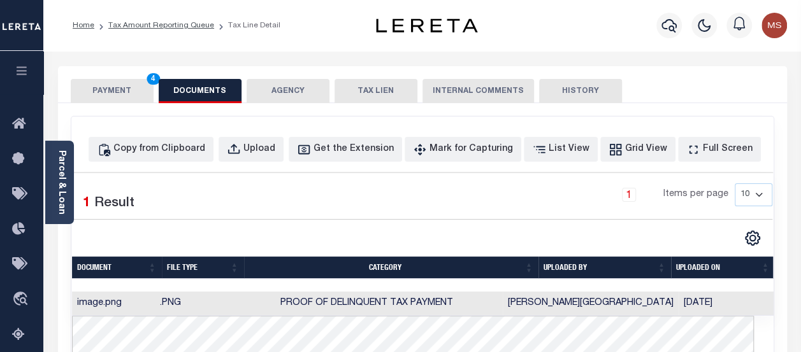
drag, startPoint x: 114, startPoint y: 81, endPoint x: 113, endPoint y: 89, distance: 8.3
click at [114, 83] on button "PAYMENT 4" at bounding box center [112, 91] width 83 height 24
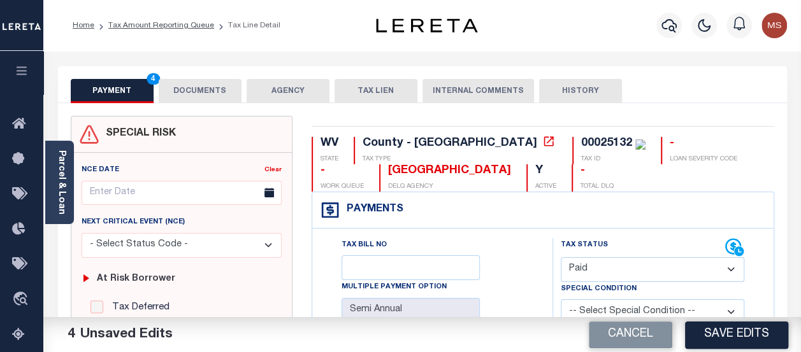
click at [113, 92] on button "PAYMENT 4" at bounding box center [112, 91] width 83 height 24
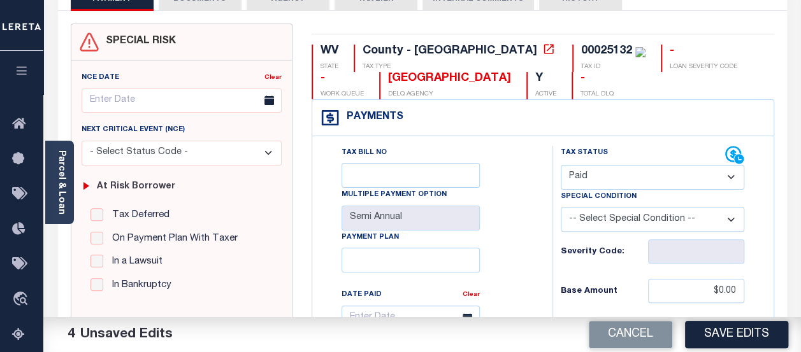
scroll to position [191, 0]
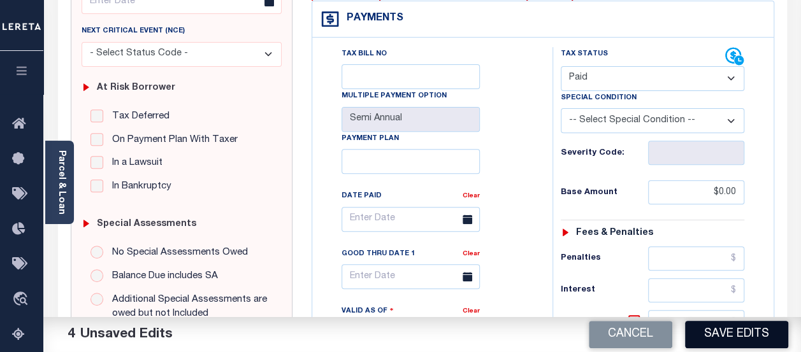
click at [730, 337] on button "Save Edits" at bounding box center [736, 334] width 103 height 27
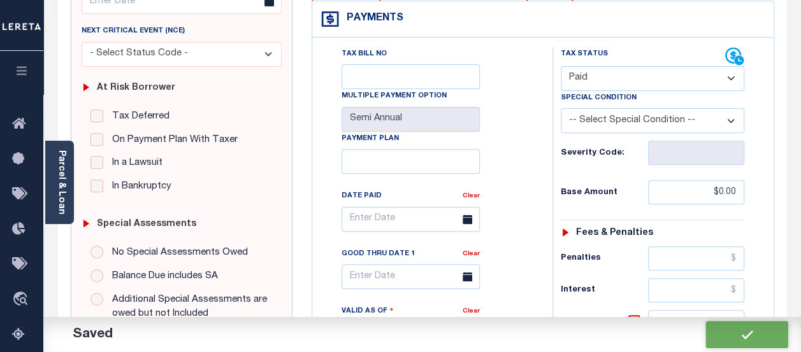
checkbox input "false"
type input "$0"
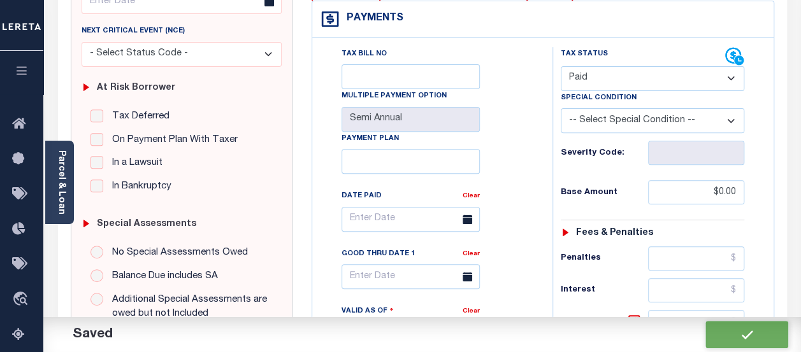
type input "$0"
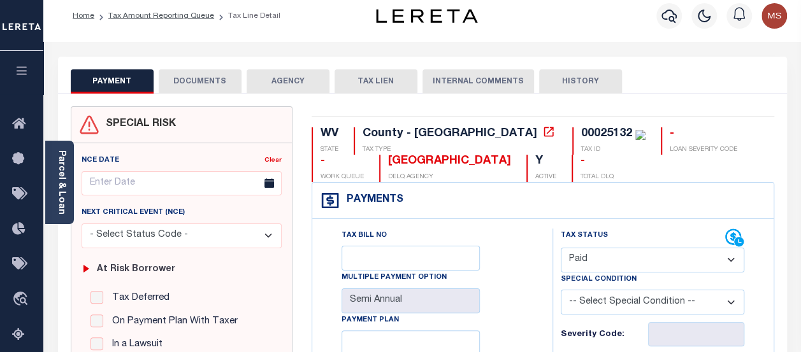
scroll to position [0, 0]
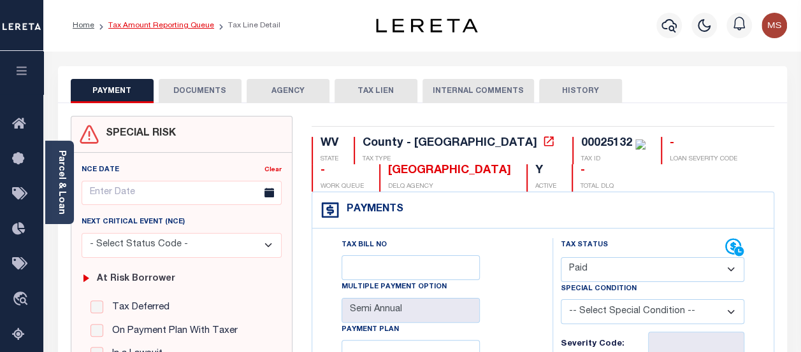
click at [168, 29] on link "Tax Amount Reporting Queue" at bounding box center [161, 26] width 106 height 8
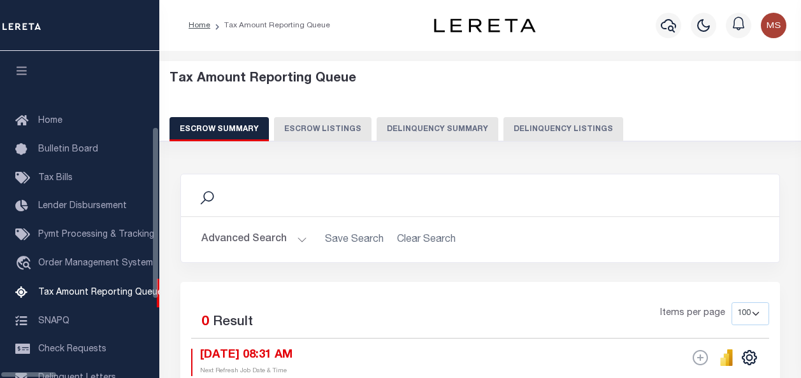
select select "100"
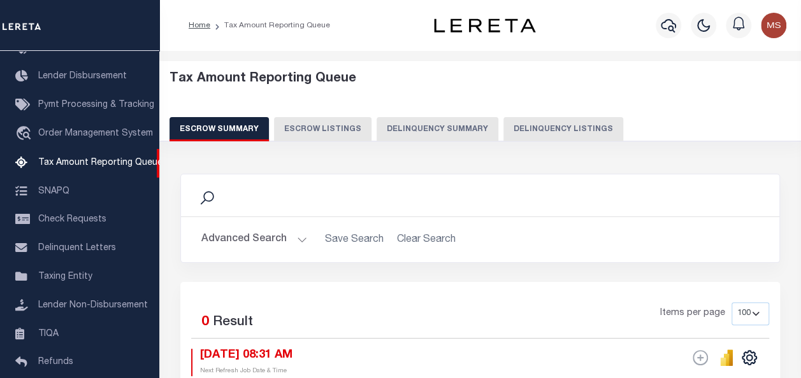
click at [454, 126] on button "Delinquency Summary" at bounding box center [438, 129] width 122 height 24
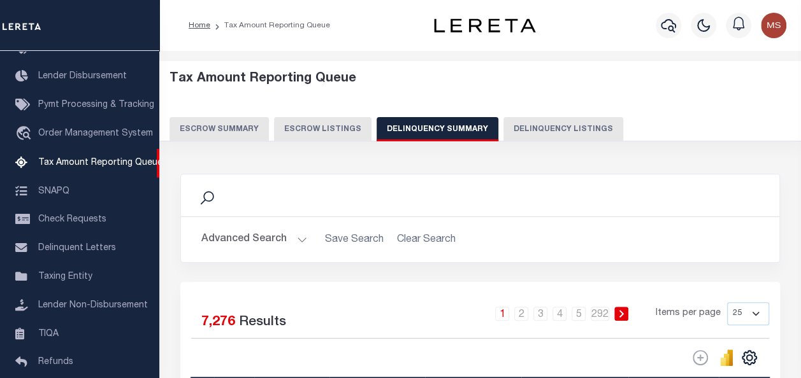
click at [522, 134] on button "Delinquency Listings" at bounding box center [563, 129] width 120 height 24
select select "100"
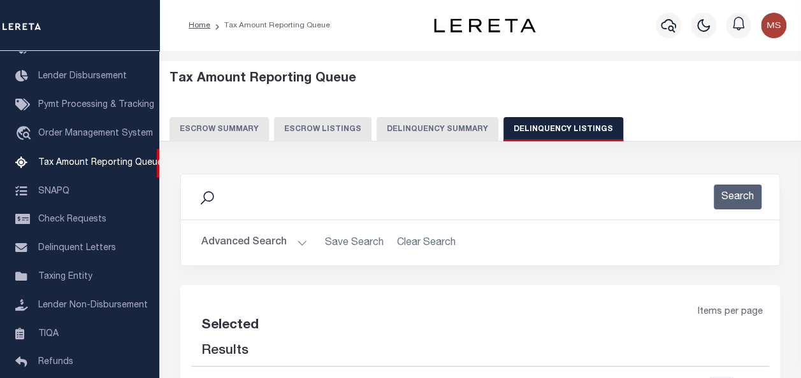
select select "100"
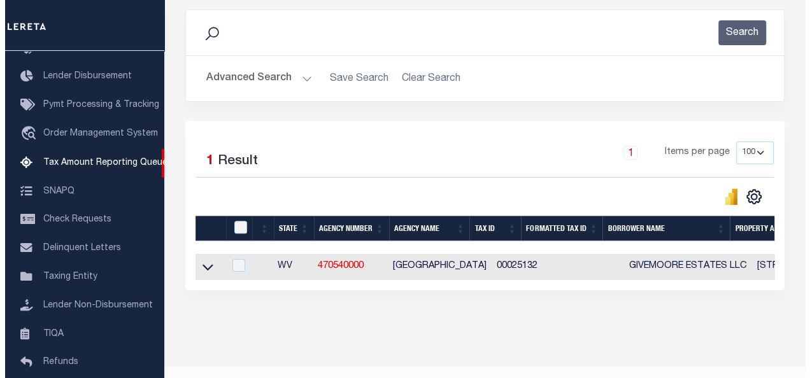
scroll to position [199, 0]
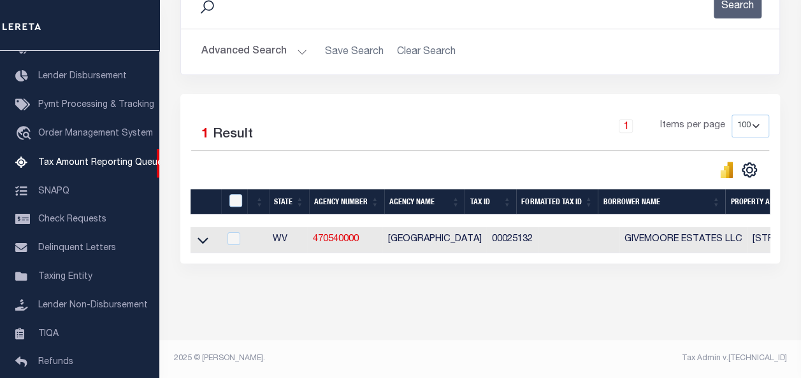
drag, startPoint x: 198, startPoint y: 233, endPoint x: 305, endPoint y: 127, distance: 150.0
click at [198, 234] on icon at bounding box center [203, 240] width 11 height 13
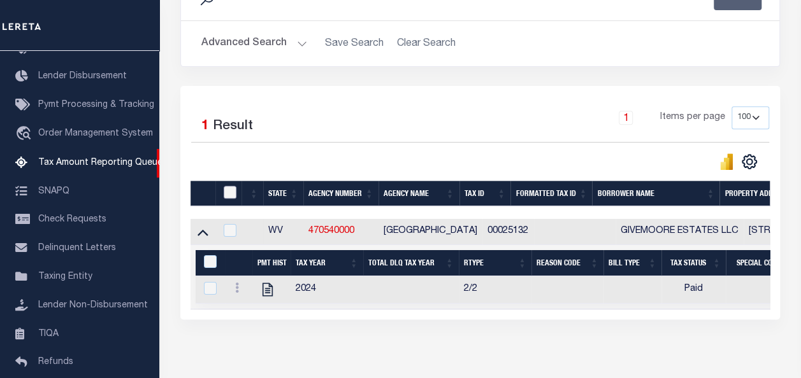
click at [226, 192] on input "checkbox" at bounding box center [230, 192] width 13 height 13
checkbox input "true"
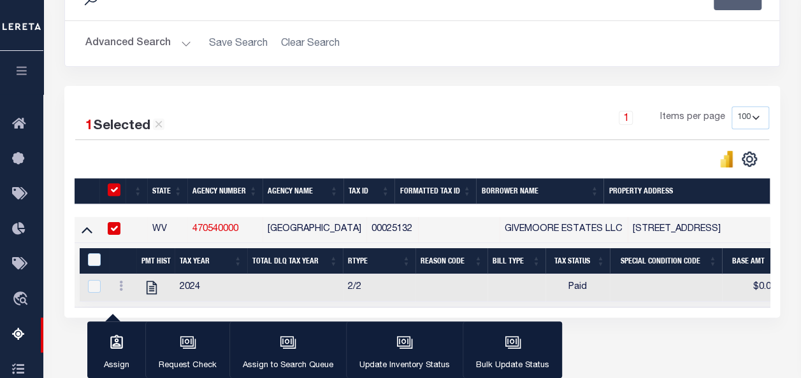
click at [210, 258] on th "Tax Year" at bounding box center [211, 261] width 73 height 26
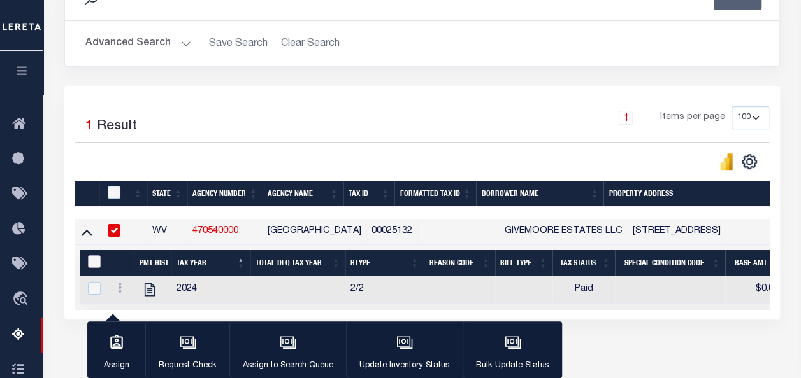
click at [92, 261] on input "&nbsp;" at bounding box center [94, 261] width 13 height 13
checkbox input "true"
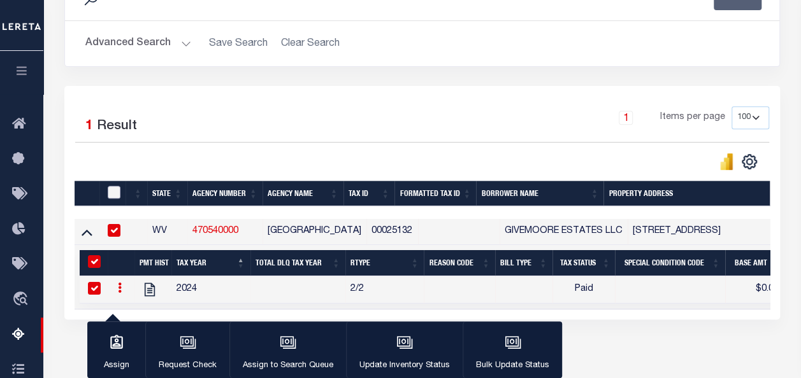
click at [117, 191] on input "checkbox" at bounding box center [114, 192] width 13 height 13
checkbox input "true"
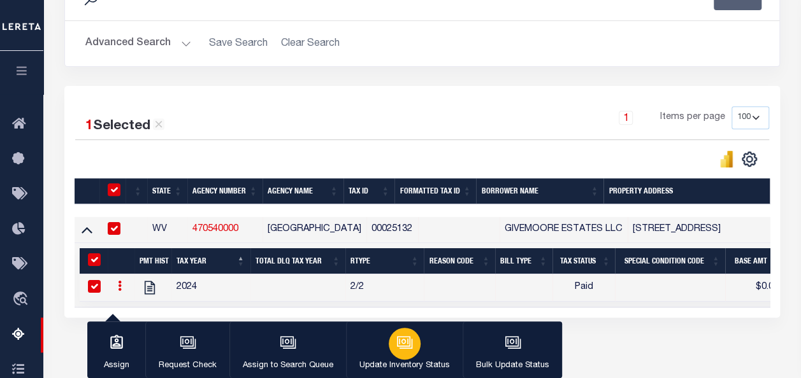
click at [406, 340] on icon "button" at bounding box center [403, 341] width 13 height 10
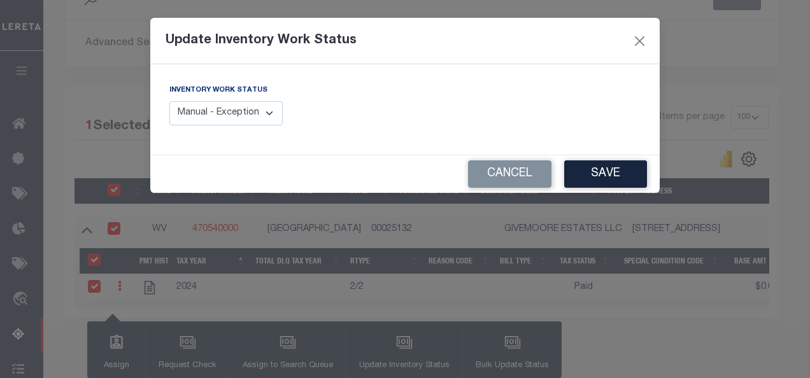
click at [214, 112] on select "Manual - Exception Pended - Awaiting Search Late Add Exception Completed" at bounding box center [225, 113] width 113 height 25
select select "4"
click at [169, 101] on select "Manual - Exception Pended - Awaiting Search Late Add Exception Completed" at bounding box center [225, 113] width 113 height 25
click at [605, 175] on button "Save" at bounding box center [606, 174] width 83 height 27
